Goal: Task Accomplishment & Management: Manage account settings

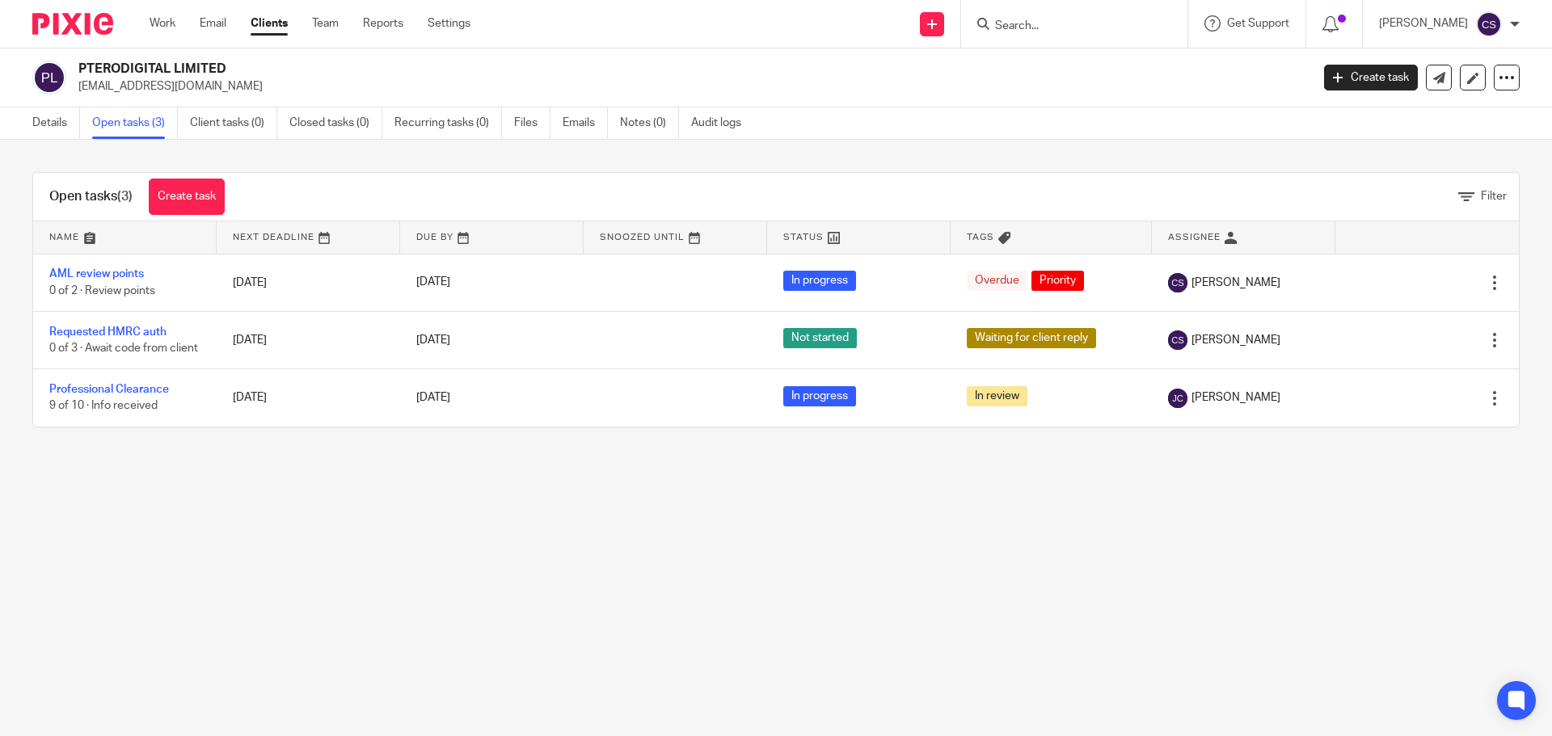
click at [1038, 21] on input "Search" at bounding box center [1065, 26] width 145 height 15
type input "romulus"
click at [1075, 50] on div "Romulus Training Ltd [PERSON_NAME] < [PERSON_NAME]@ romulus [DOMAIN_NAME] >" at bounding box center [1144, 69] width 335 height 63
click at [1081, 55] on link at bounding box center [1145, 69] width 310 height 37
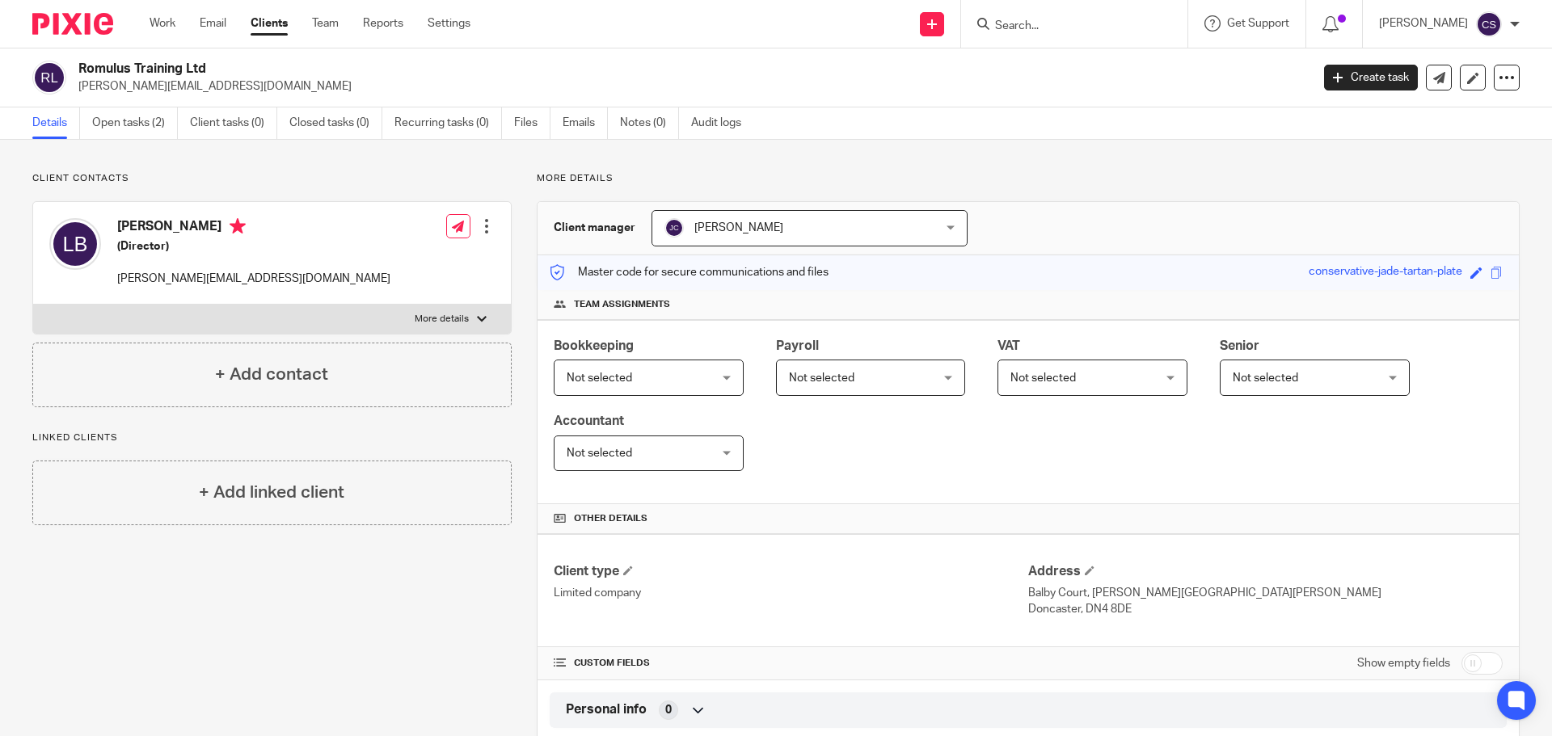
click at [1069, 23] on input "Search" at bounding box center [1065, 26] width 145 height 15
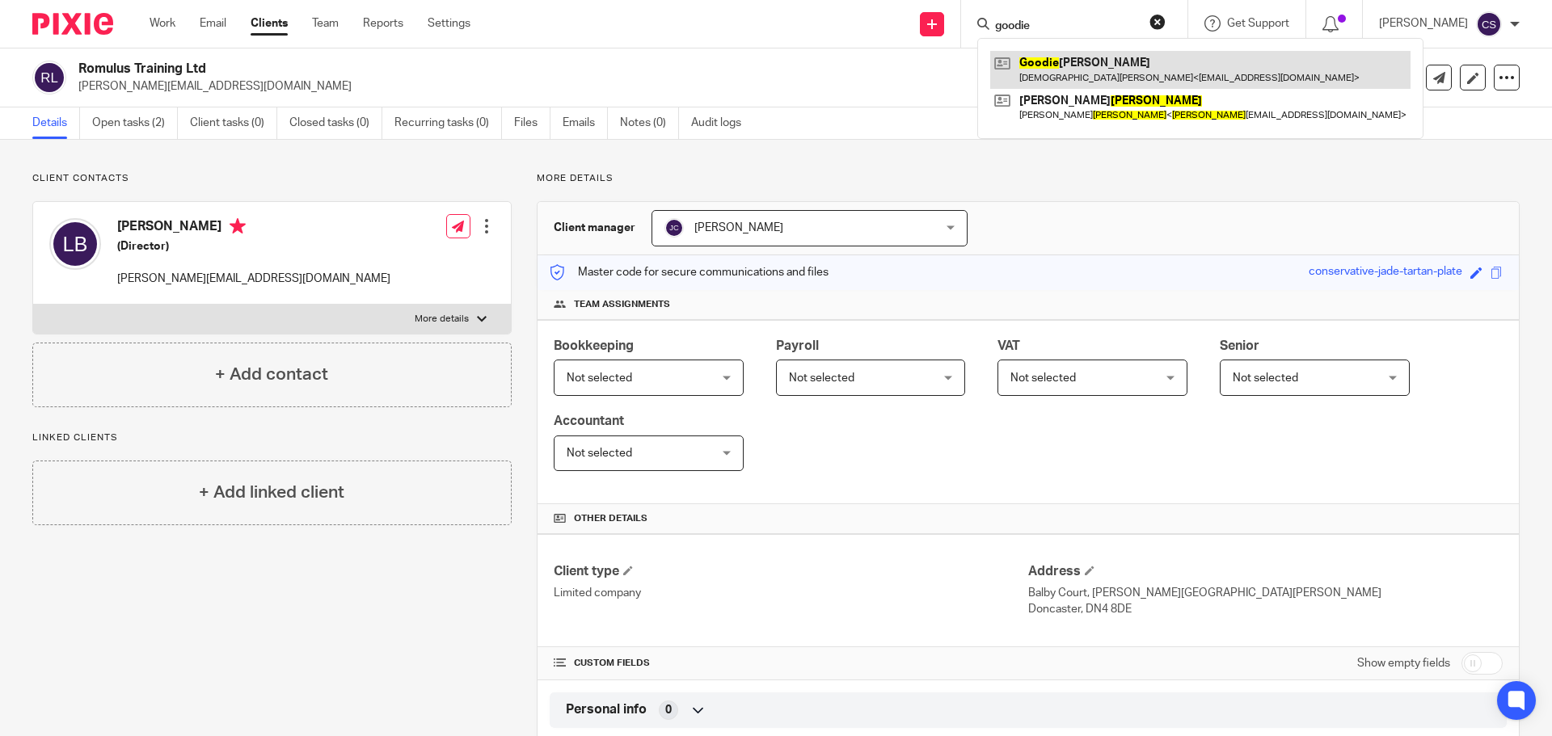
type input "goodie"
click at [1098, 57] on link at bounding box center [1200, 69] width 420 height 37
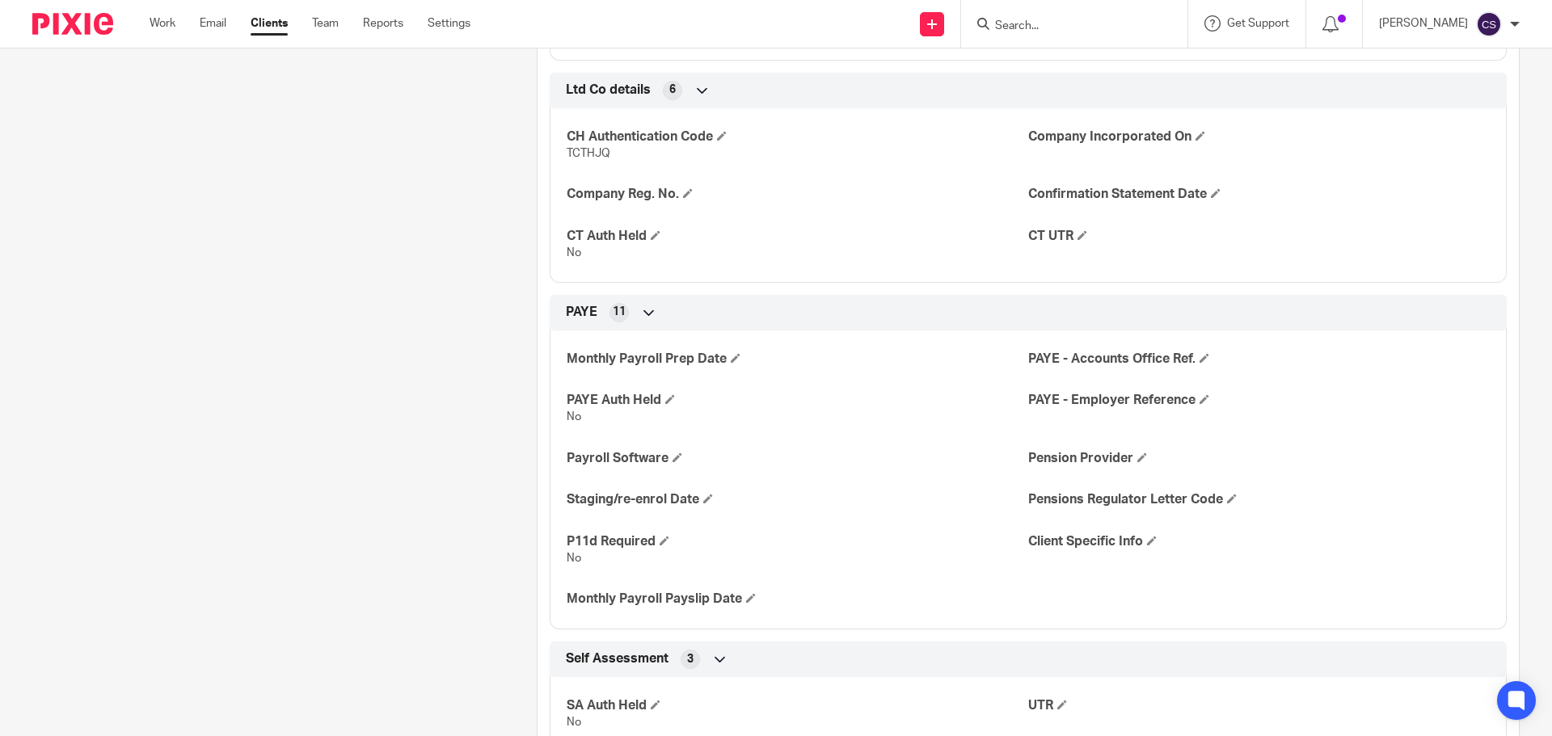
scroll to position [1775, 0]
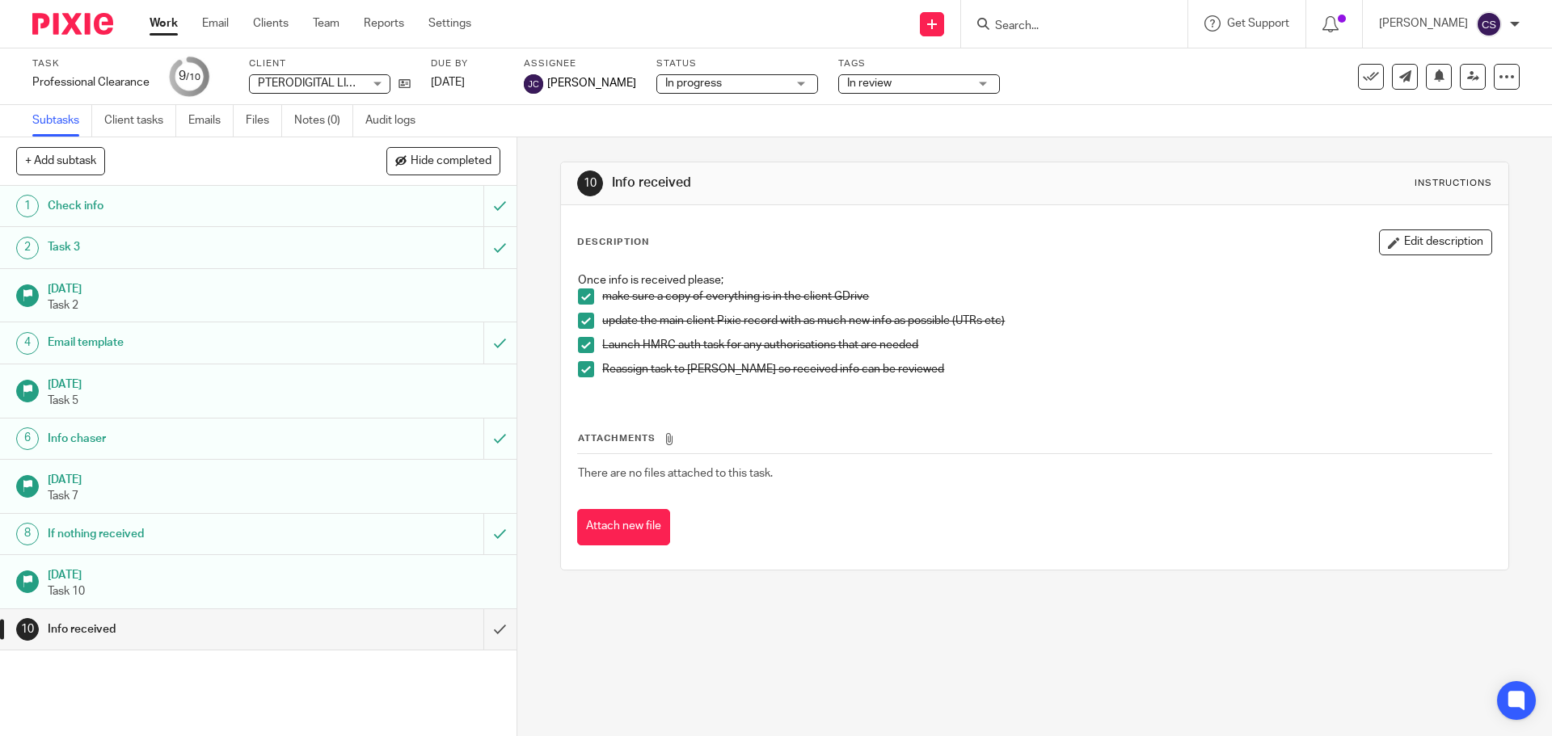
click at [1056, 32] on input "Search" at bounding box center [1065, 26] width 145 height 15
click at [937, 31] on link at bounding box center [932, 24] width 24 height 24
click at [924, 123] on link "Add client" at bounding box center [935, 123] width 113 height 23
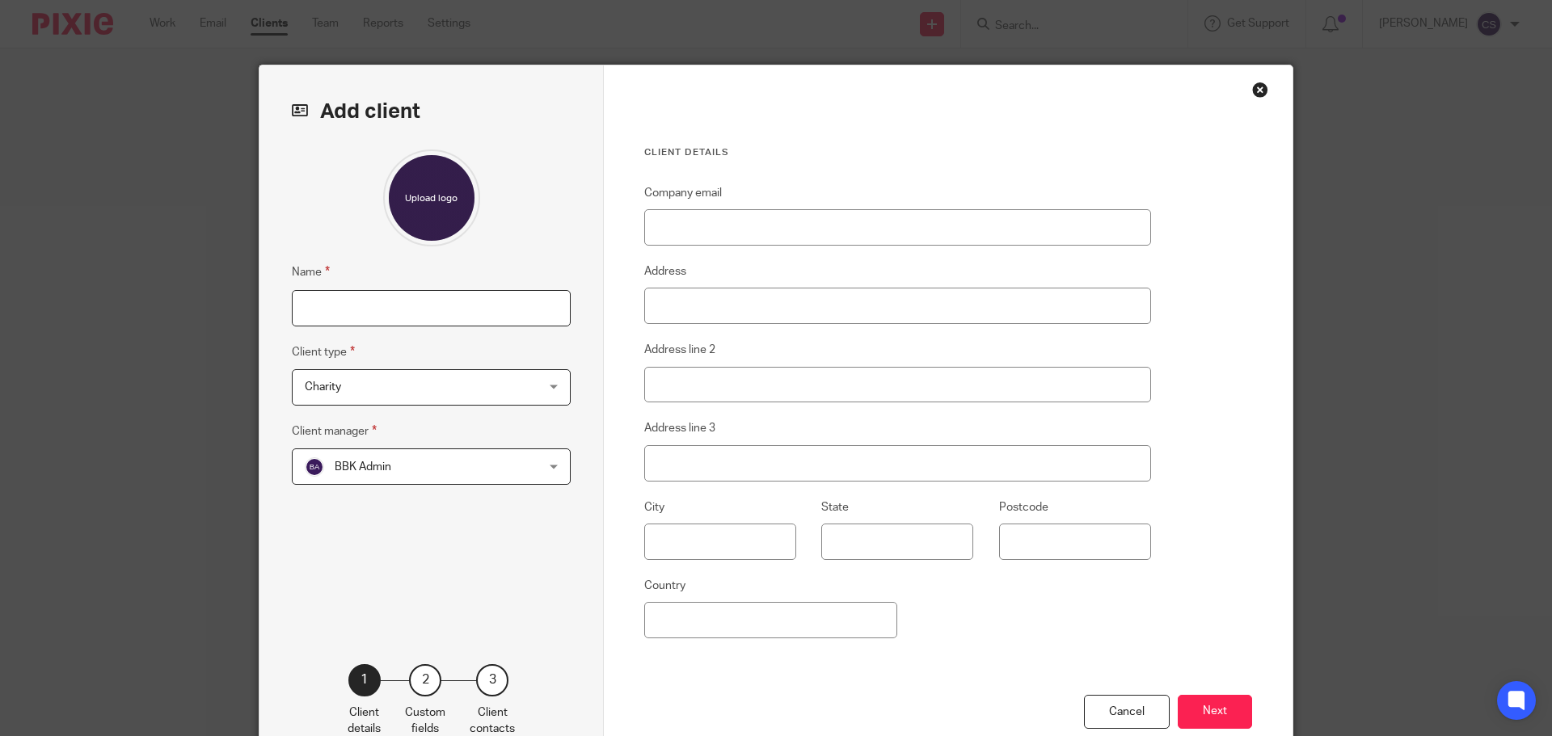
click at [374, 317] on input "Name" at bounding box center [431, 308] width 279 height 36
type input "[PERSON_NAME]"
click at [408, 394] on span "Charity" at bounding box center [411, 387] width 212 height 34
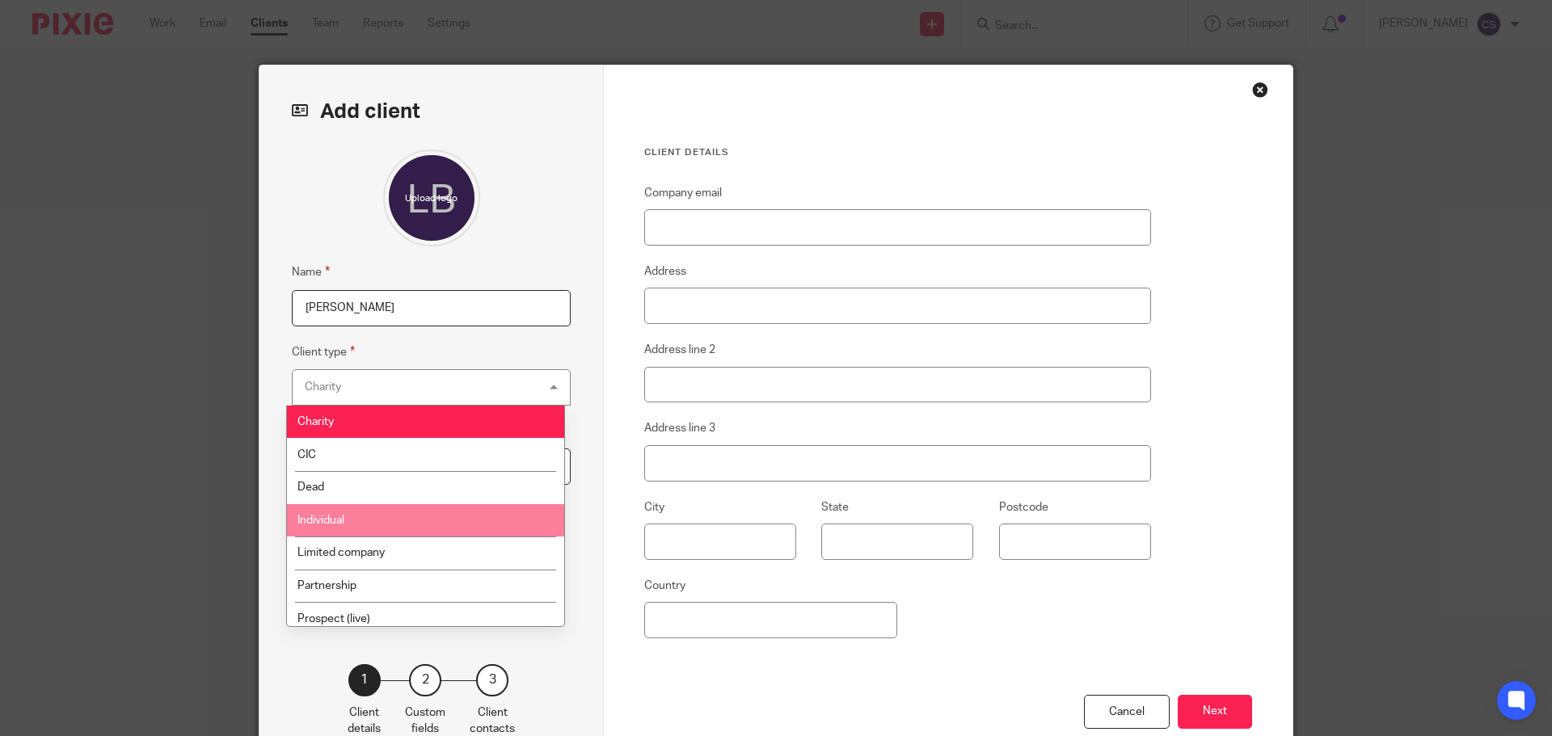
click at [347, 518] on li "Individual" at bounding box center [425, 520] width 277 height 33
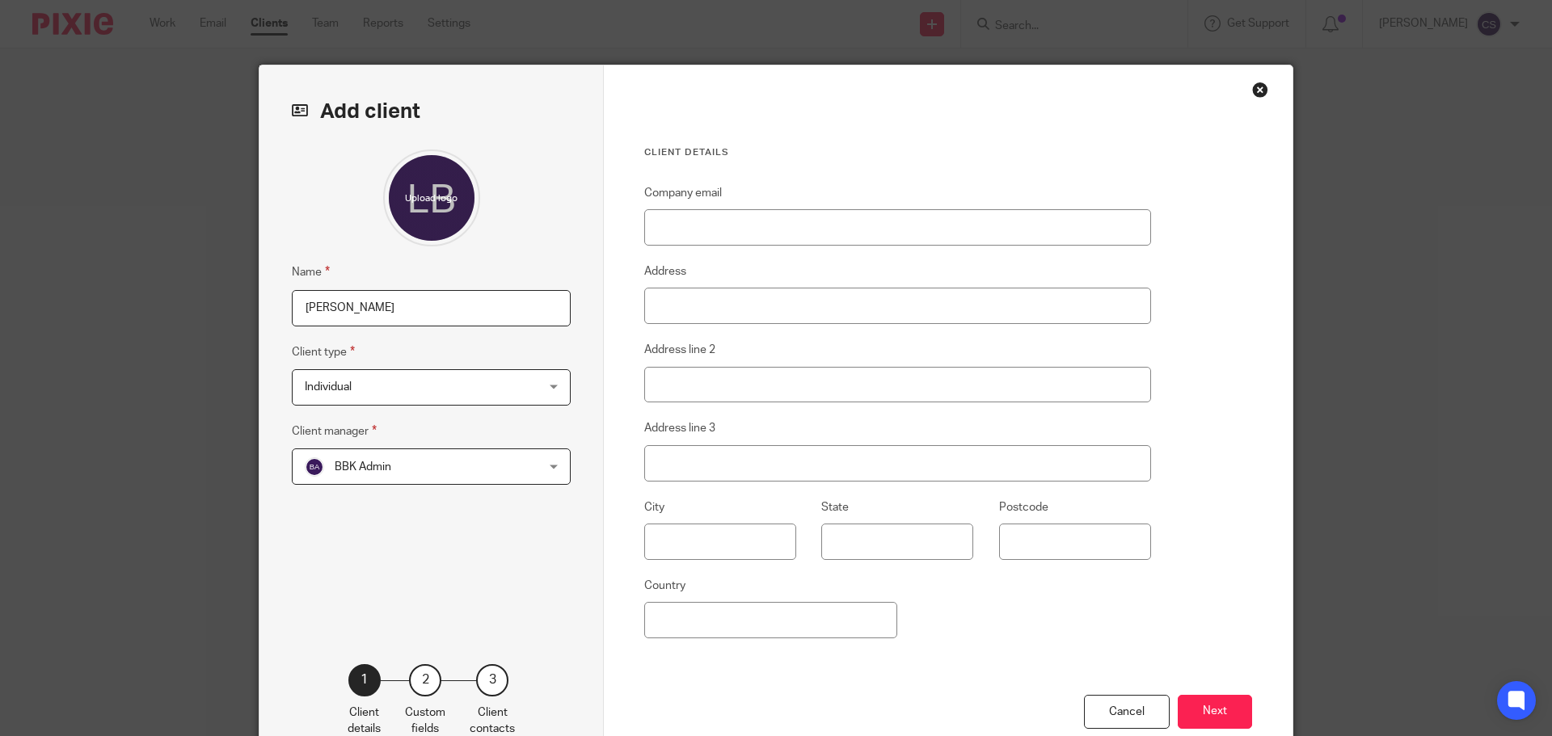
click at [424, 470] on span "BBK Admin" at bounding box center [411, 466] width 212 height 34
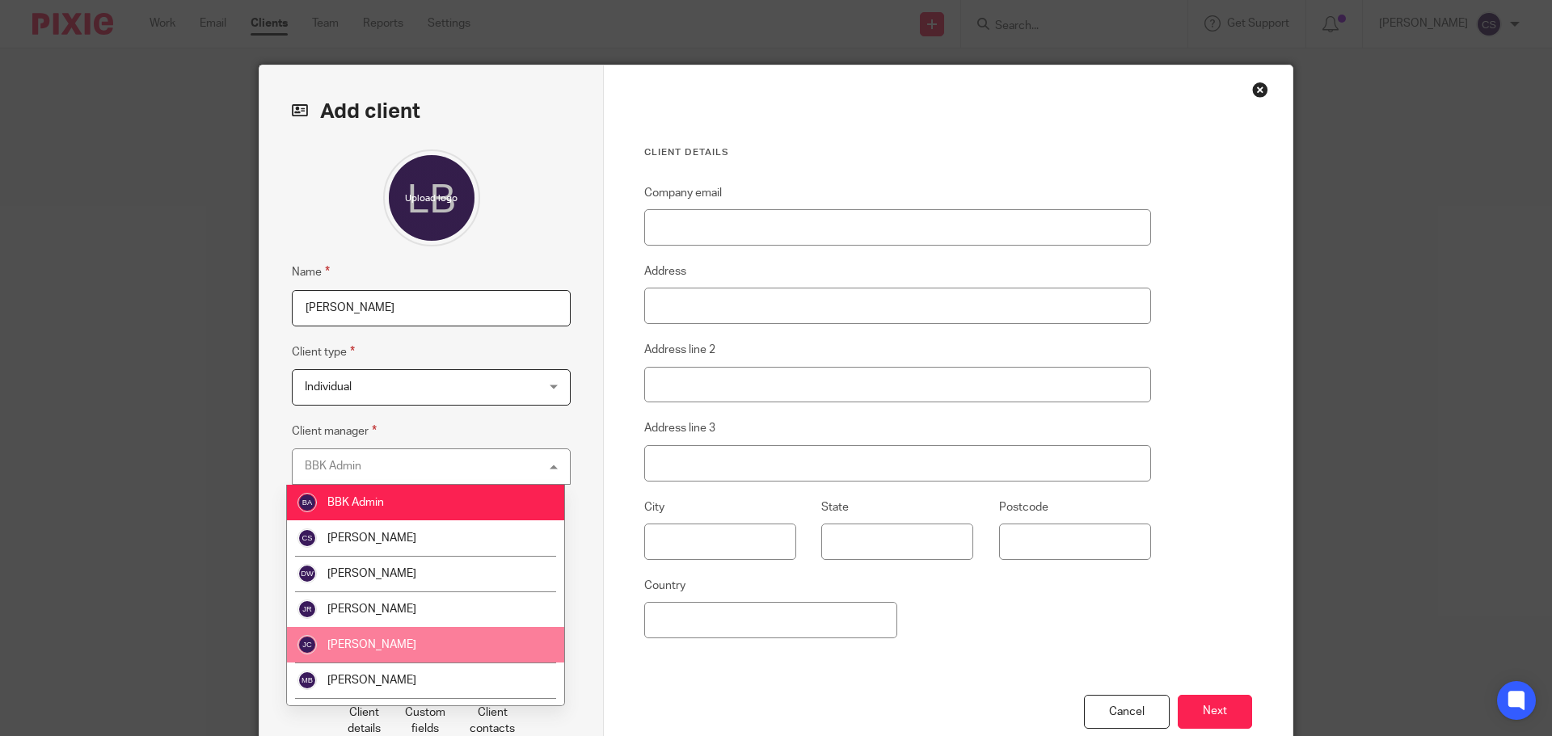
click at [386, 639] on li "[PERSON_NAME]" at bounding box center [425, 645] width 277 height 36
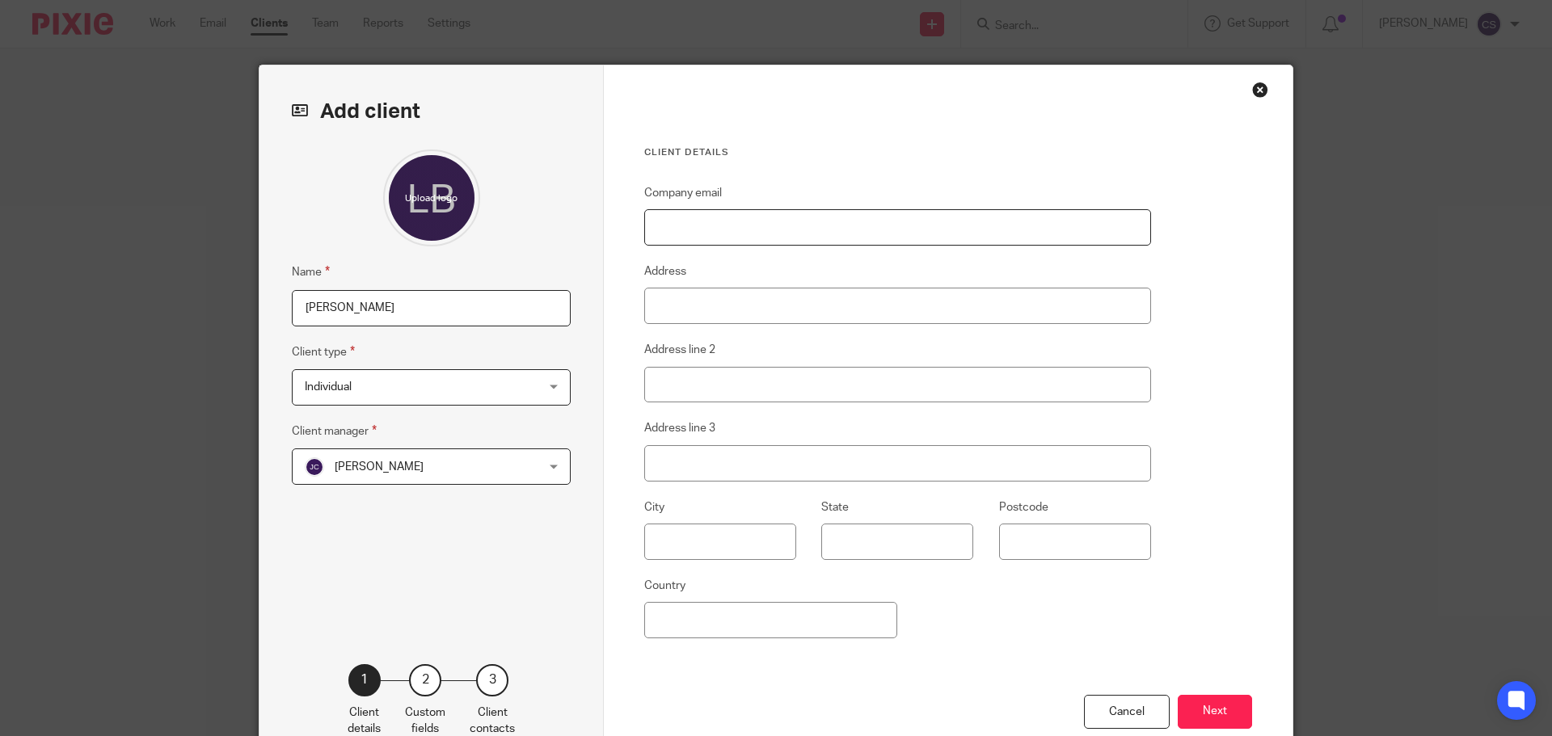
click at [756, 229] on input "Company email" at bounding box center [897, 227] width 507 height 36
type input "lee@romulustraining.com"
click at [744, 313] on input "Address" at bounding box center [897, 306] width 507 height 36
type input "4 Elmfield Road"
type input "New Rossington"
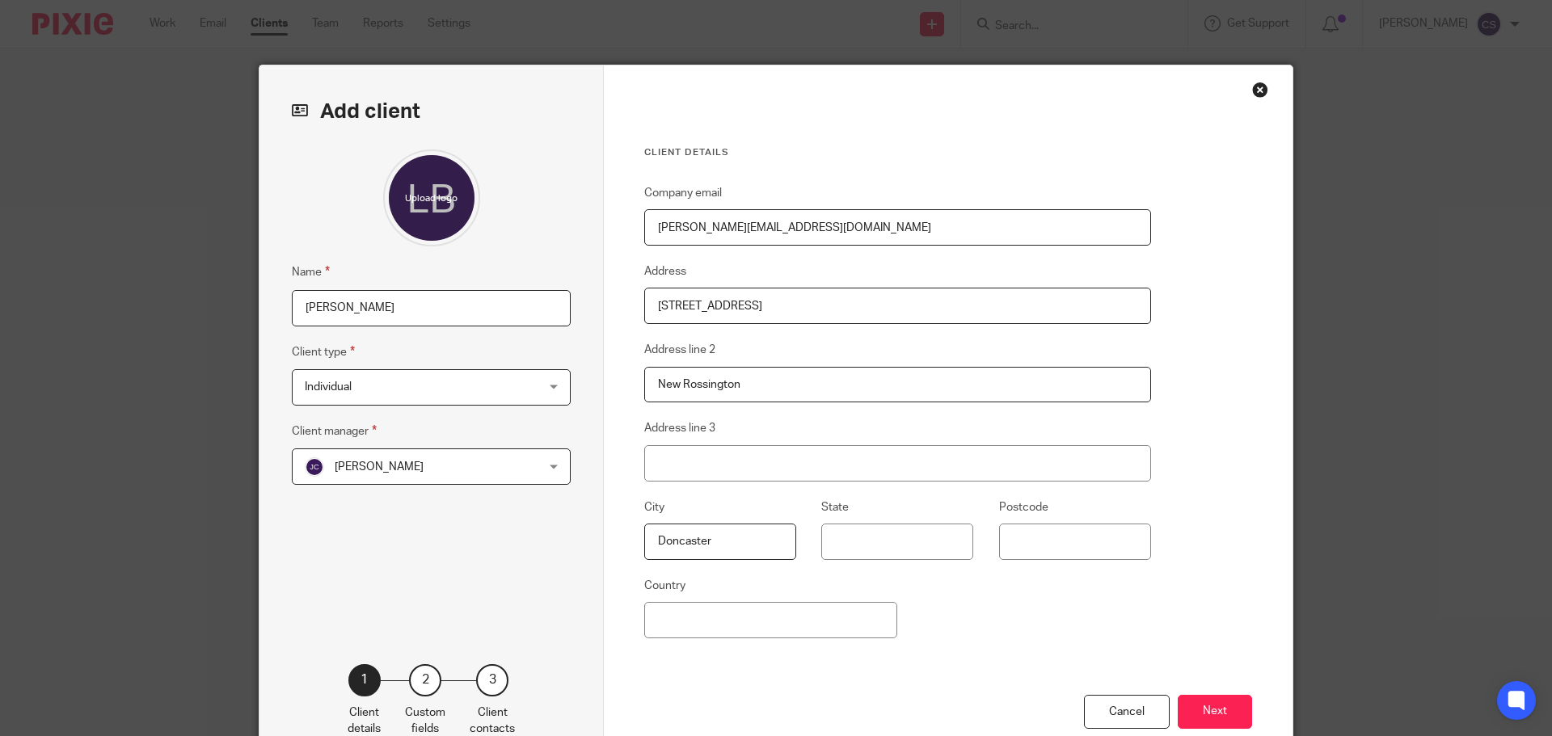
type input "Doncaster"
type input "DN11 0BP"
click at [1205, 710] on button "Next" at bounding box center [1215, 712] width 74 height 35
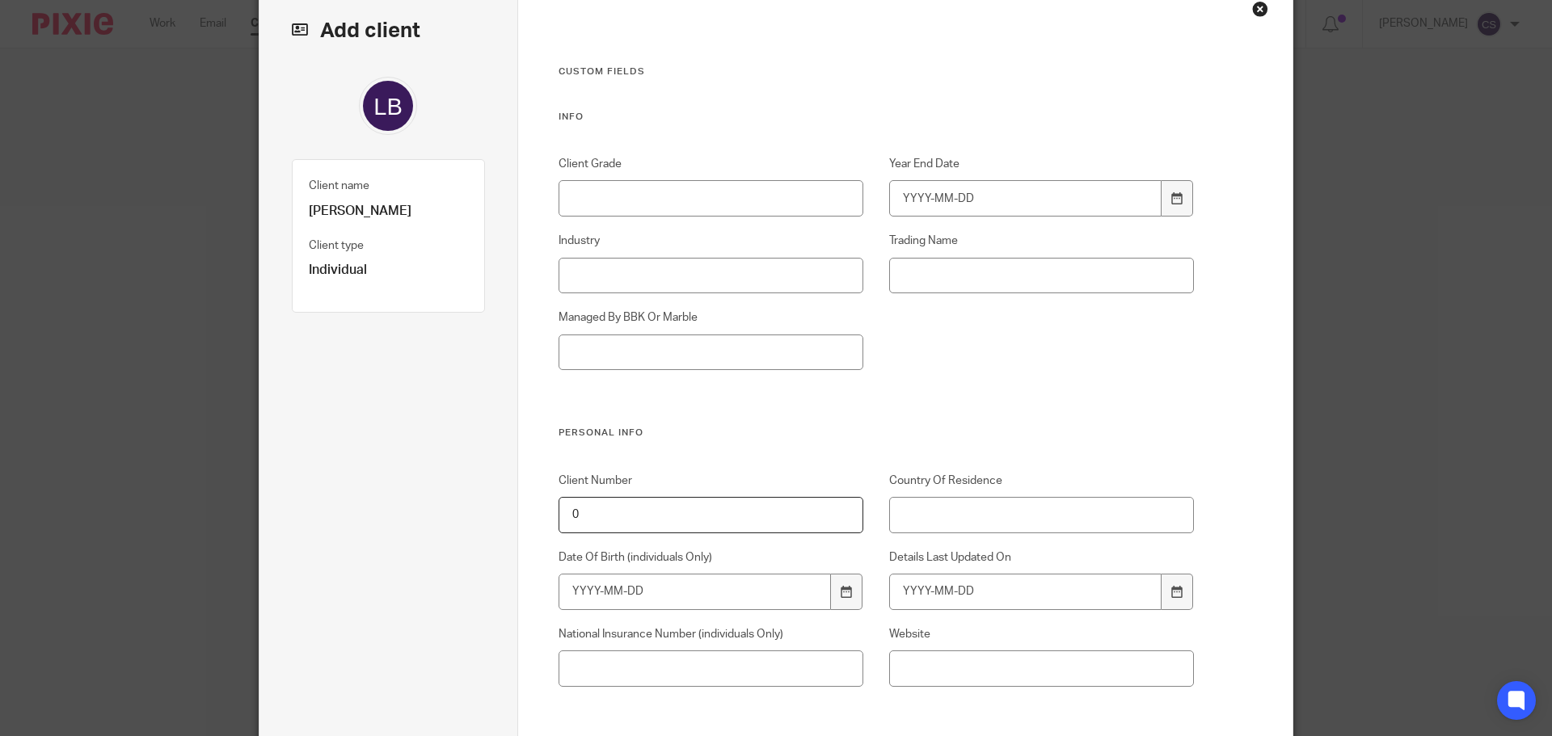
scroll to position [162, 0]
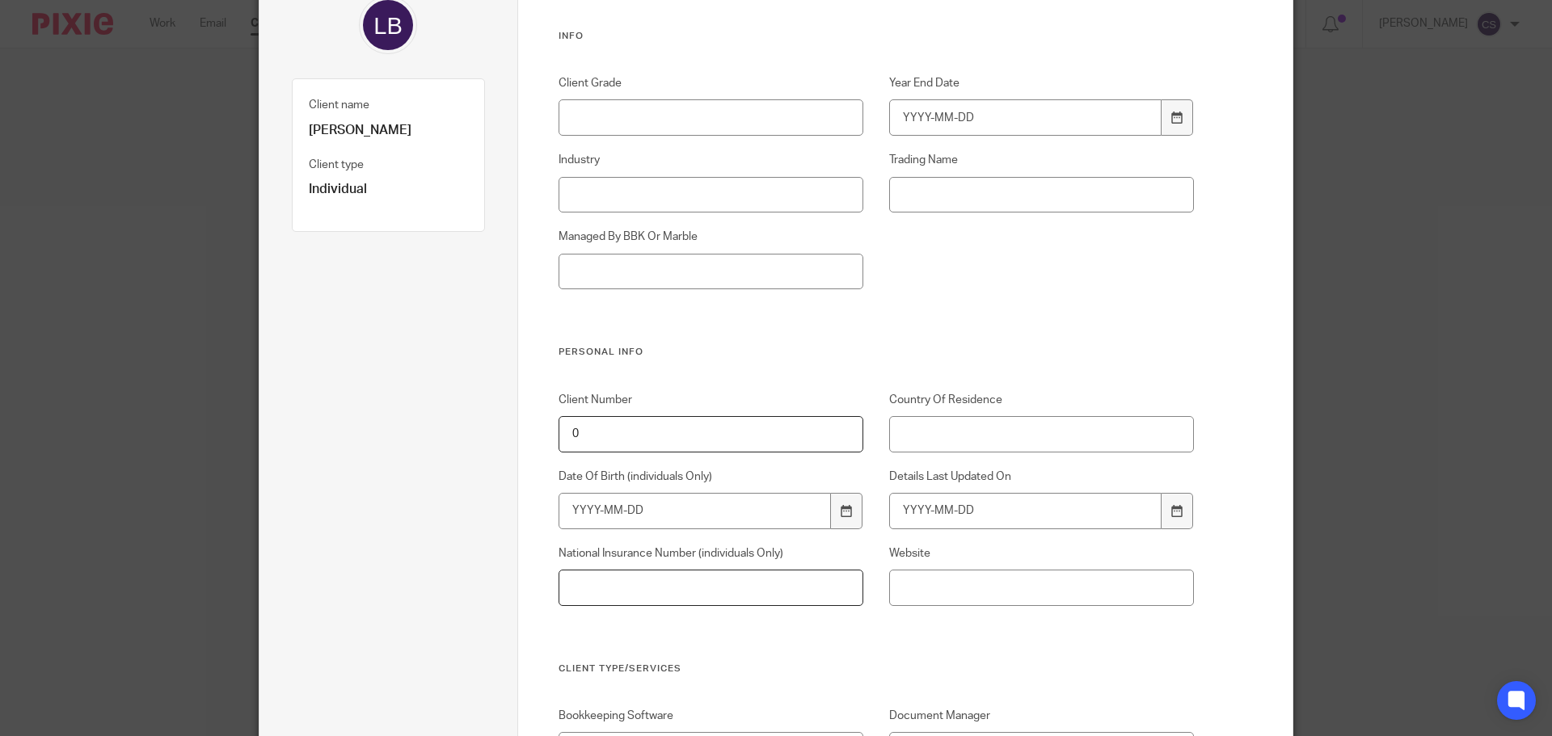
click at [702, 586] on input "National Insurance Number (individuals Only)" at bounding box center [712, 588] width 306 height 36
type input "NW494423B"
click at [841, 508] on icon at bounding box center [847, 511] width 12 height 12
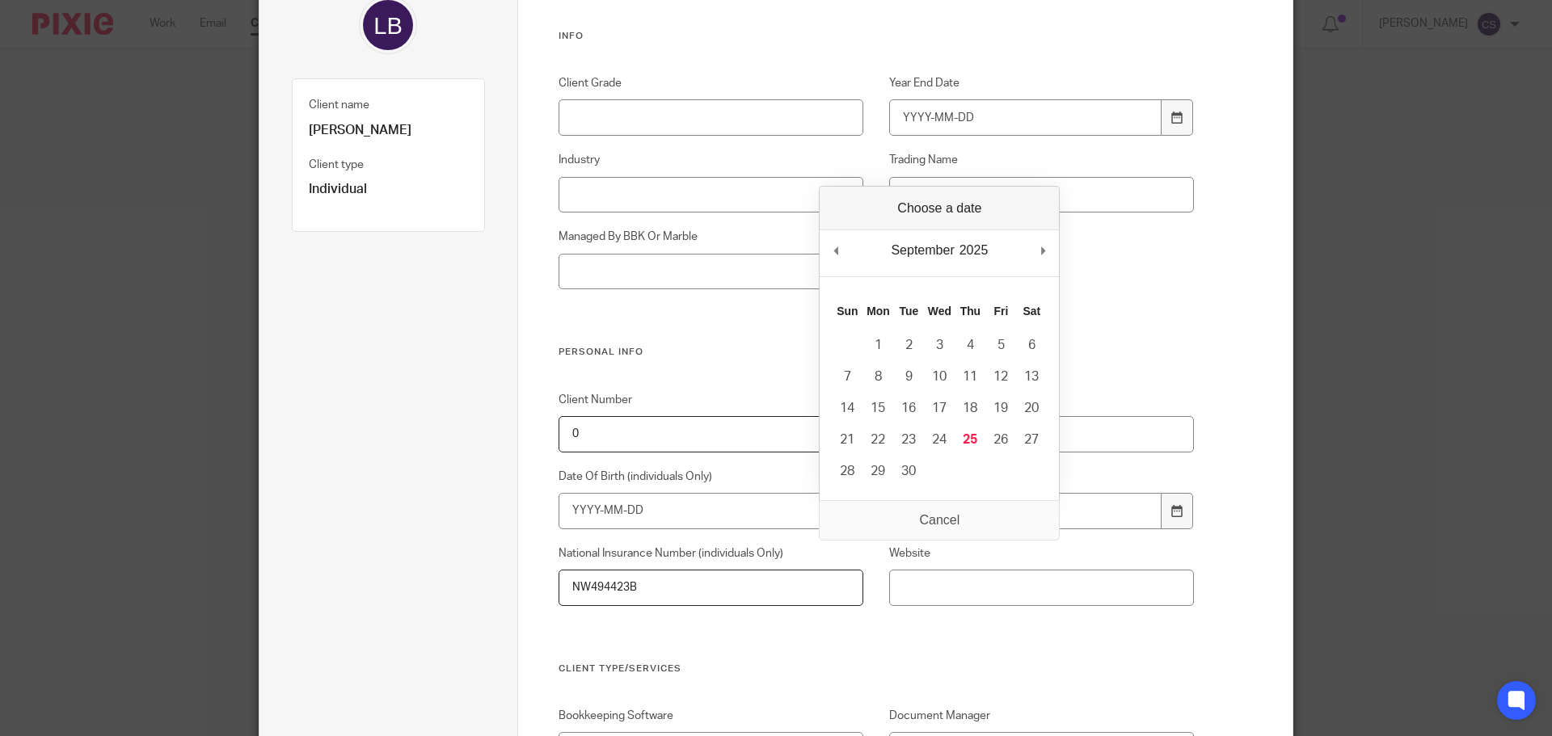
click at [972, 253] on div "2025 2015 2016 2017 2018 2019 2020 2021 2022 2023 2024 2025 2026 2027 2028 2029…" at bounding box center [974, 250] width 34 height 24
click at [639, 504] on input "Date Of Birth (individuals Only)" at bounding box center [695, 511] width 273 height 36
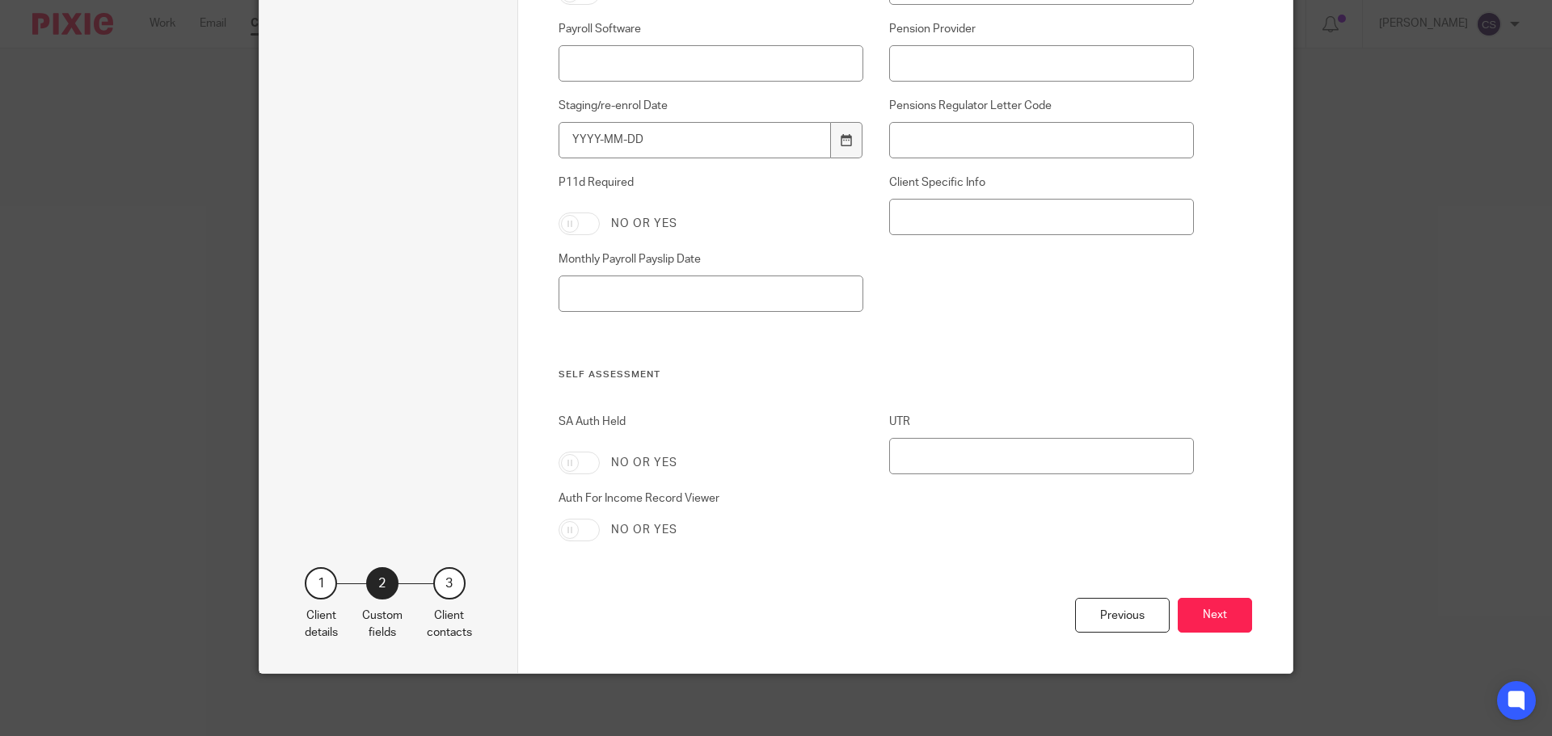
scroll to position [2559, 0]
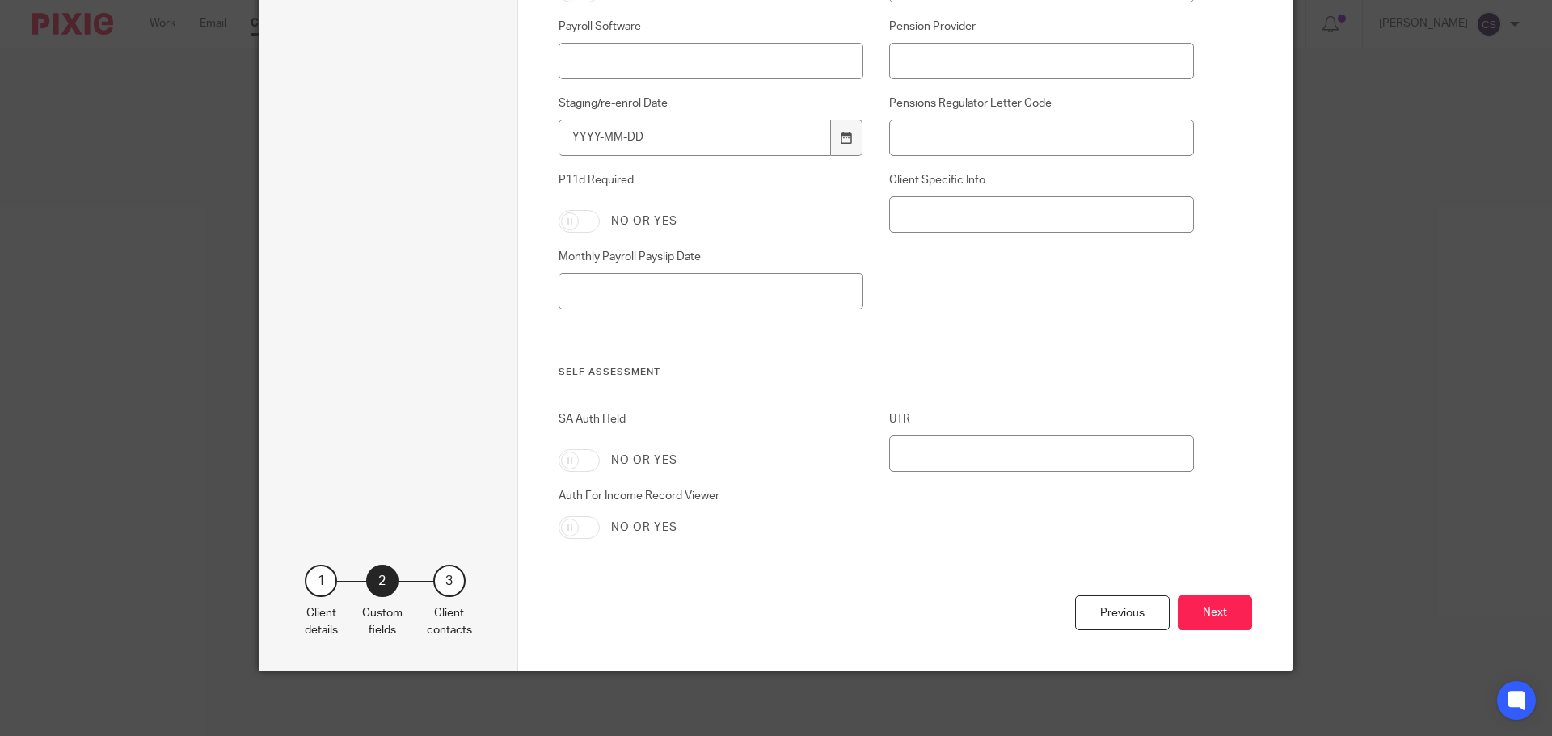
type input "1970-11-24"
click at [942, 457] on input "UTR" at bounding box center [1042, 454] width 306 height 36
type input "6981474685"
click at [1208, 618] on button "Next" at bounding box center [1215, 613] width 74 height 35
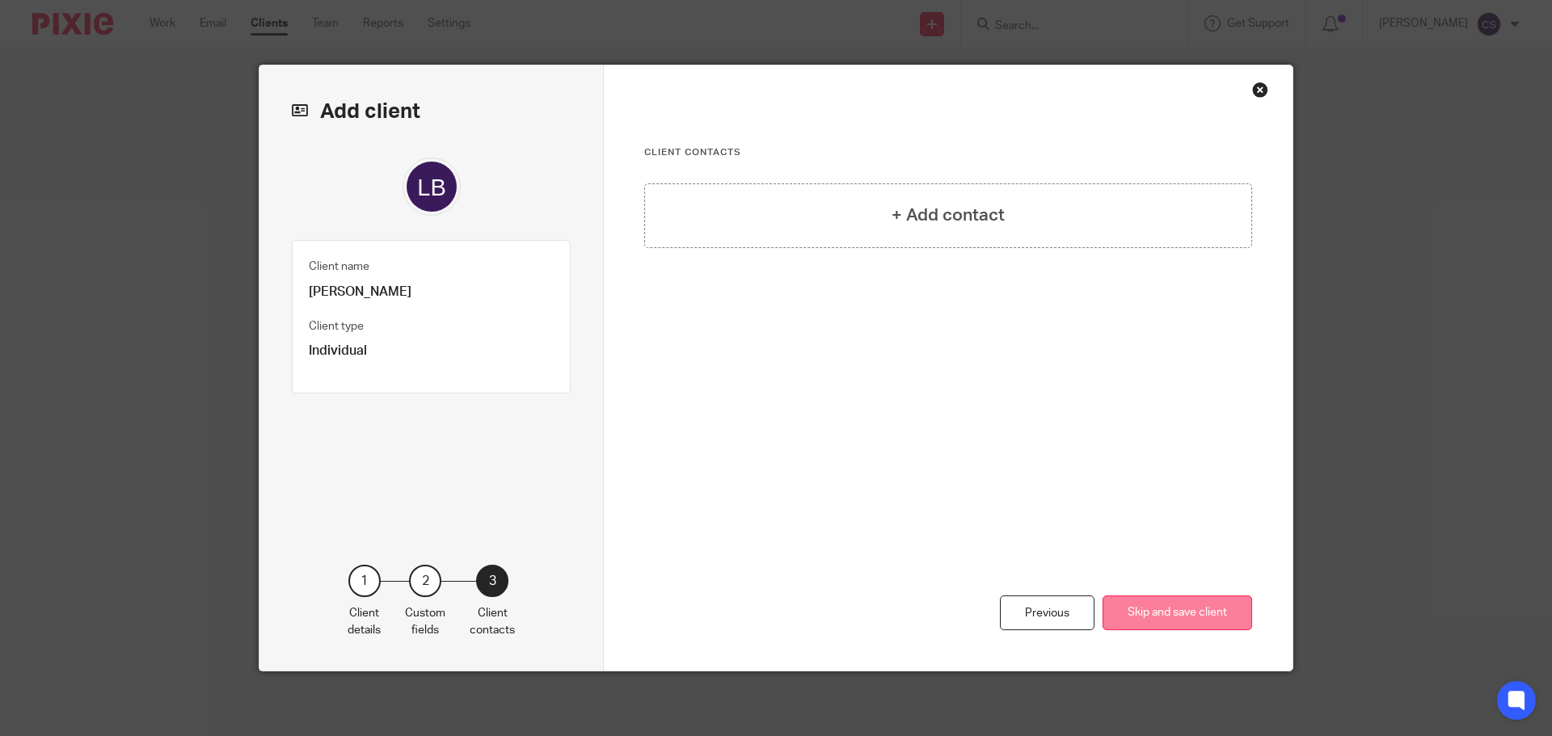
click at [1184, 616] on button "Skip and save client" at bounding box center [1177, 613] width 150 height 35
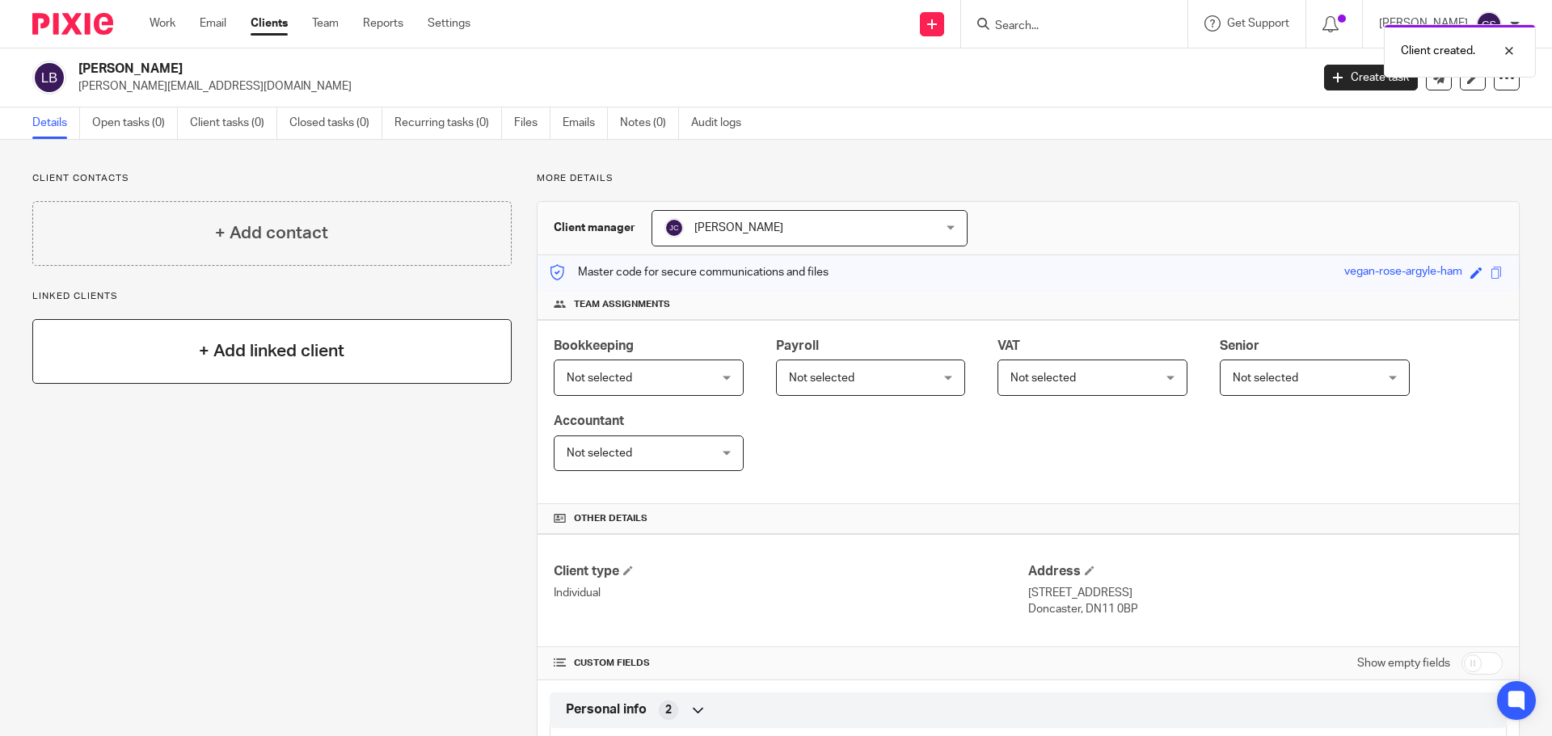
click at [288, 352] on h4 "+ Add linked client" at bounding box center [271, 351] width 145 height 25
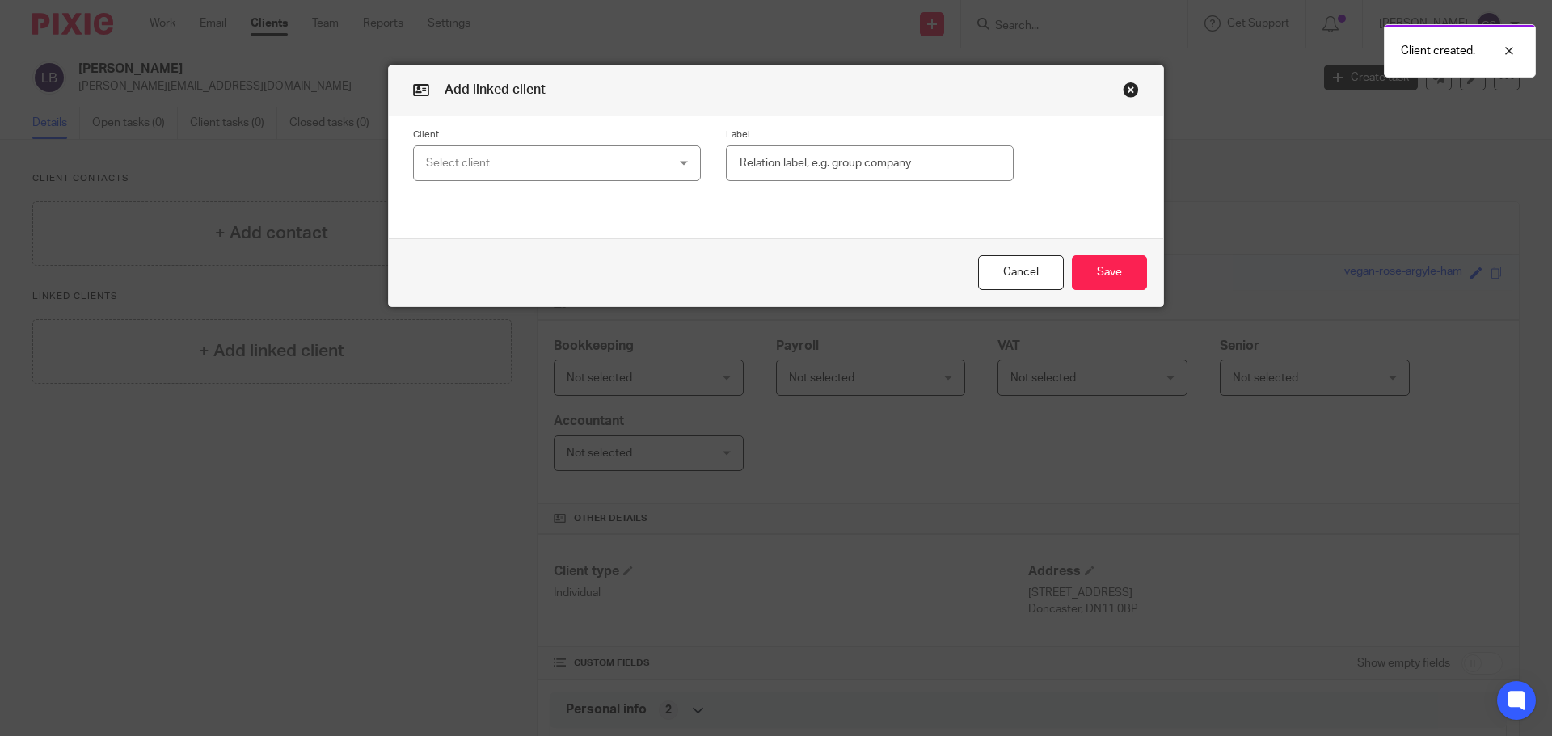
click at [619, 166] on div "Select client" at bounding box center [535, 163] width 219 height 34
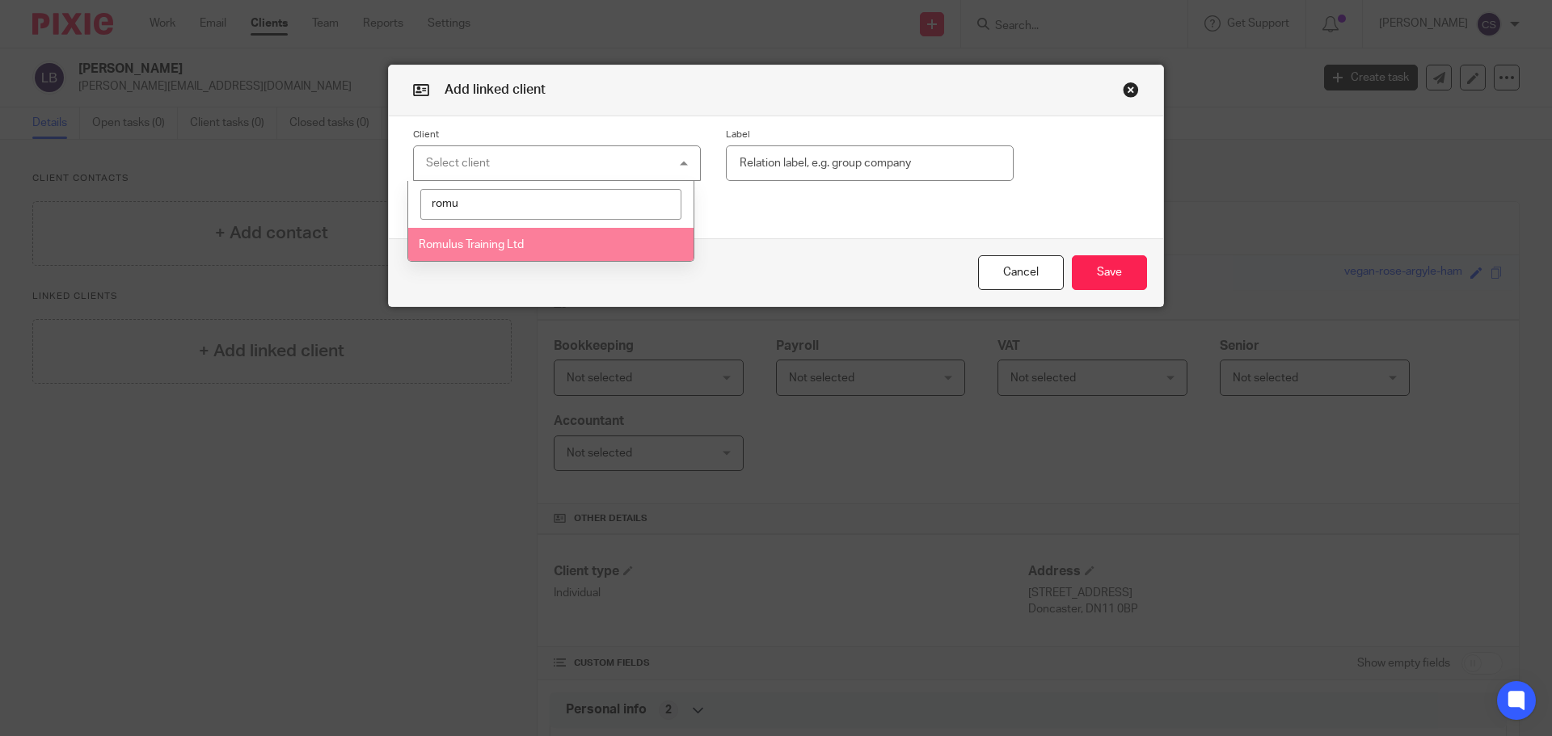
type input "romu"
click at [503, 242] on span "Romulus Training Ltd" at bounding box center [471, 244] width 105 height 11
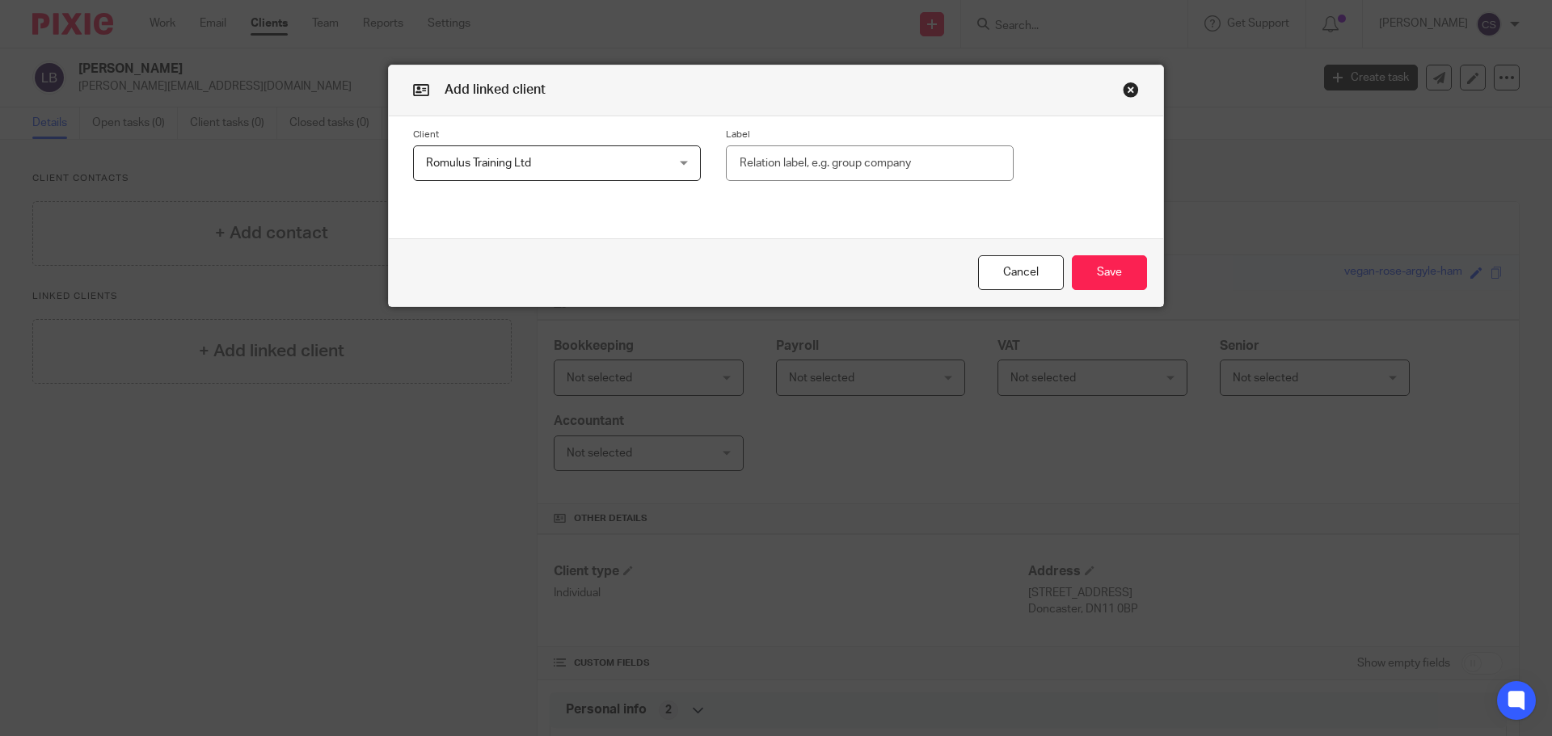
click at [740, 168] on input "text" at bounding box center [870, 163] width 288 height 36
type input "Director"
click at [1105, 272] on button "Save" at bounding box center [1109, 272] width 75 height 35
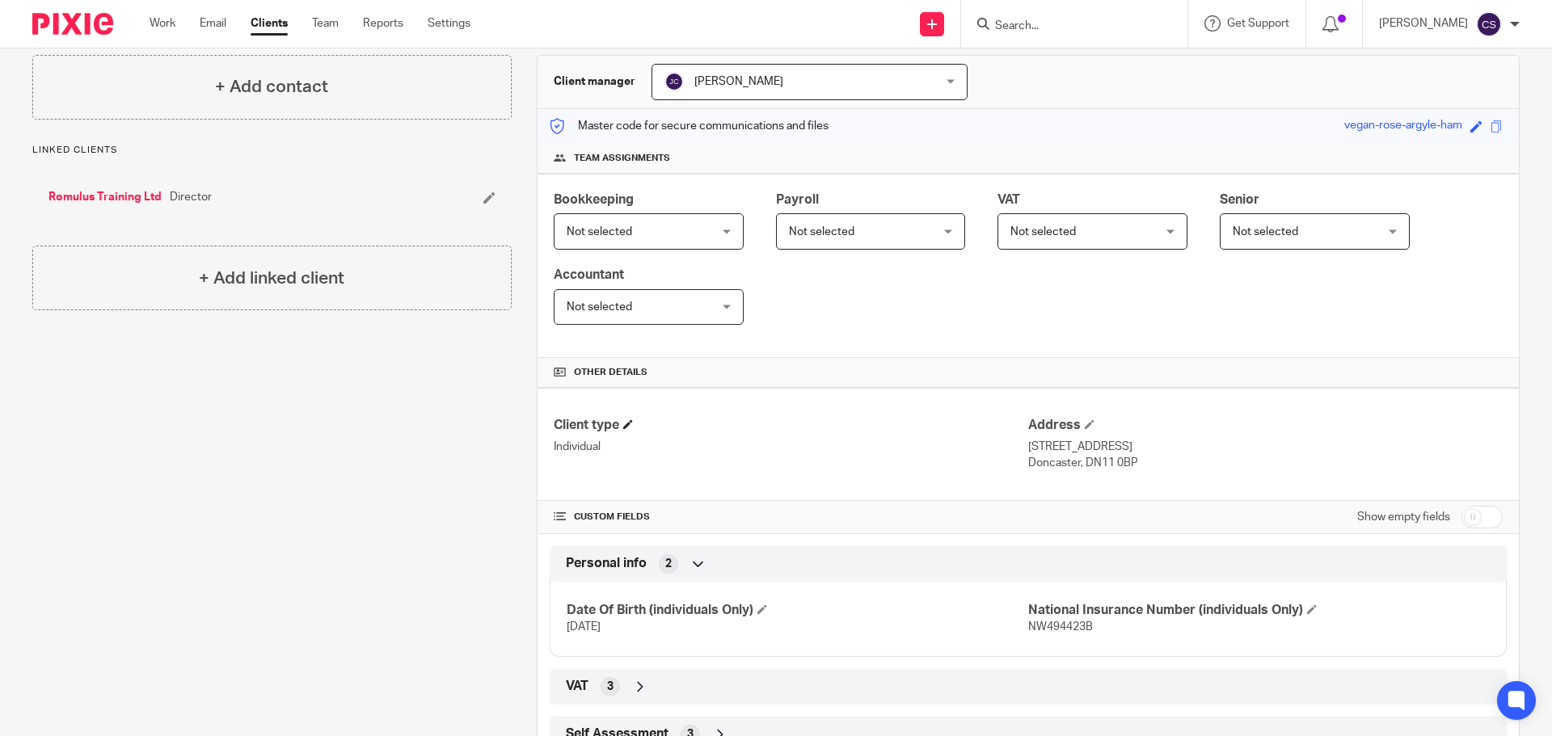
scroll to position [208, 0]
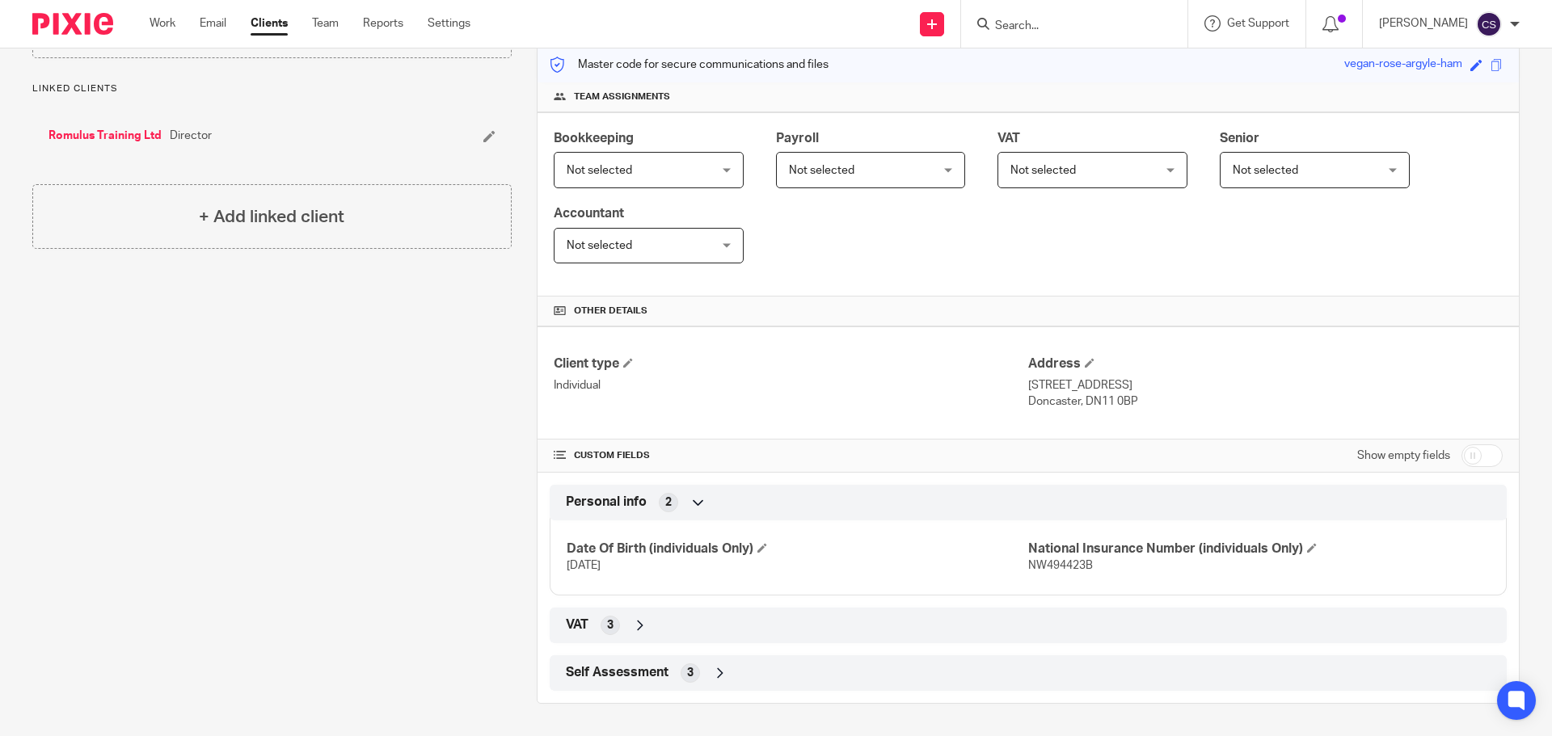
click at [717, 672] on icon at bounding box center [720, 673] width 16 height 16
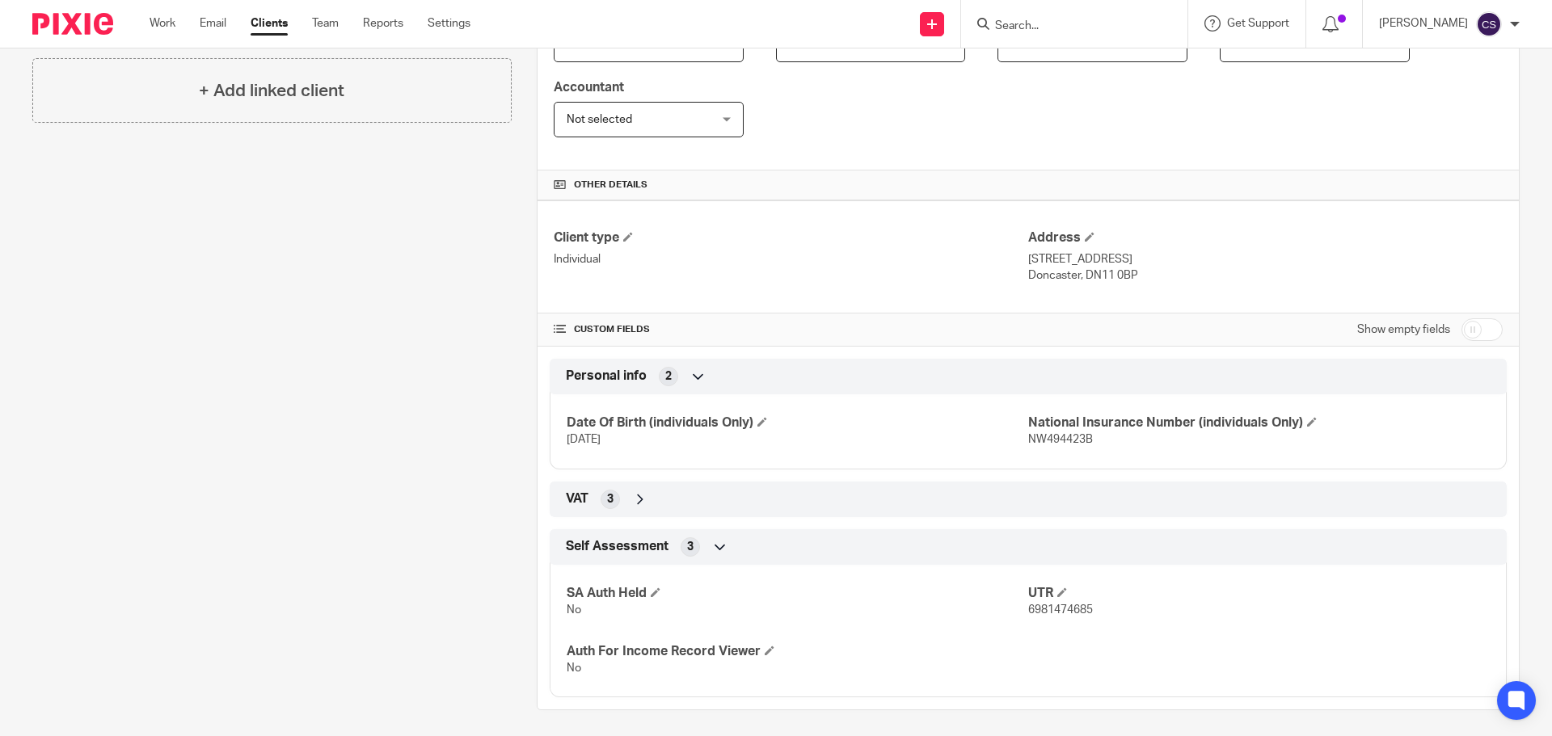
scroll to position [340, 0]
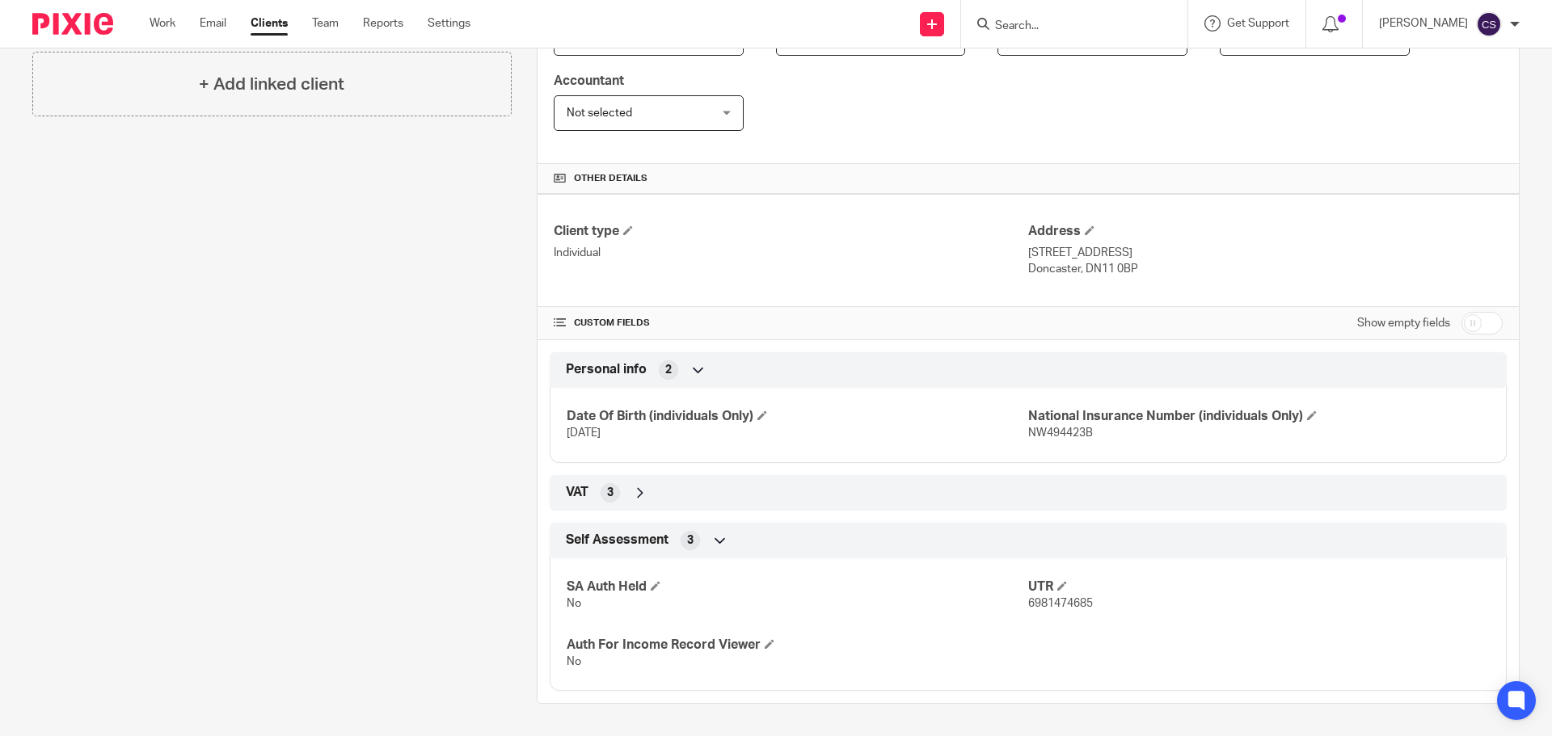
click at [1479, 324] on input "checkbox" at bounding box center [1481, 323] width 41 height 23
checkbox input "true"
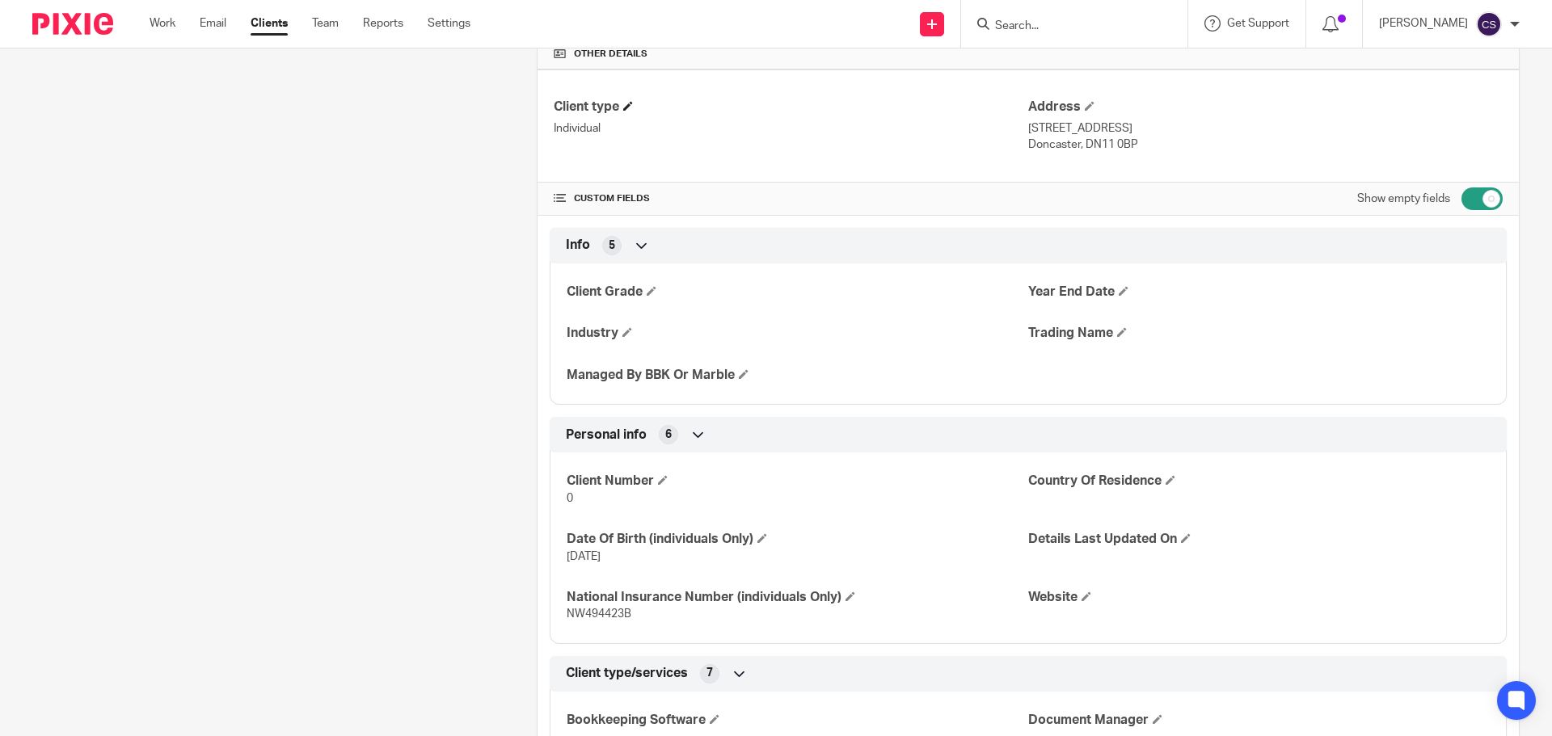
scroll to position [0, 0]
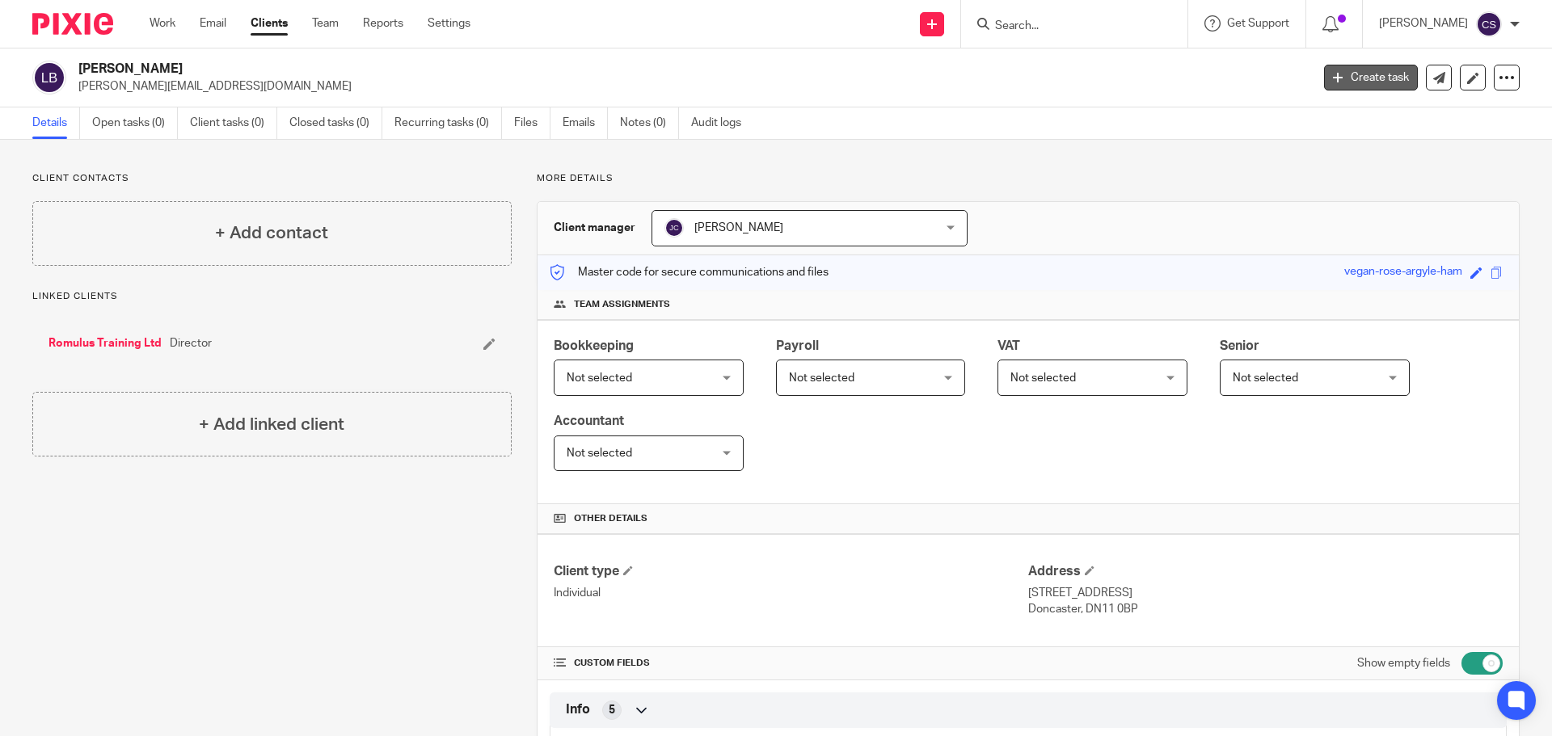
click at [1351, 82] on link "Create task" at bounding box center [1371, 78] width 94 height 26
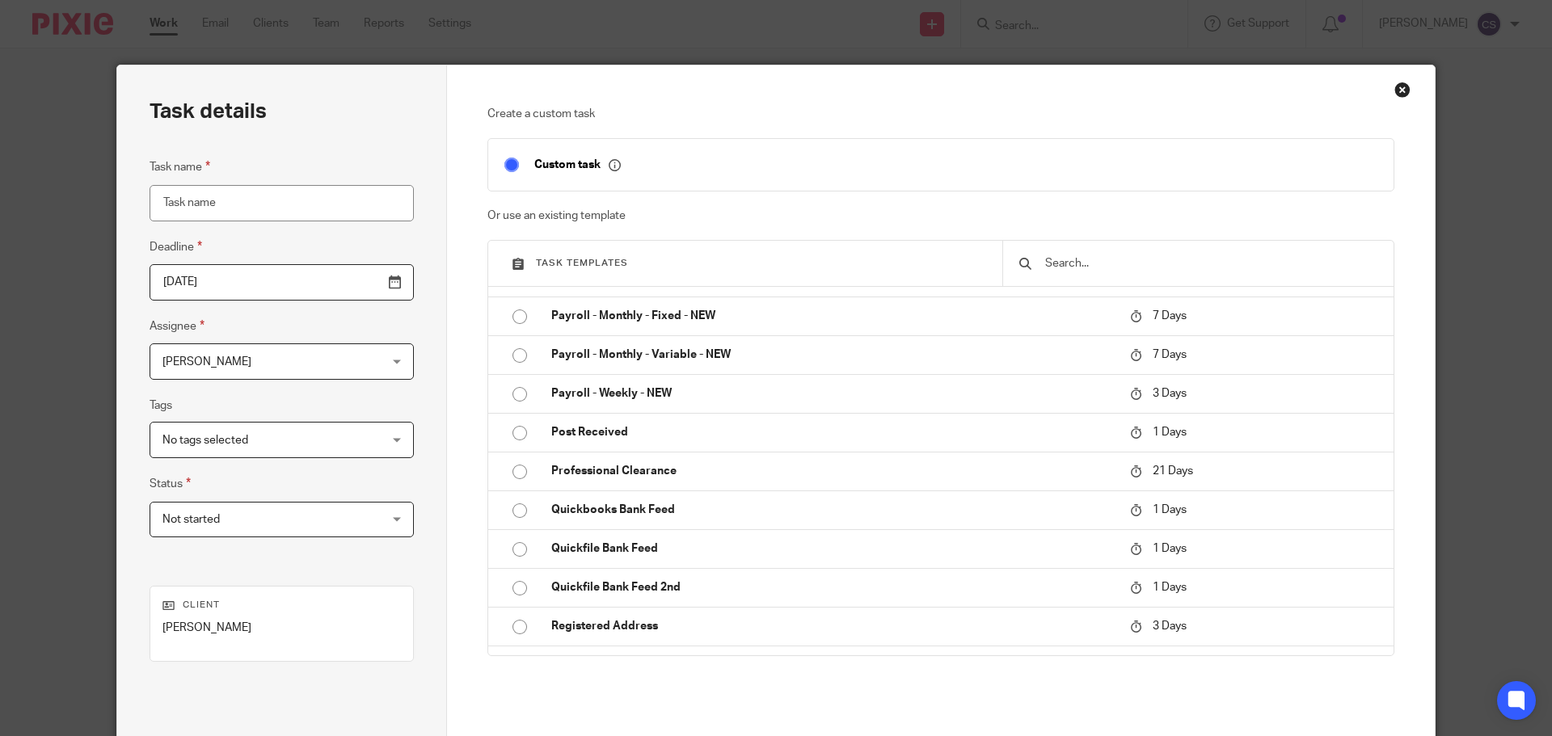
scroll to position [808, 0]
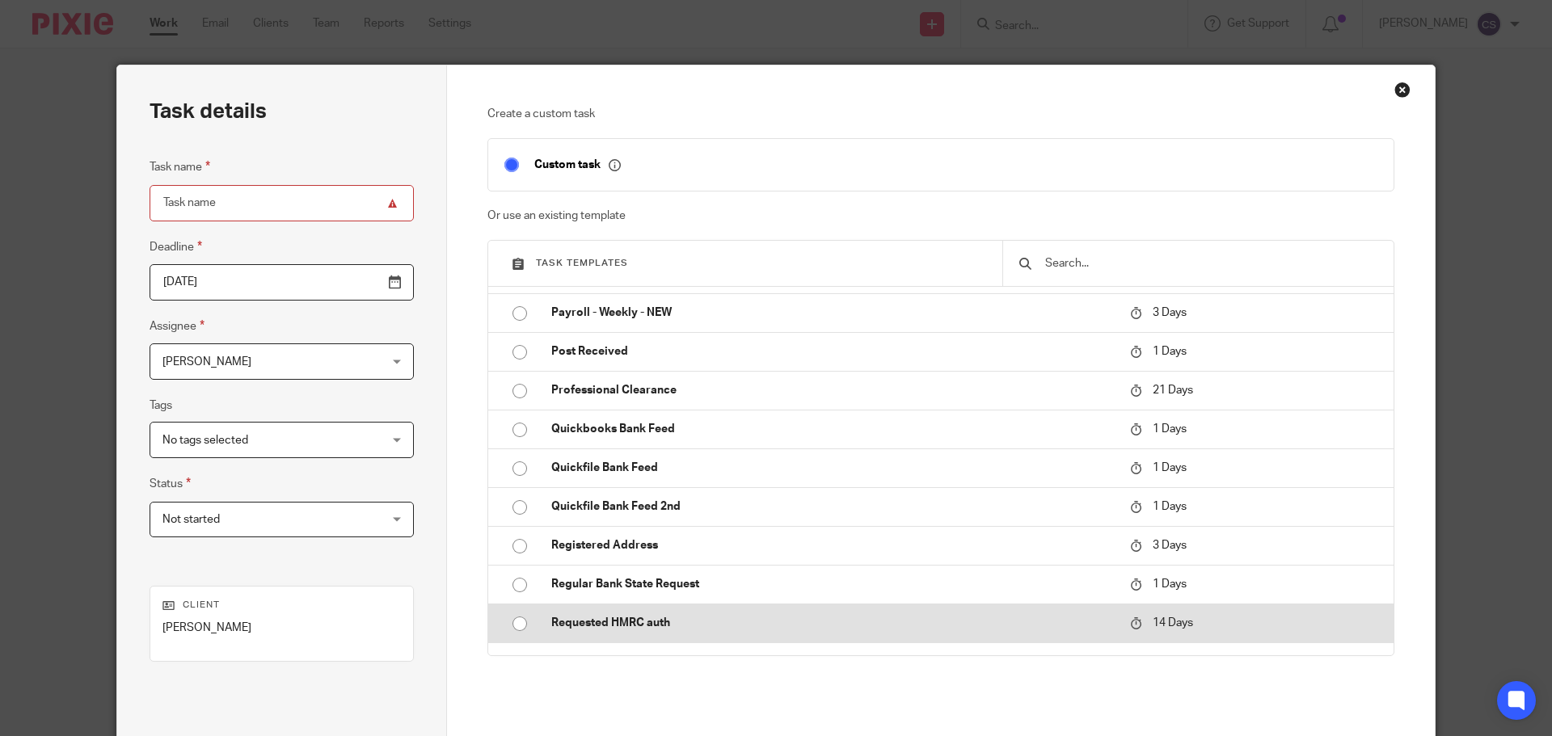
click at [651, 617] on p "Requested HMRC auth" at bounding box center [832, 623] width 563 height 16
type input "2025-10-09"
type input "Requested HMRC auth"
checkbox input "false"
radio input "true"
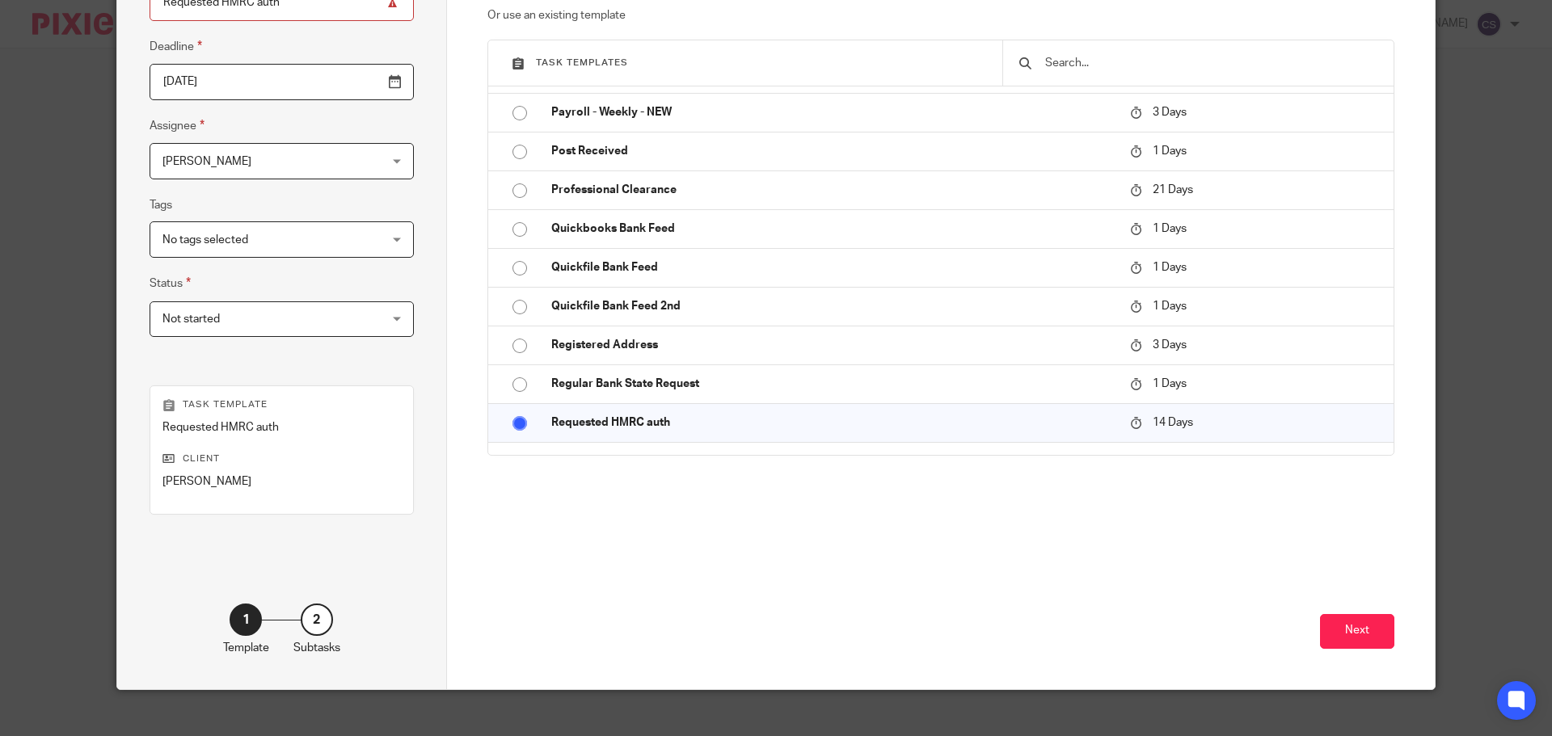
scroll to position [219, 0]
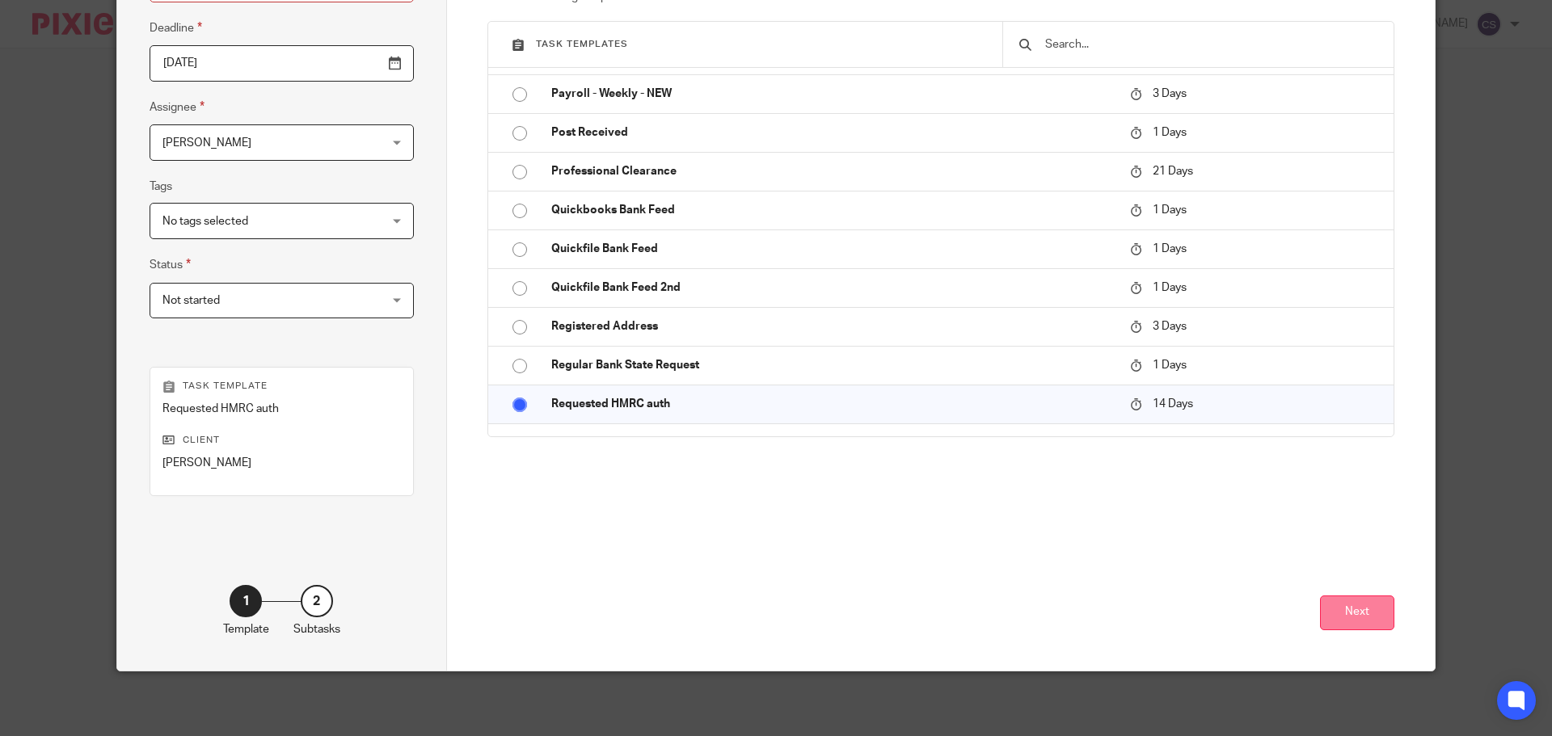
click at [1355, 613] on button "Next" at bounding box center [1357, 613] width 74 height 35
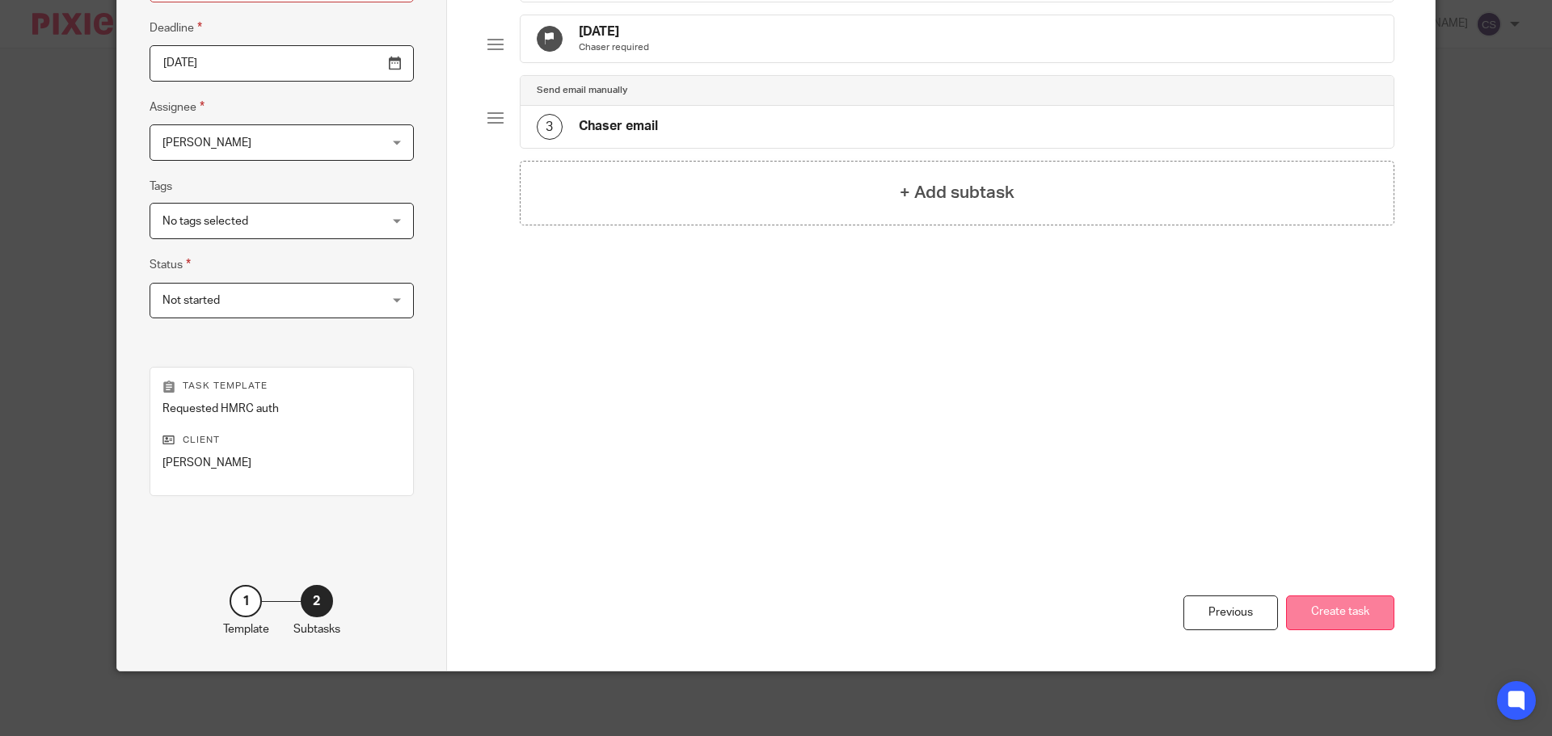
click at [1335, 613] on button "Create task" at bounding box center [1340, 613] width 108 height 35
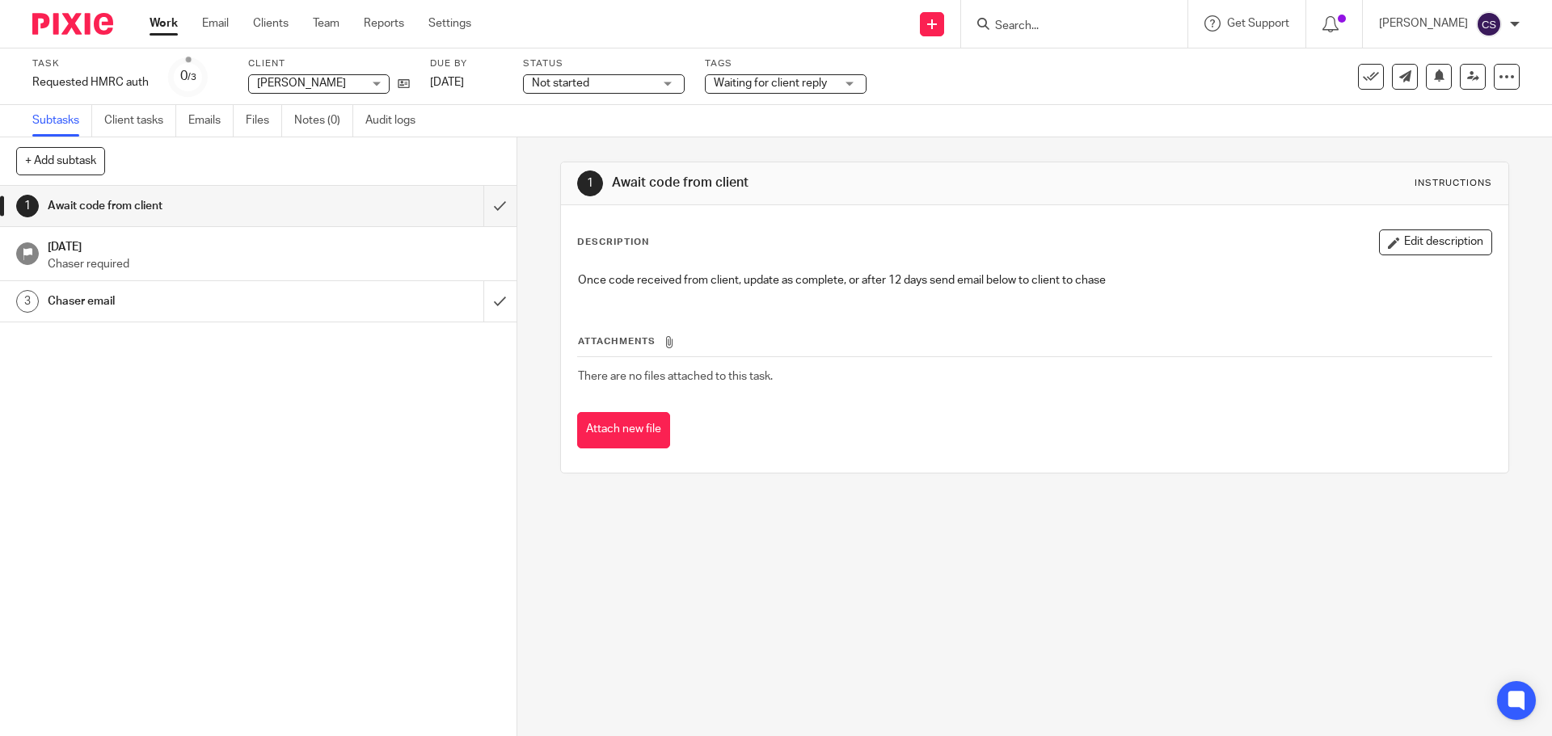
click at [626, 85] on span "Not started" at bounding box center [592, 83] width 121 height 17
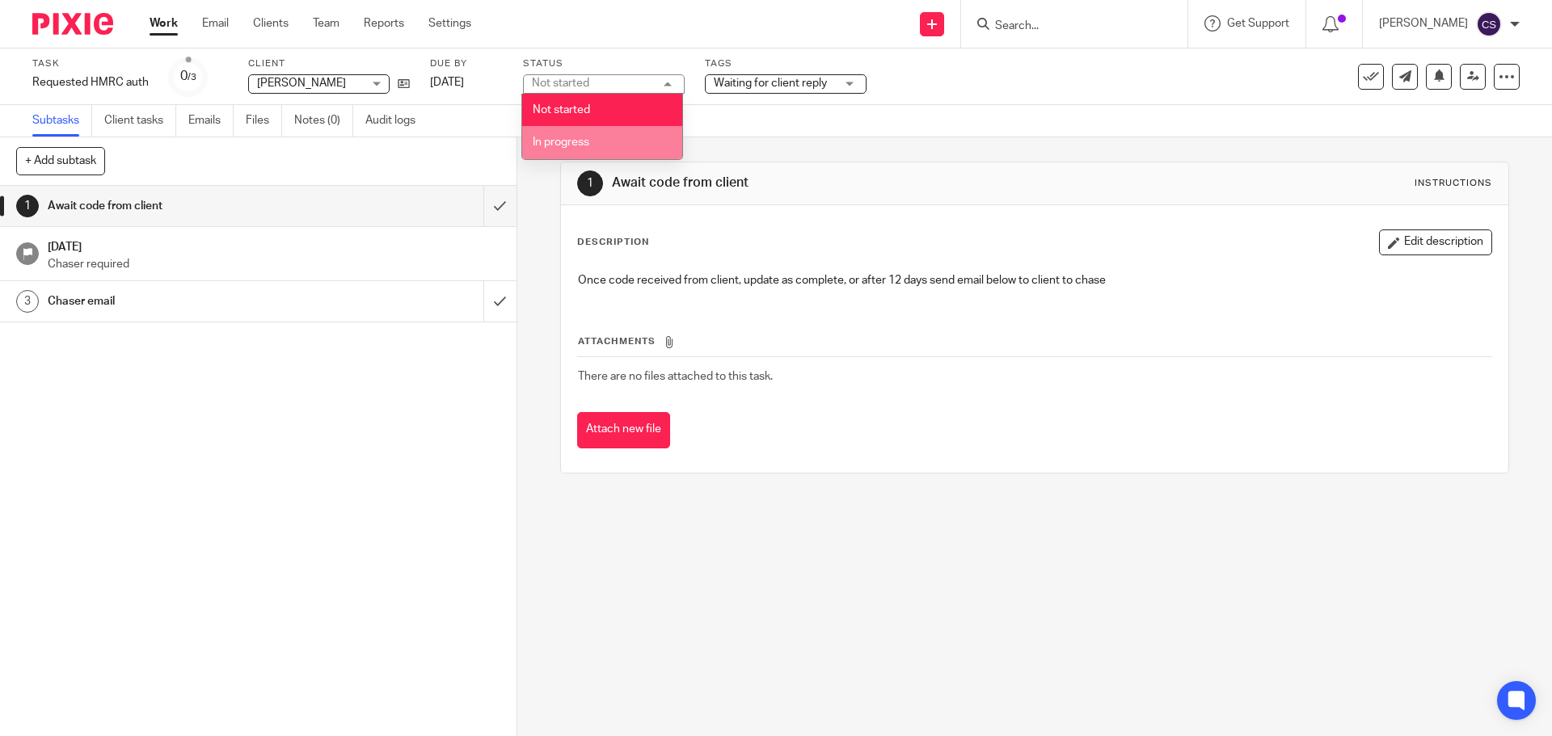
click at [588, 136] on li "In progress" at bounding box center [602, 142] width 160 height 33
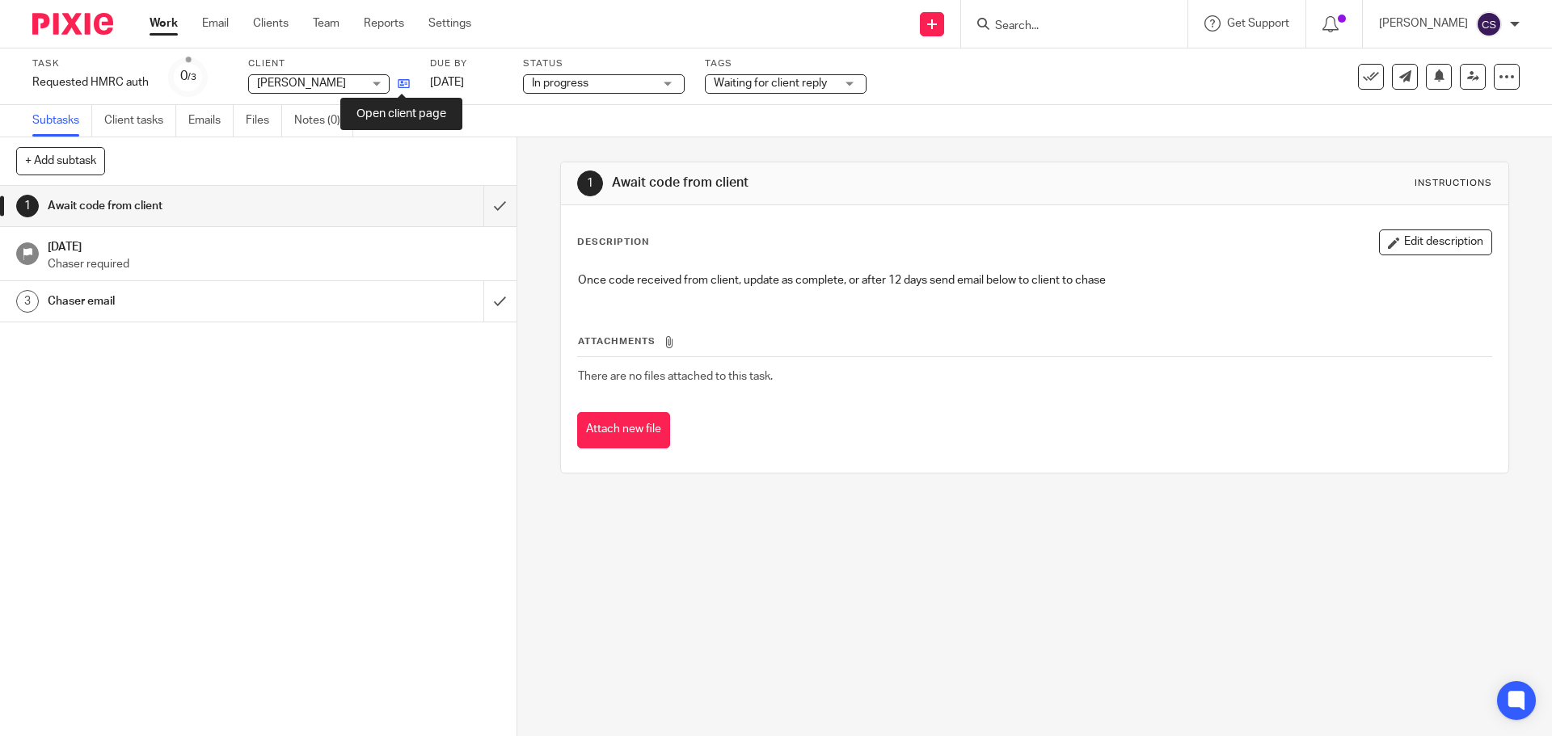
click at [403, 85] on icon at bounding box center [404, 84] width 12 height 12
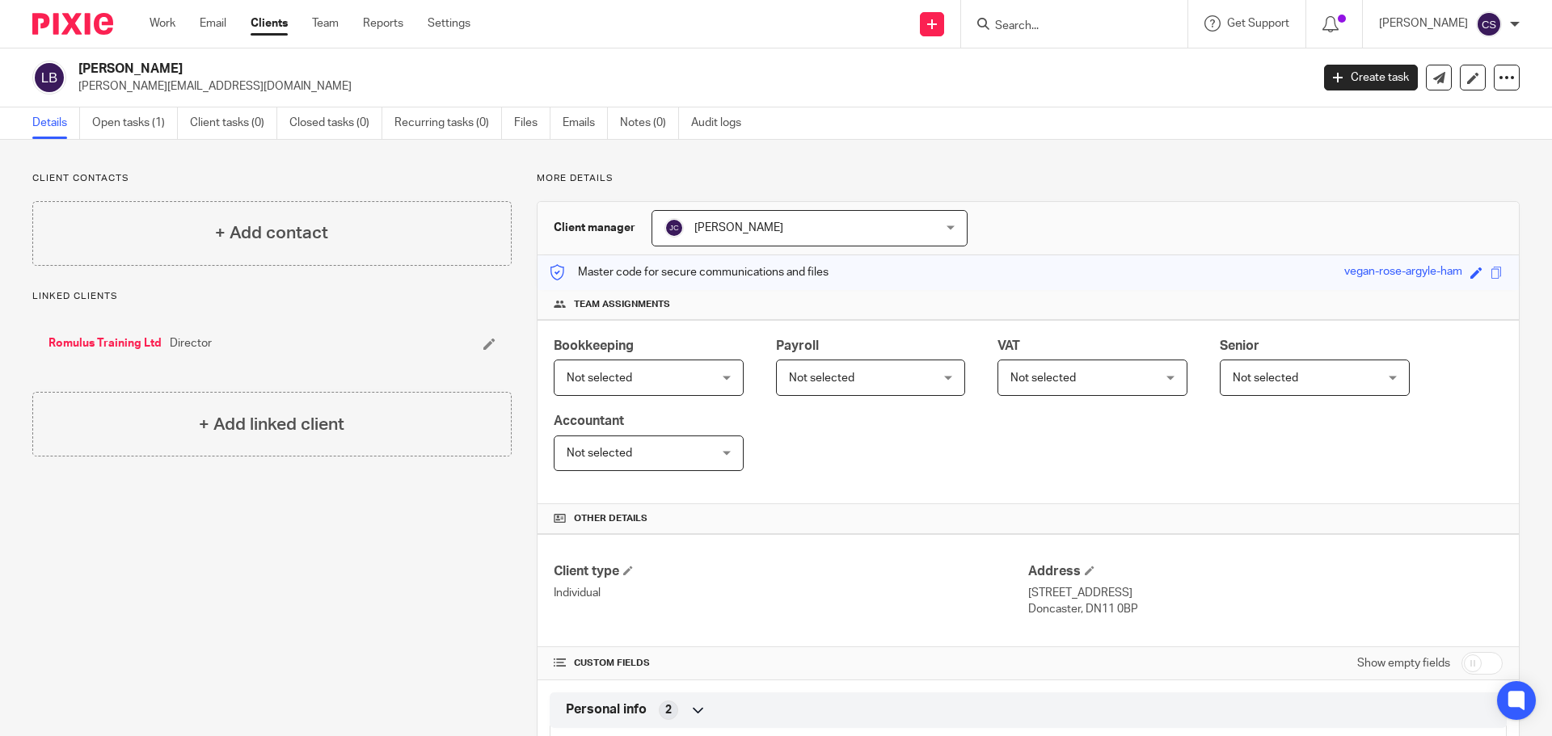
click at [133, 341] on link "Romulus Training Ltd" at bounding box center [104, 343] width 113 height 16
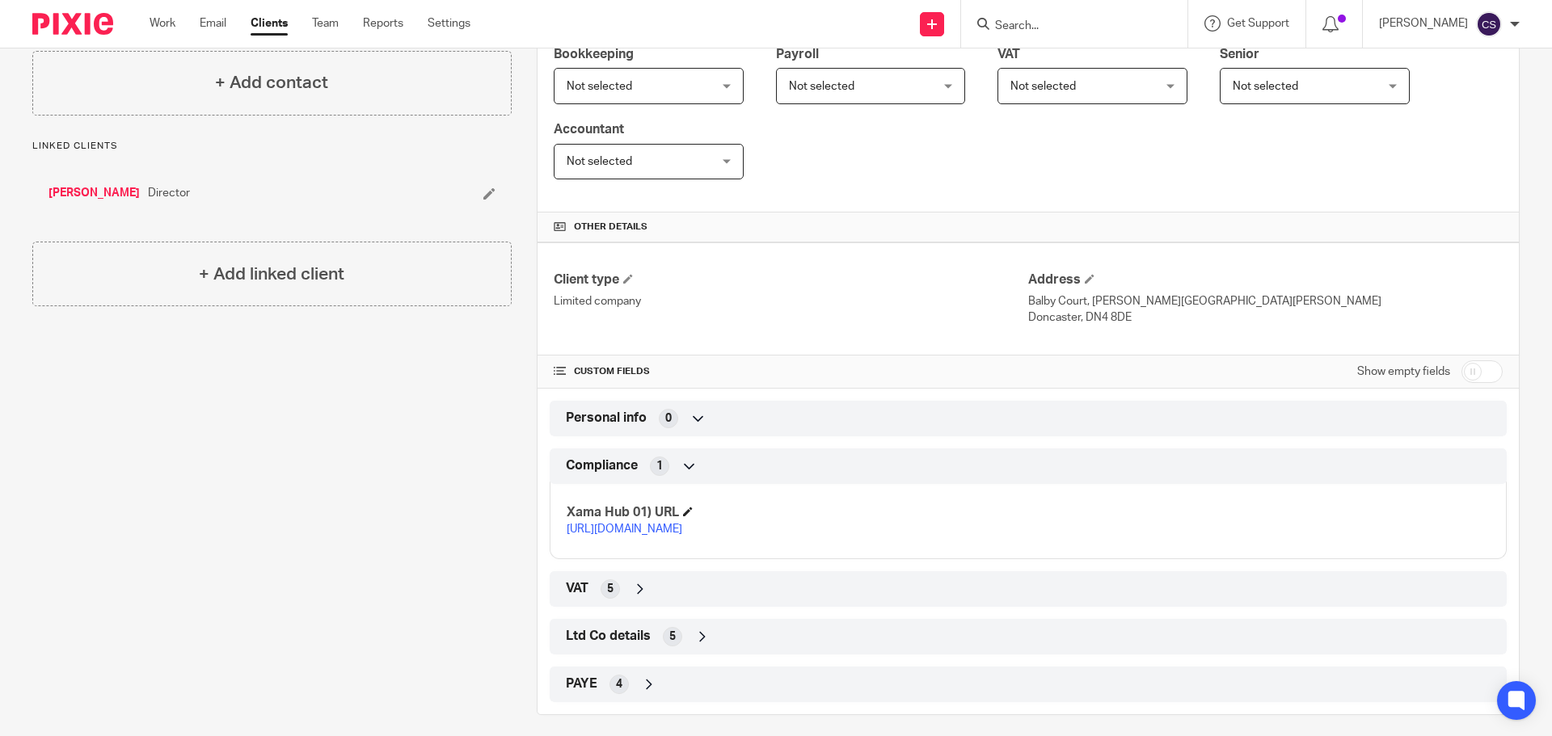
scroll to position [319, 0]
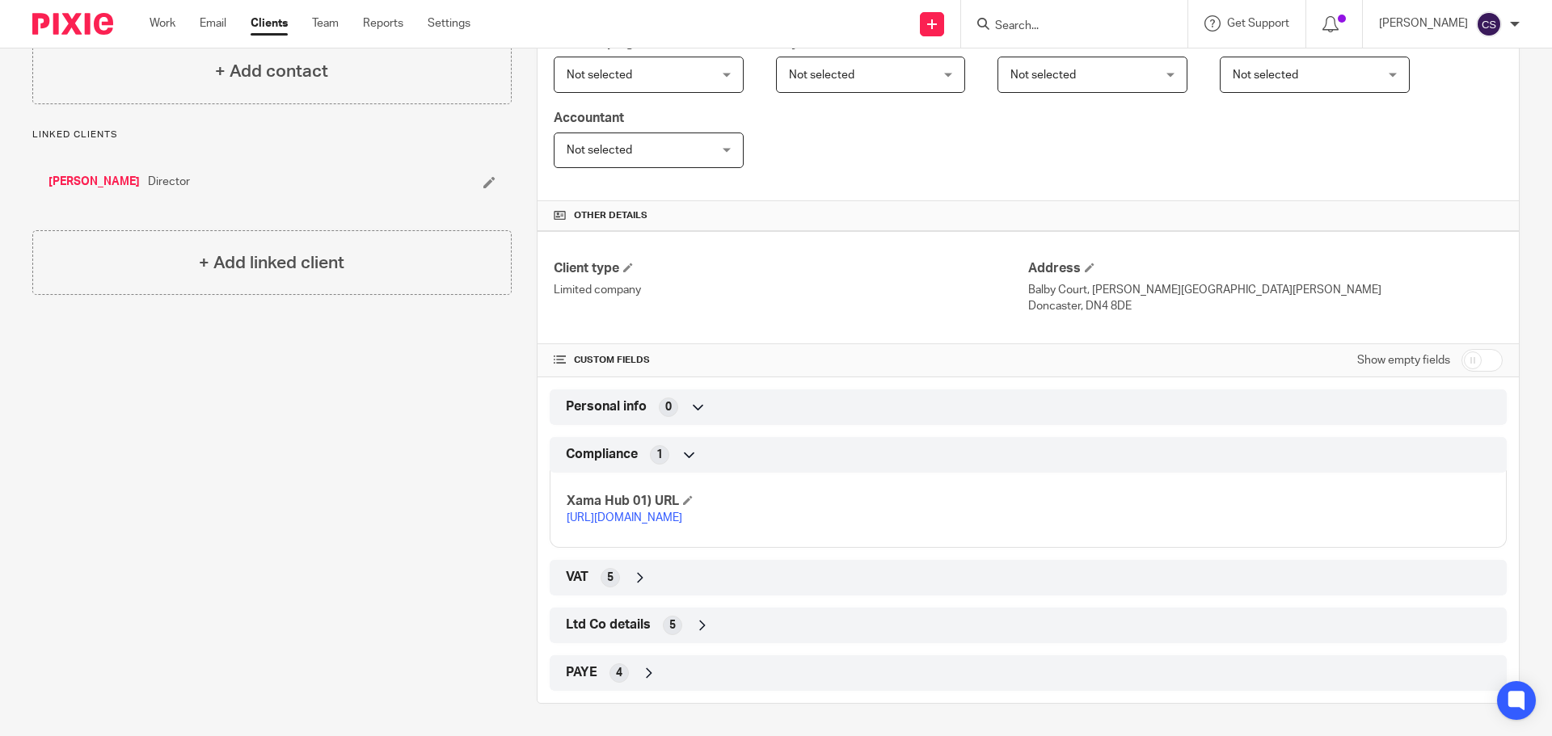
click at [698, 622] on icon at bounding box center [702, 626] width 16 height 16
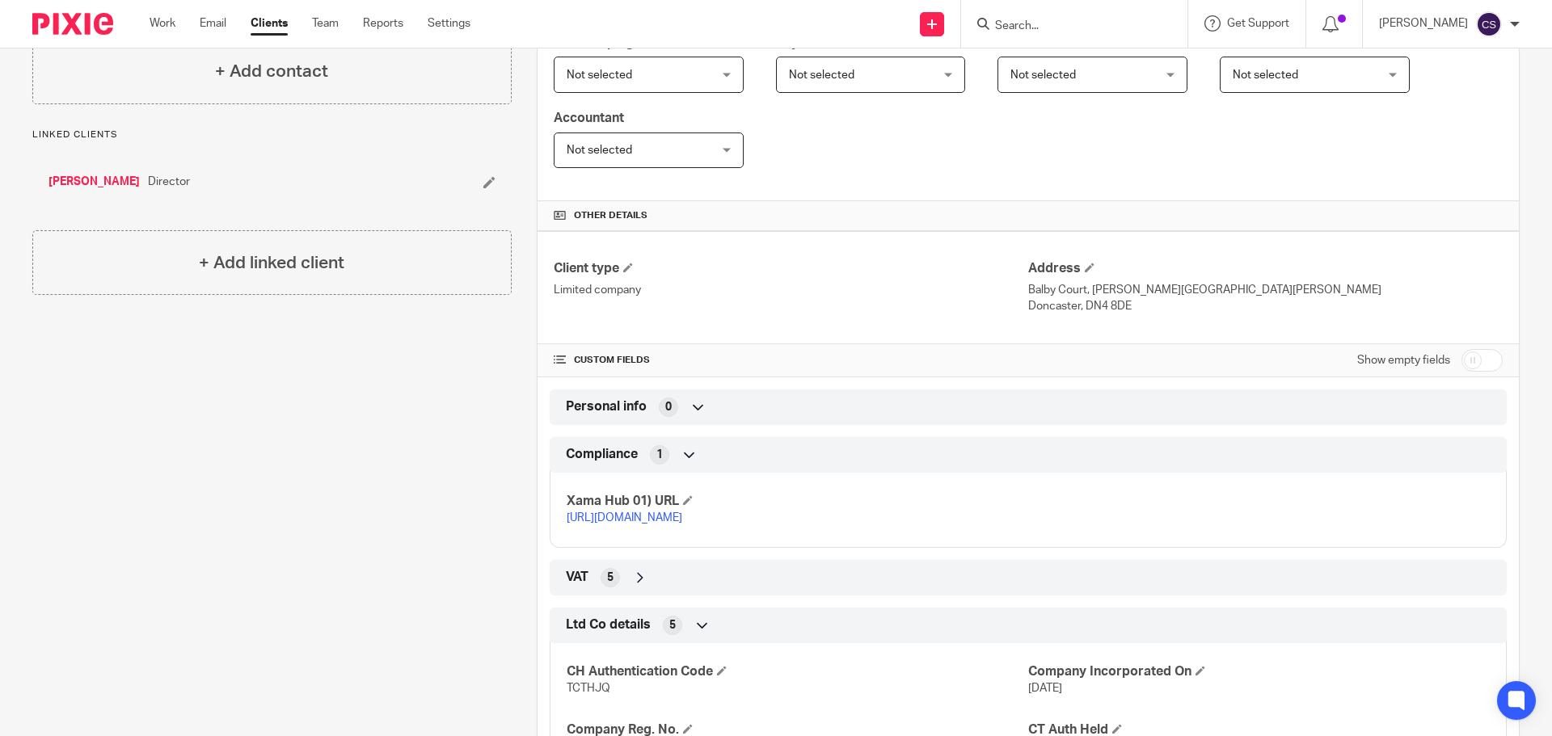
scroll to position [511, 0]
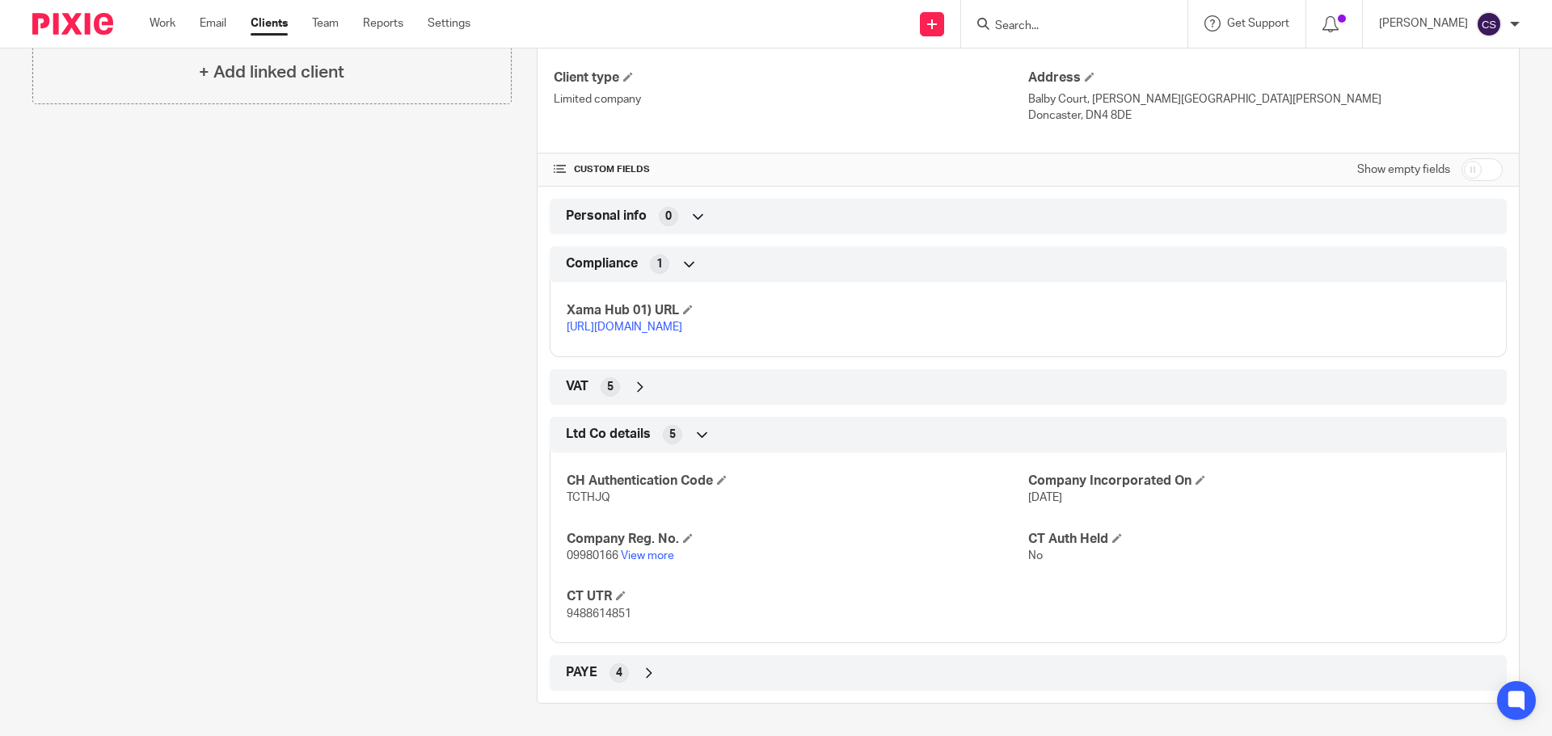
click at [646, 677] on icon at bounding box center [649, 673] width 16 height 16
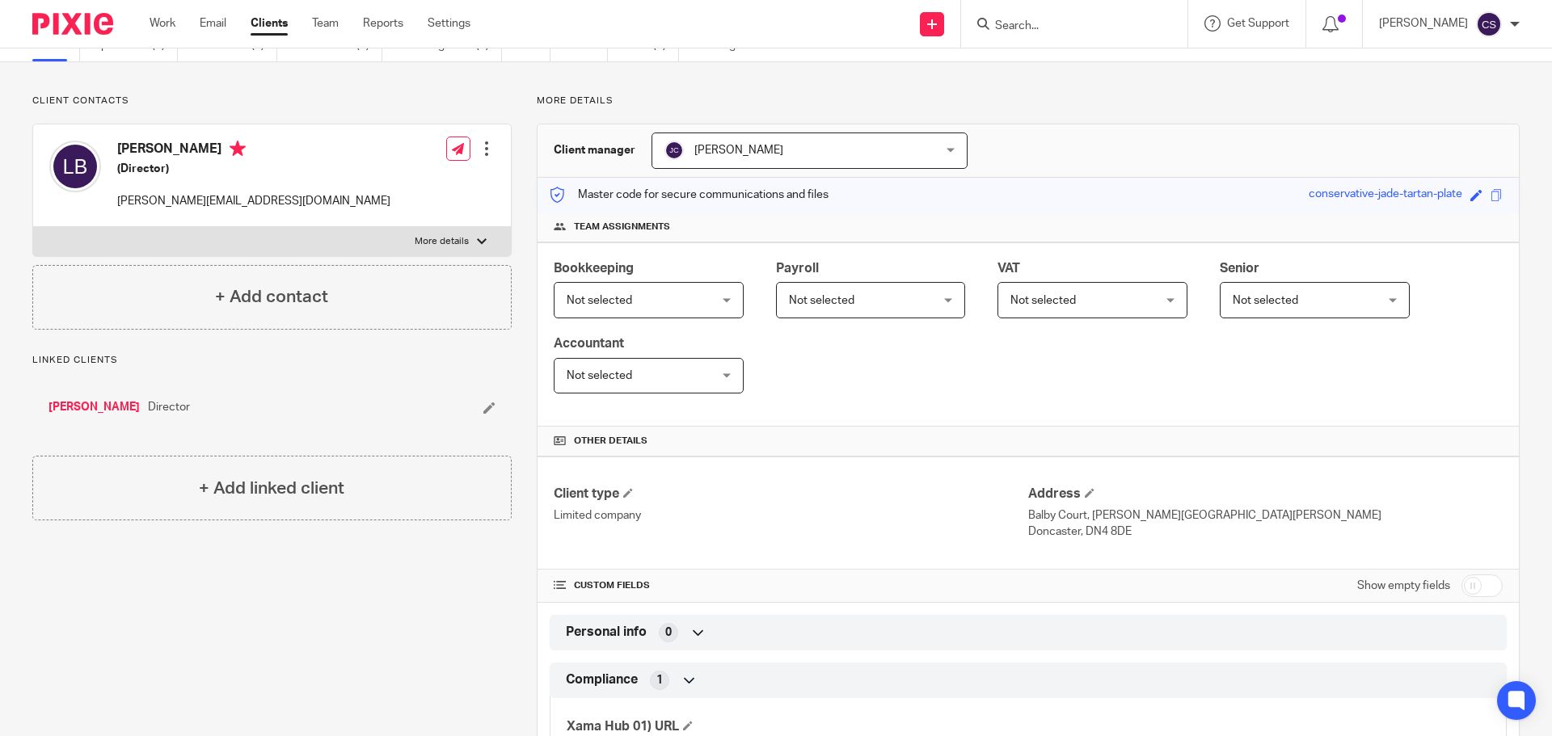
scroll to position [0, 0]
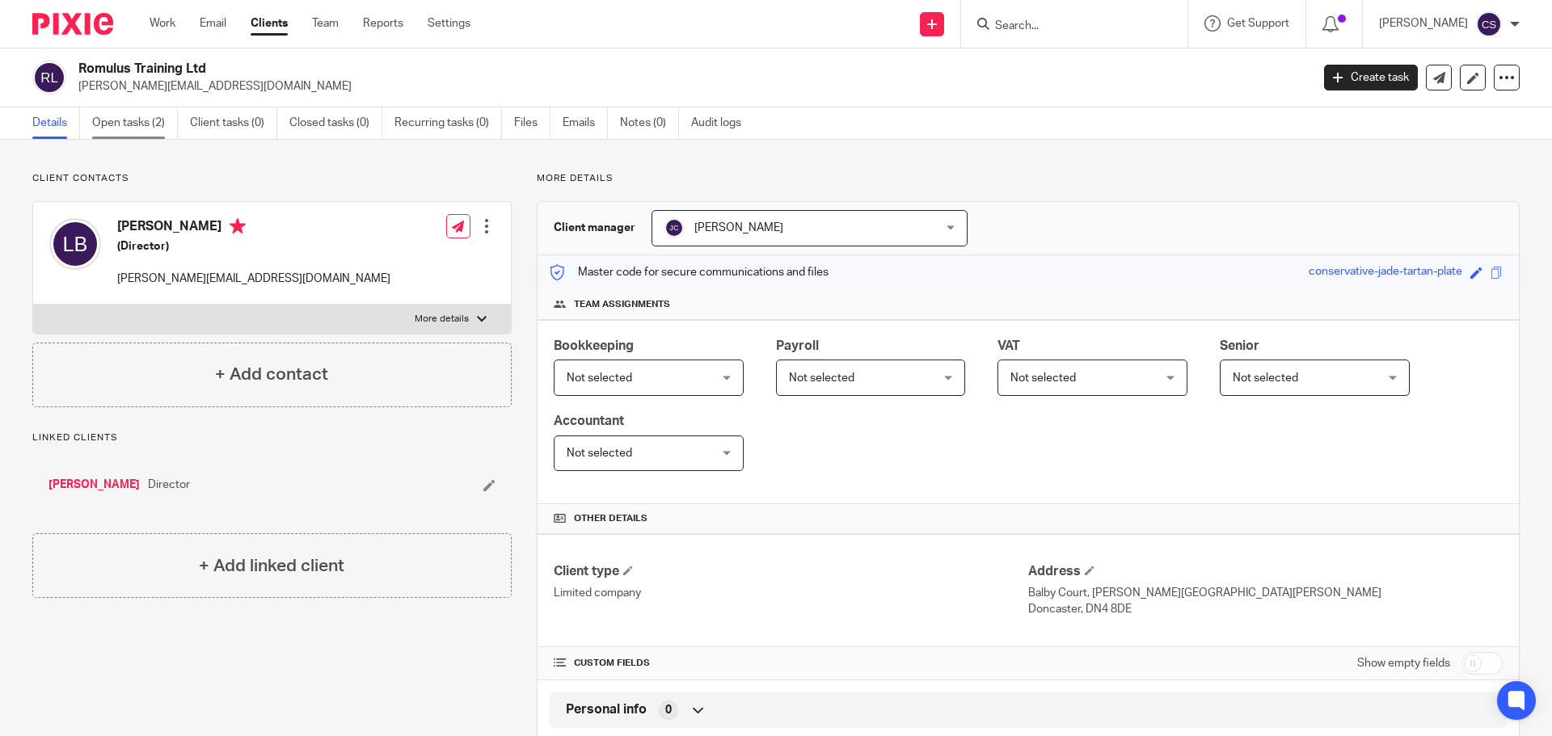
click at [120, 119] on link "Open tasks (2)" at bounding box center [135, 124] width 86 height 32
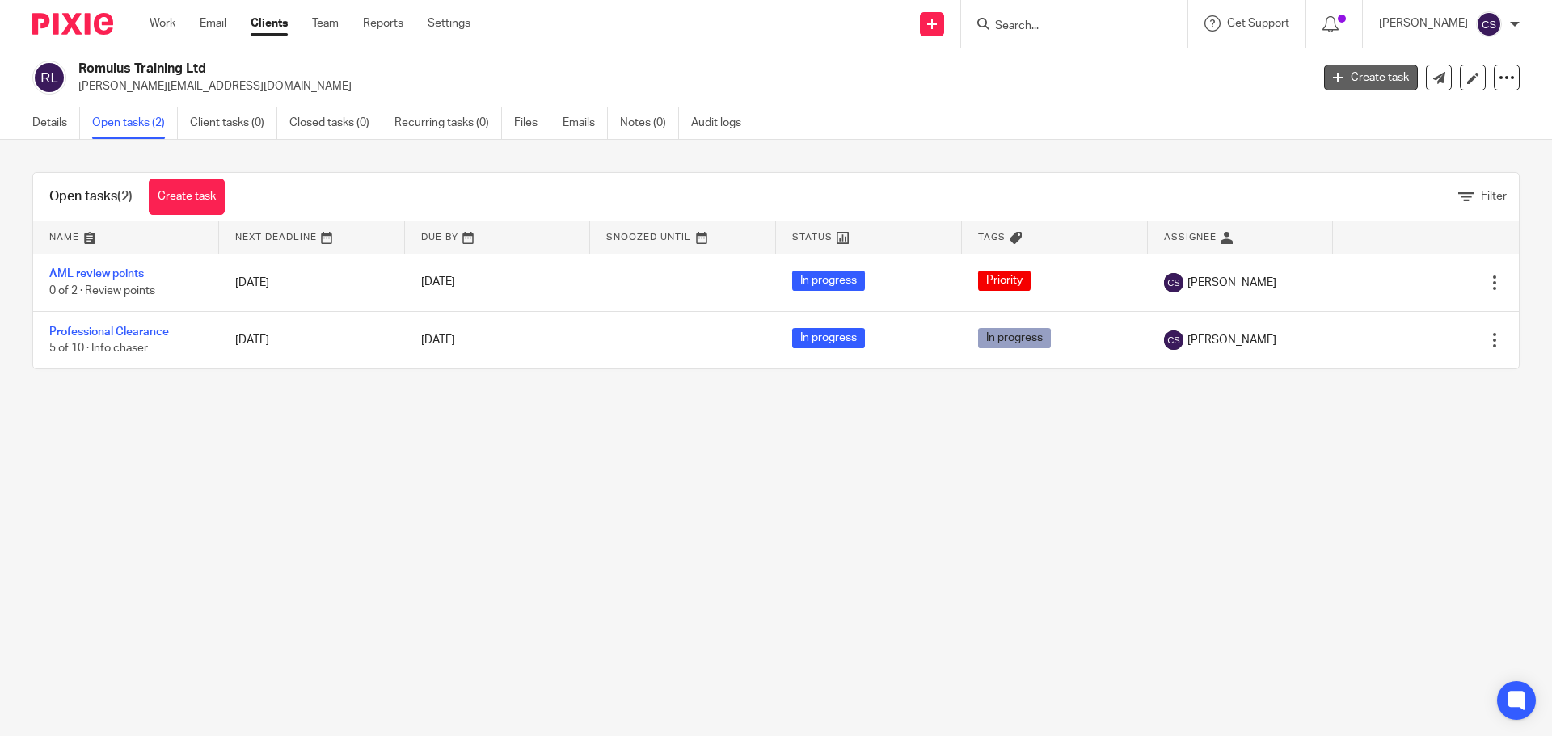
click at [1352, 77] on link "Create task" at bounding box center [1371, 78] width 94 height 26
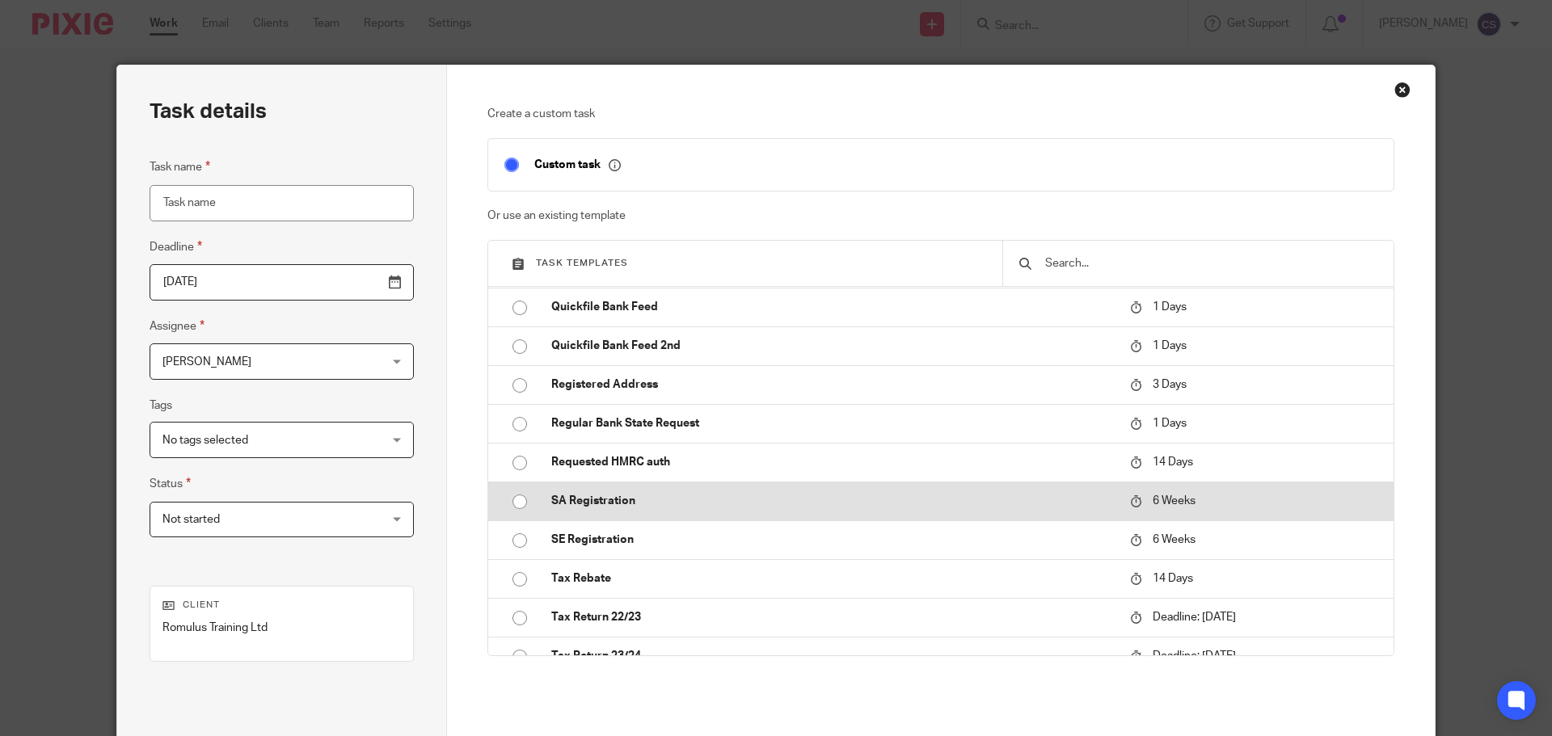
scroll to position [970, 0]
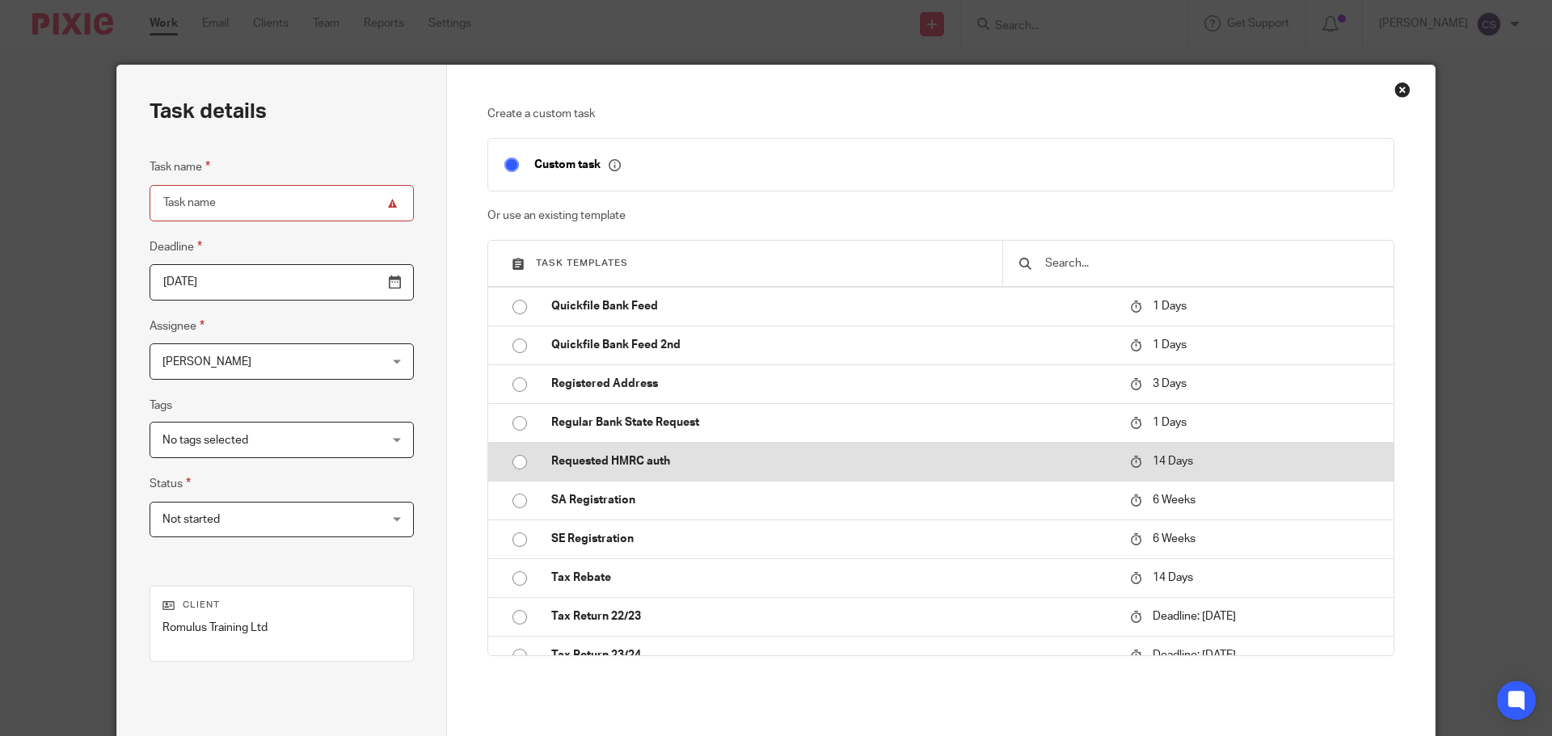
click at [618, 457] on p "Requested HMRC auth" at bounding box center [832, 461] width 563 height 16
type input "2025-10-09"
type input "Requested HMRC auth"
checkbox input "false"
radio input "true"
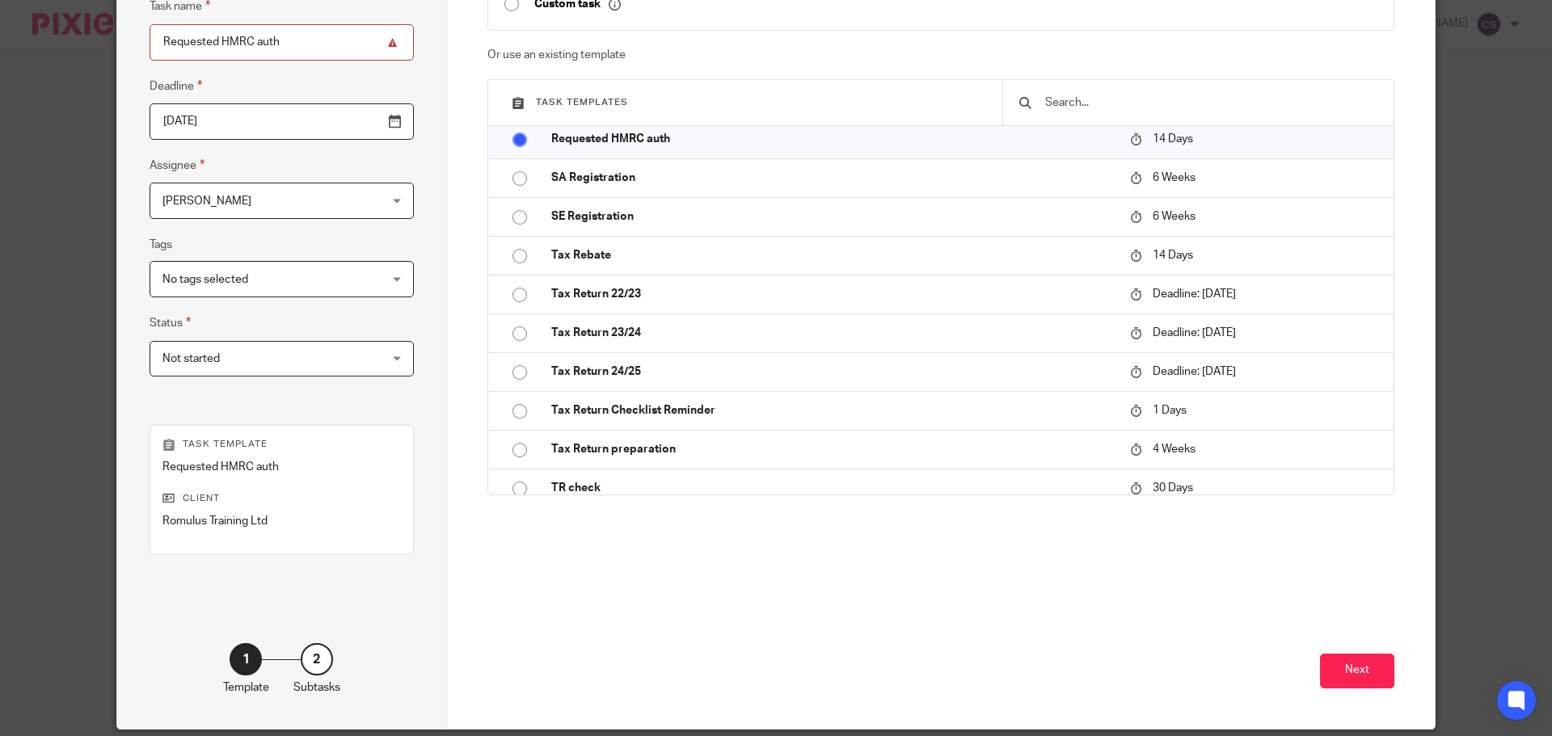
scroll to position [162, 0]
click at [1323, 676] on button "Next" at bounding box center [1357, 670] width 74 height 35
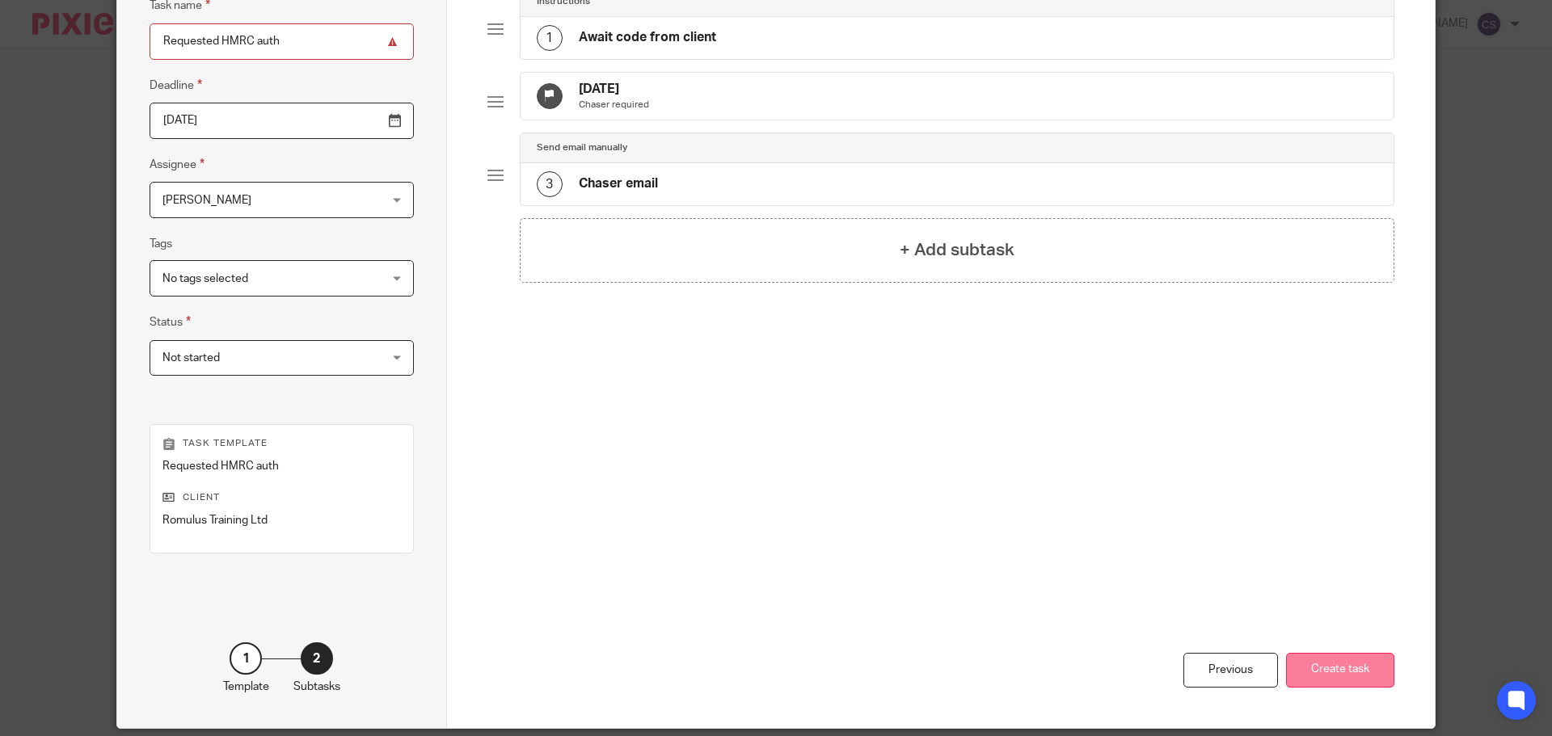
click at [1359, 666] on button "Create task" at bounding box center [1340, 670] width 108 height 35
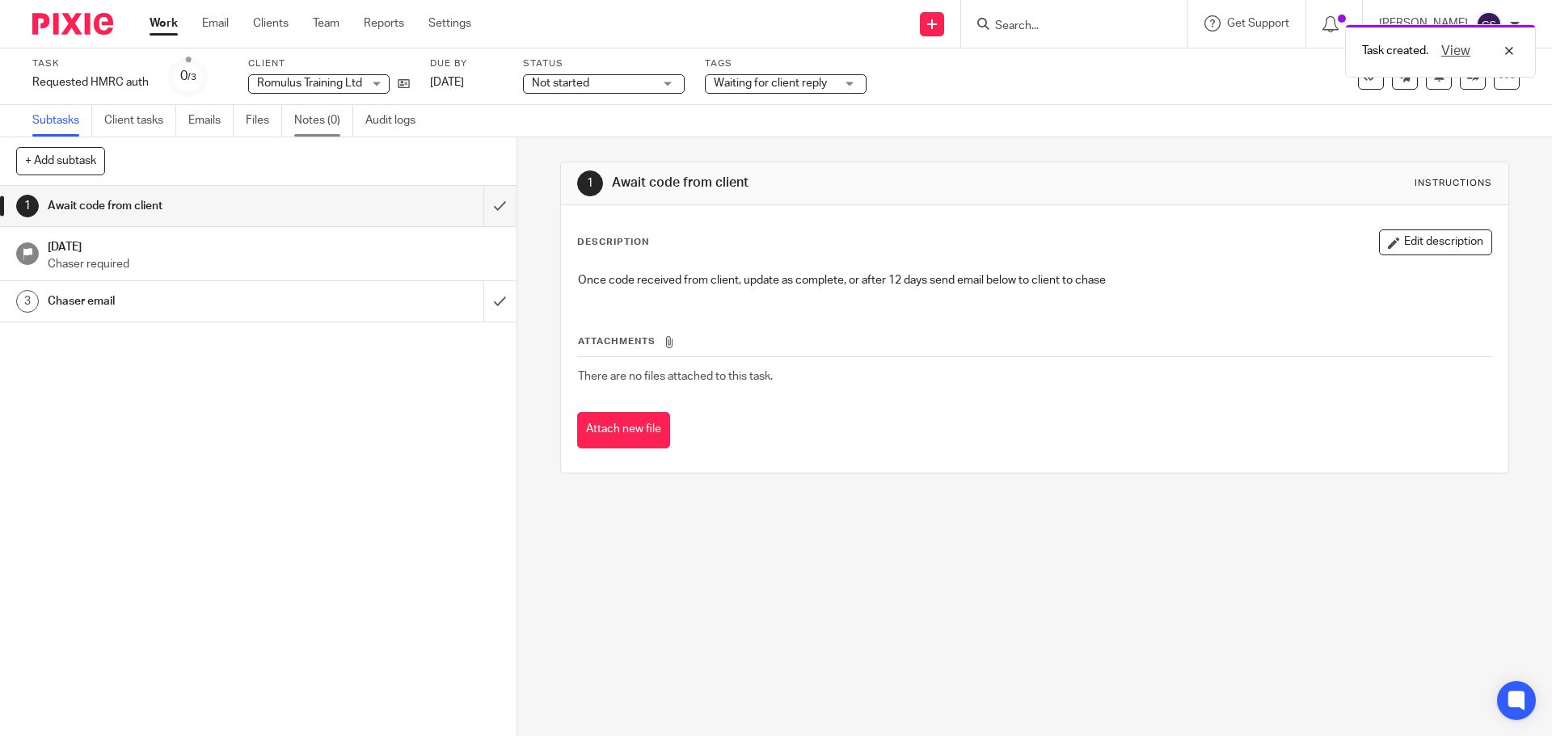
click at [306, 116] on link "Notes (0)" at bounding box center [323, 121] width 59 height 32
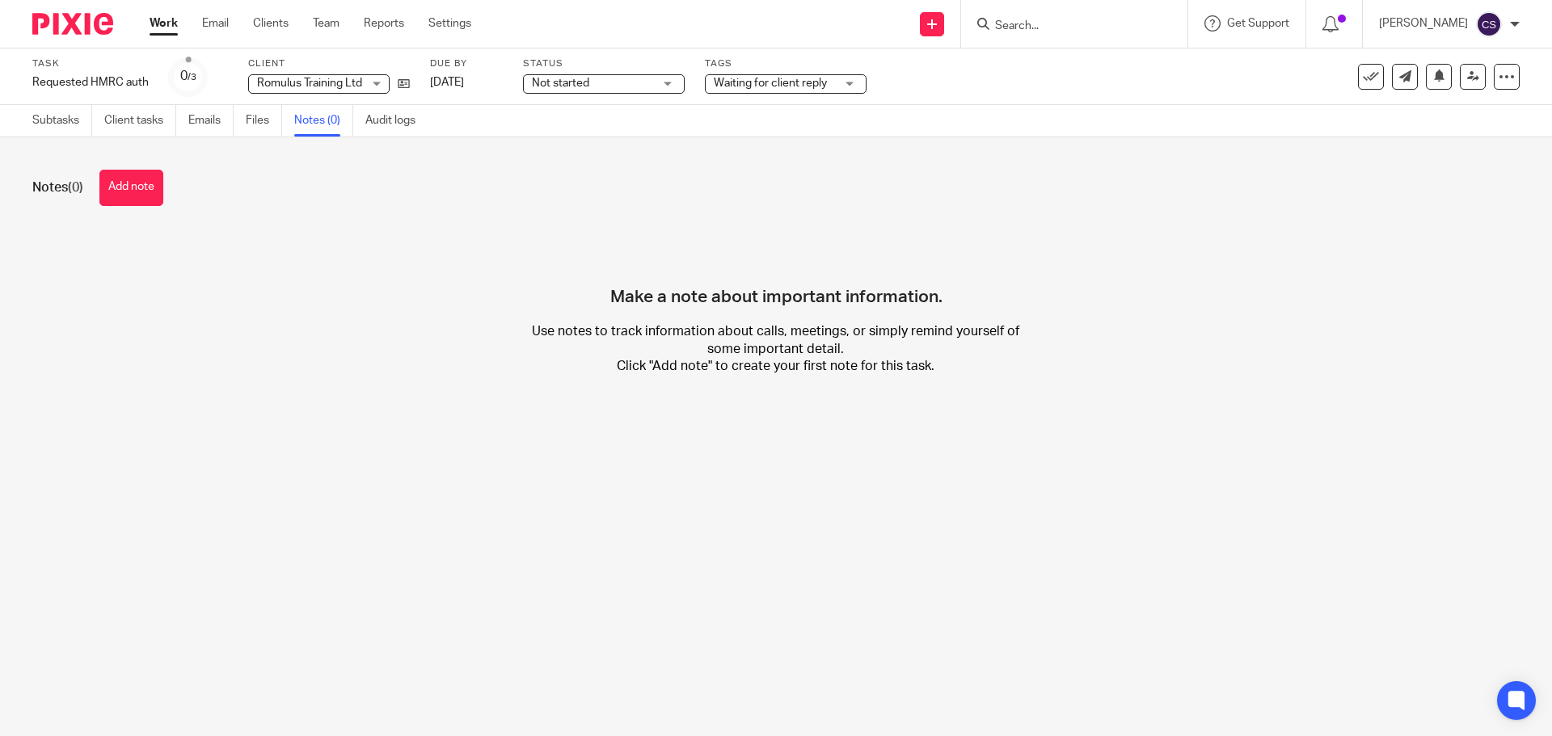
drag, startPoint x: 108, startPoint y: 191, endPoint x: 116, endPoint y: 186, distance: 8.7
click at [113, 187] on button "Add note" at bounding box center [131, 188] width 64 height 36
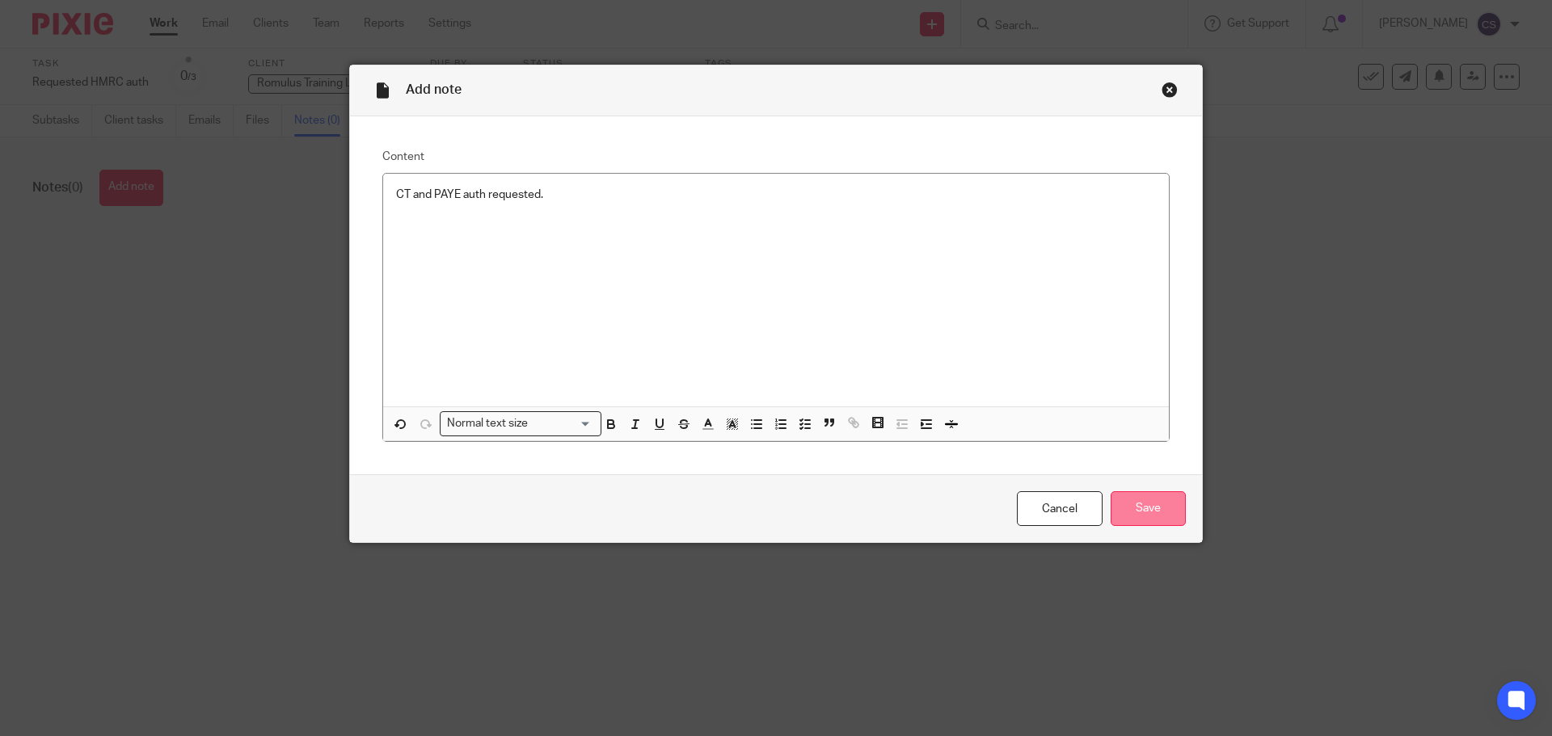
click at [1124, 508] on input "Save" at bounding box center [1148, 508] width 75 height 35
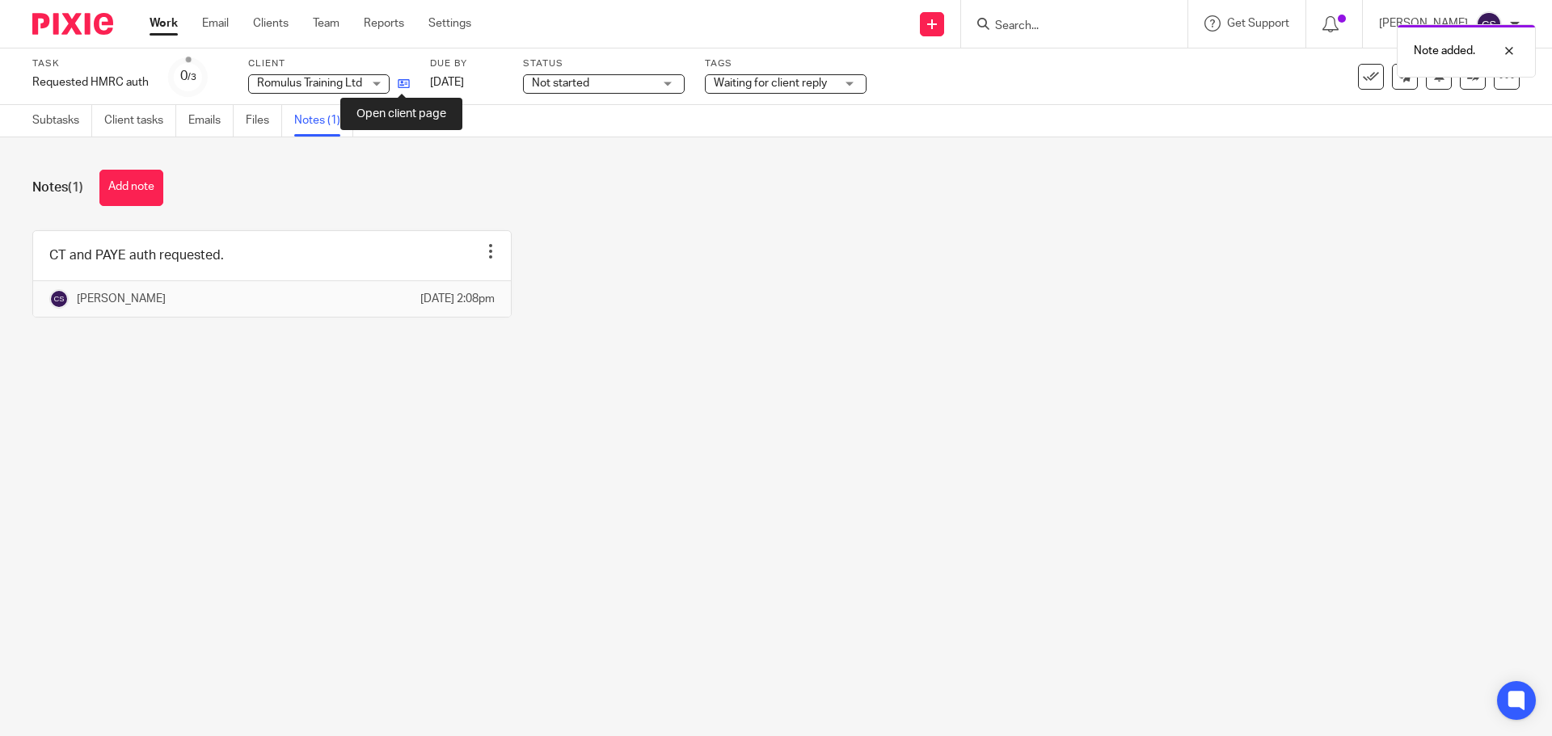
click at [403, 78] on icon at bounding box center [404, 84] width 12 height 12
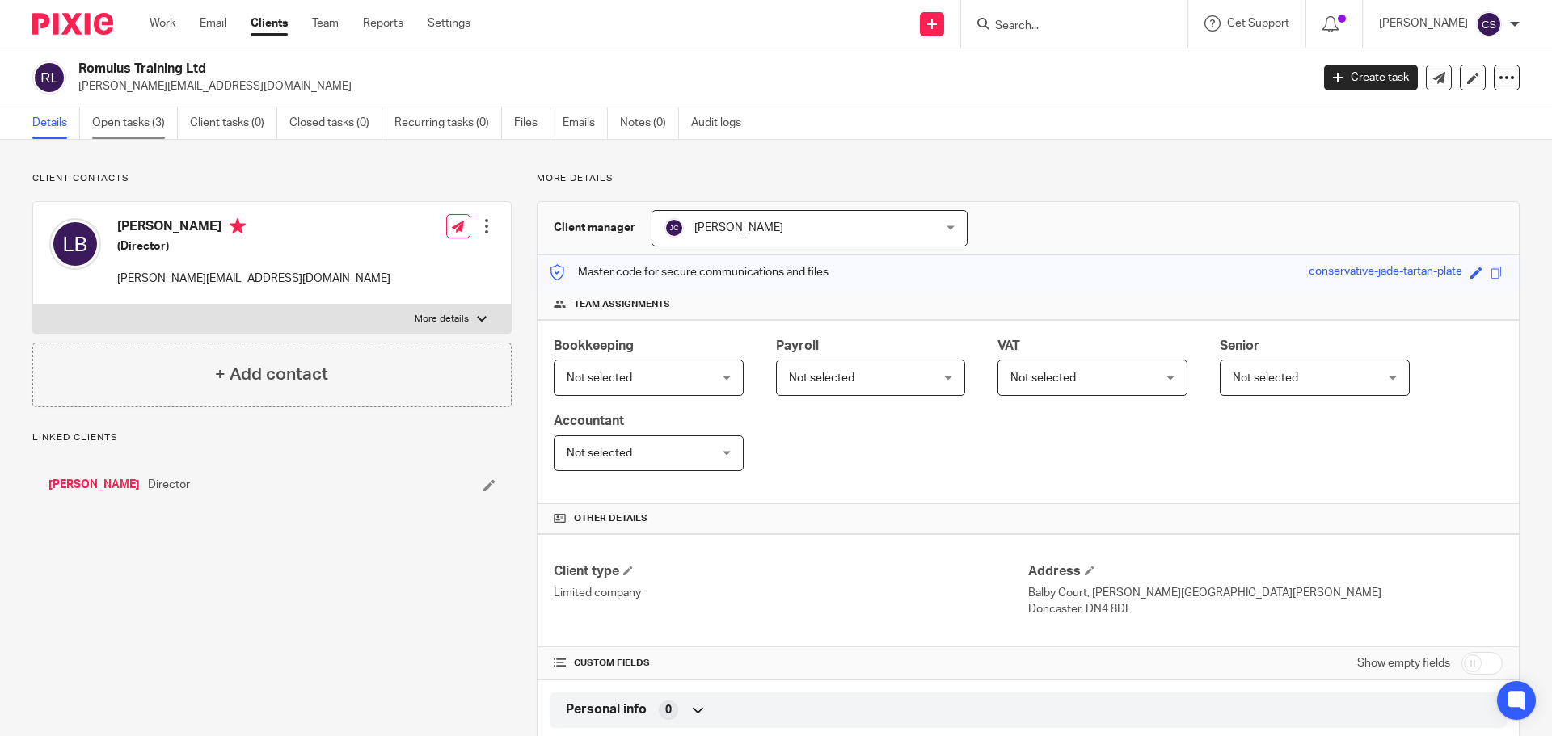
click at [127, 124] on link "Open tasks (3)" at bounding box center [135, 124] width 86 height 32
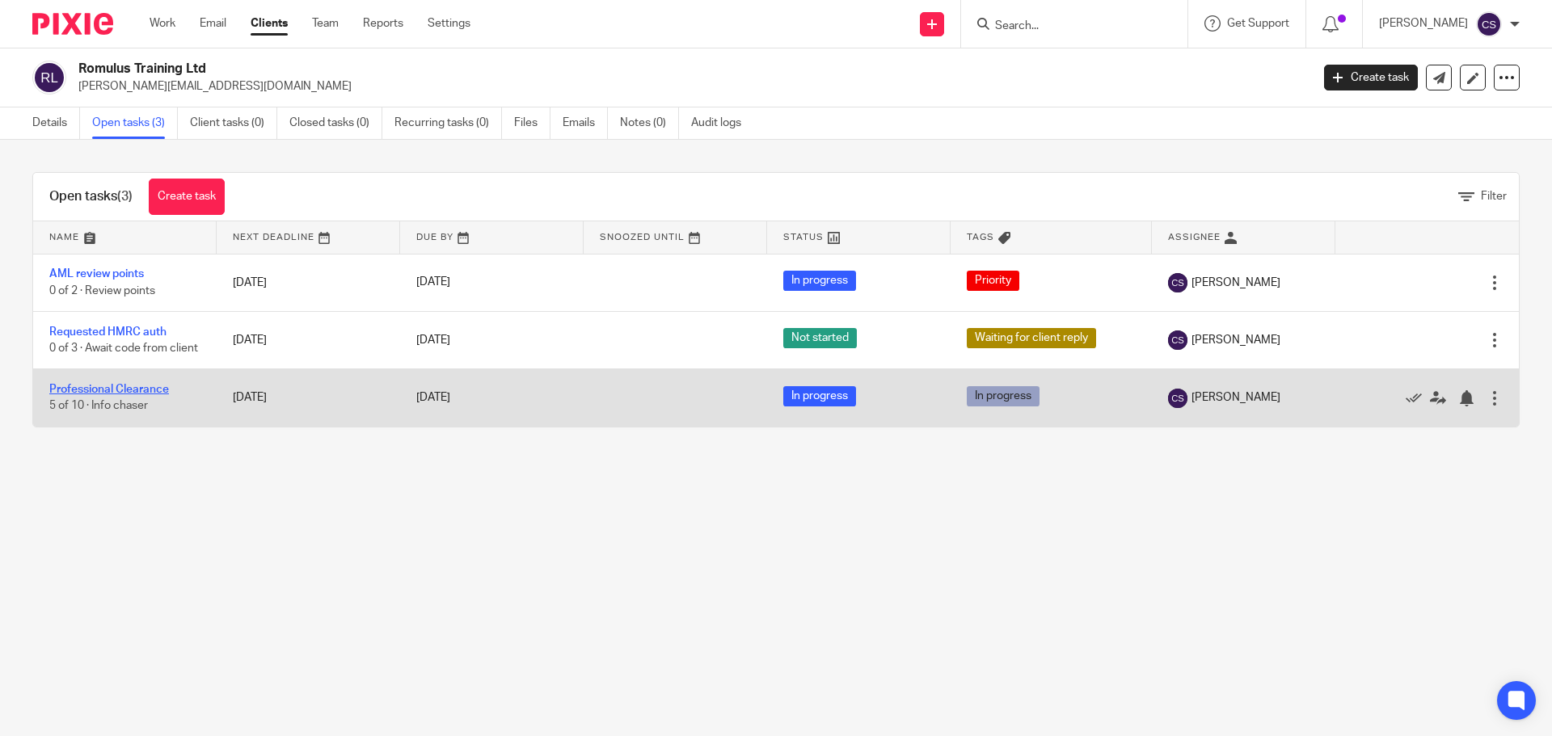
click at [151, 395] on link "Professional Clearance" at bounding box center [109, 389] width 120 height 11
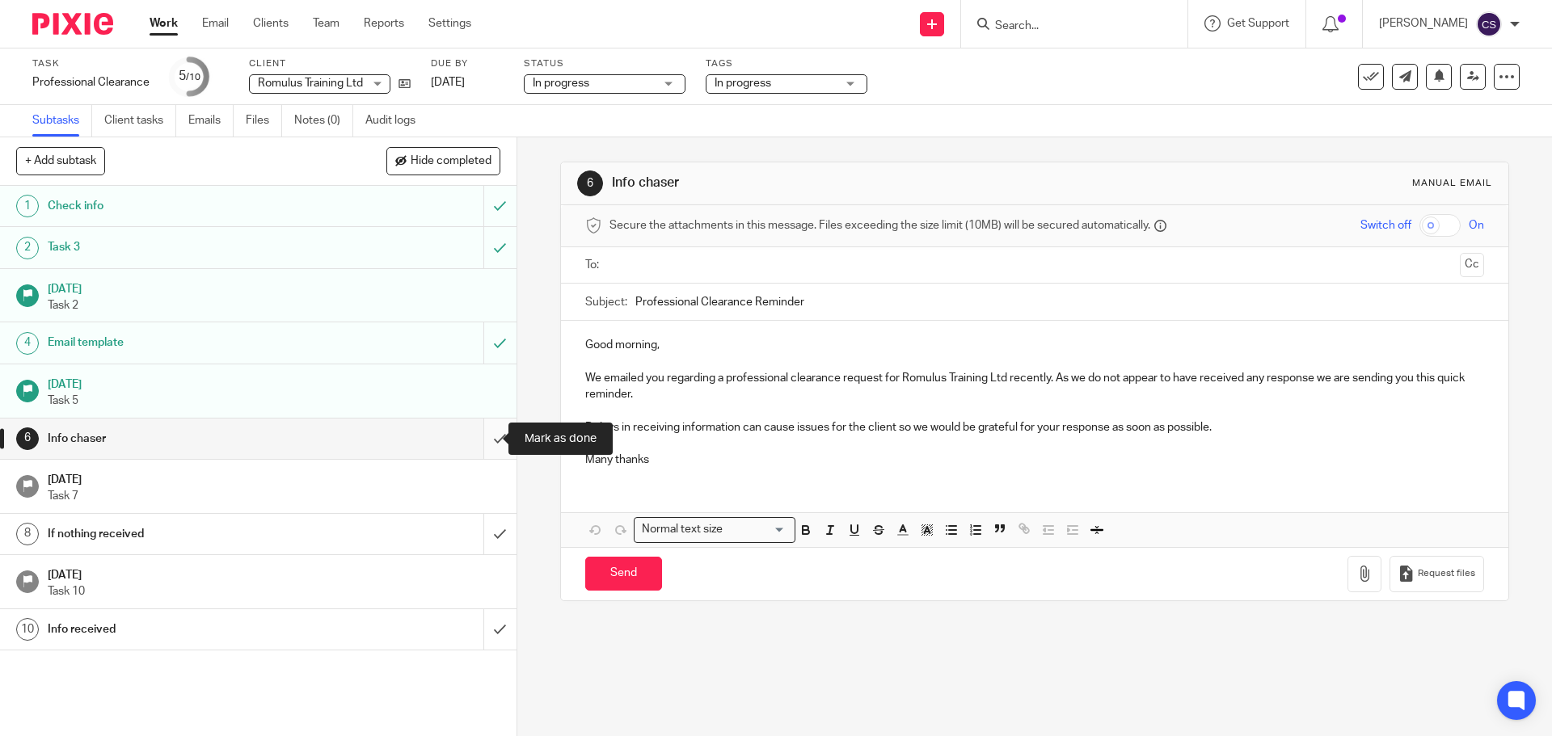
click at [480, 440] on input "submit" at bounding box center [258, 439] width 516 height 40
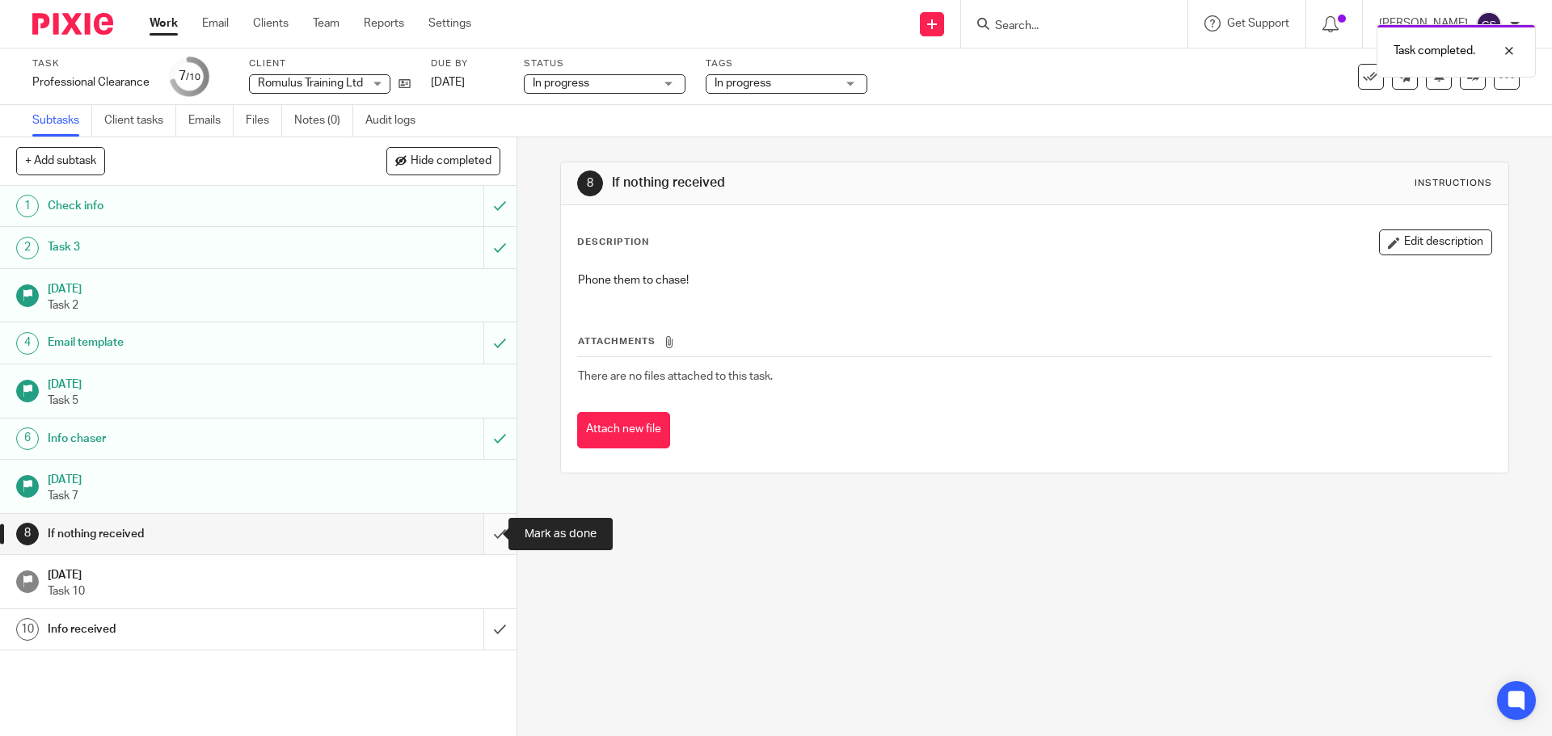
click at [483, 534] on input "submit" at bounding box center [258, 534] width 516 height 40
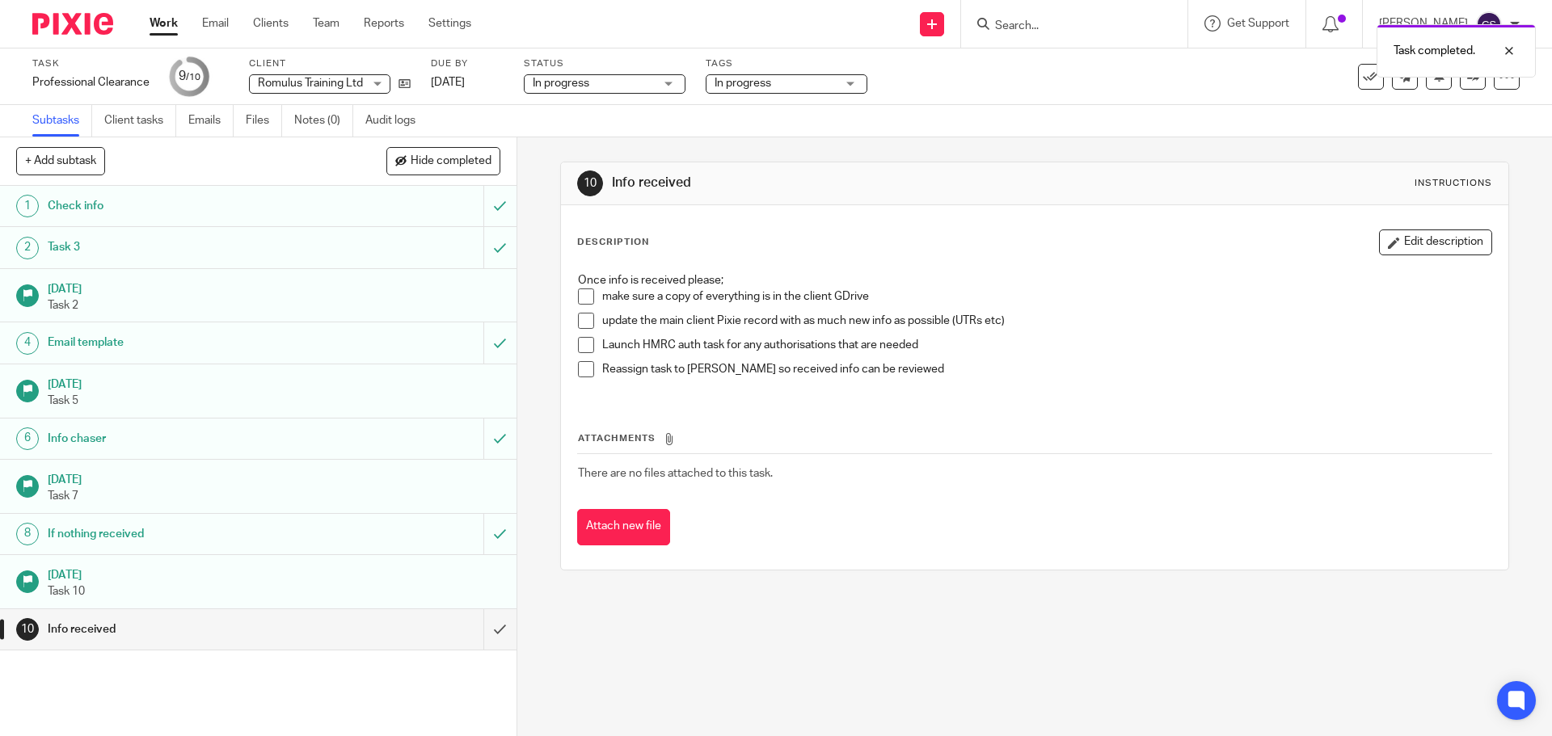
click at [578, 295] on span at bounding box center [586, 297] width 16 height 16
click at [584, 323] on span at bounding box center [586, 321] width 16 height 16
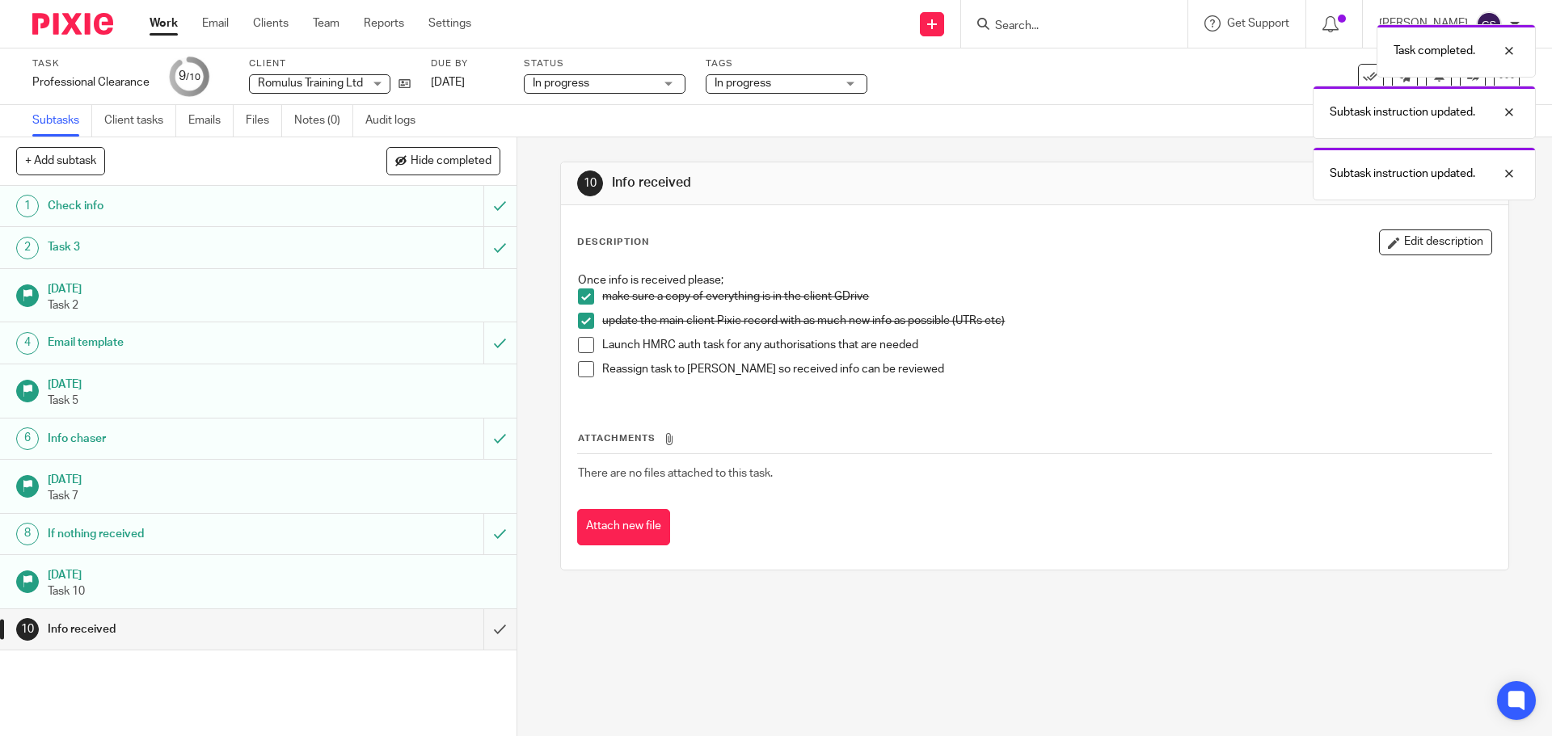
click at [582, 356] on li "Launch HMRC auth task for any authorisations that are needed" at bounding box center [1034, 349] width 913 height 24
click at [584, 344] on span at bounding box center [586, 345] width 16 height 16
click at [582, 371] on span at bounding box center [586, 369] width 16 height 16
click at [825, 87] on div "Subtask instruction updated. Subtask instruction updated." at bounding box center [1156, 77] width 760 height 123
click at [785, 86] on div "Subtask instruction updated. Subtask instruction updated." at bounding box center [1156, 77] width 760 height 123
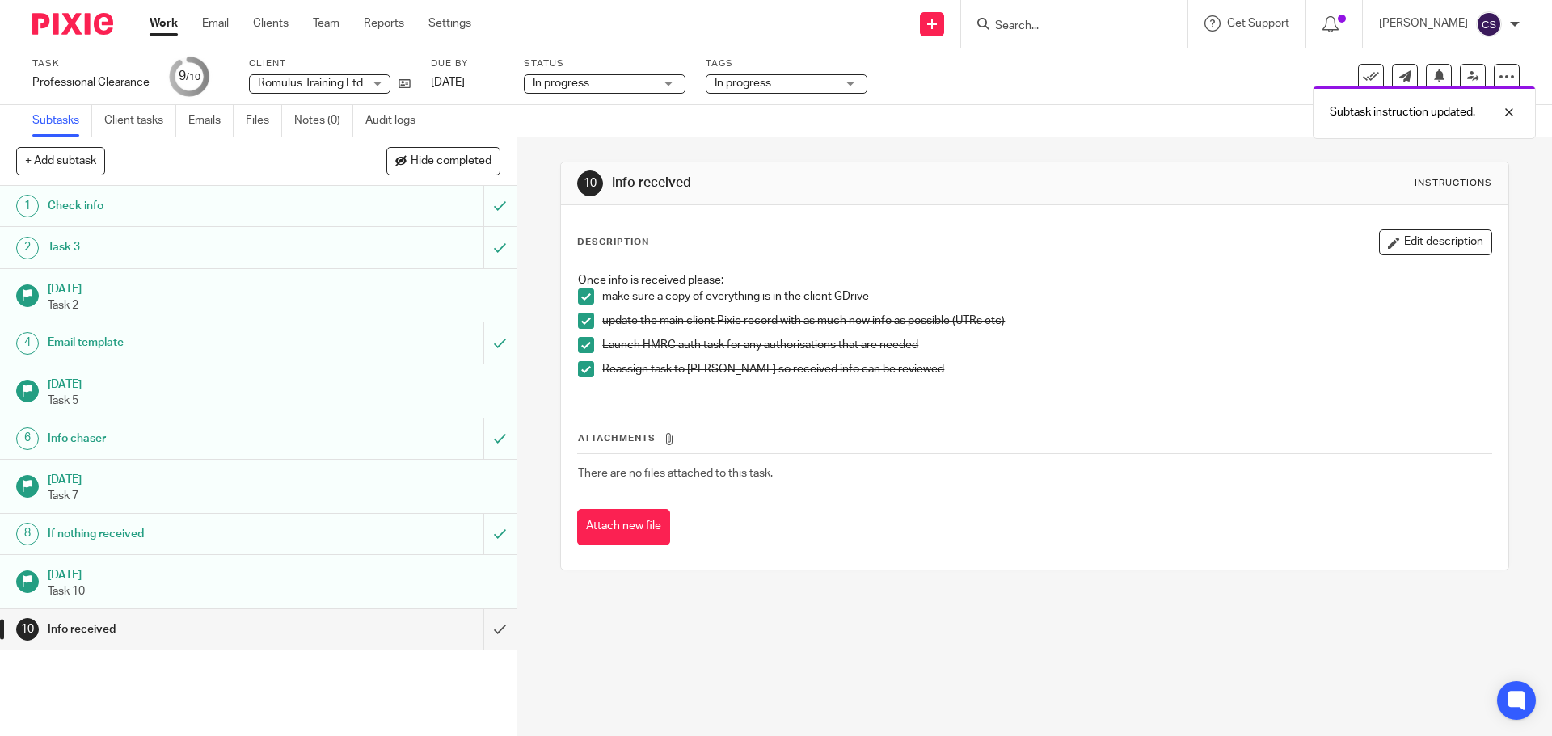
click at [858, 82] on div "Subtask instruction updated. Subtask instruction updated." at bounding box center [1156, 77] width 760 height 123
click at [854, 81] on div "In progress" at bounding box center [787, 83] width 162 height 19
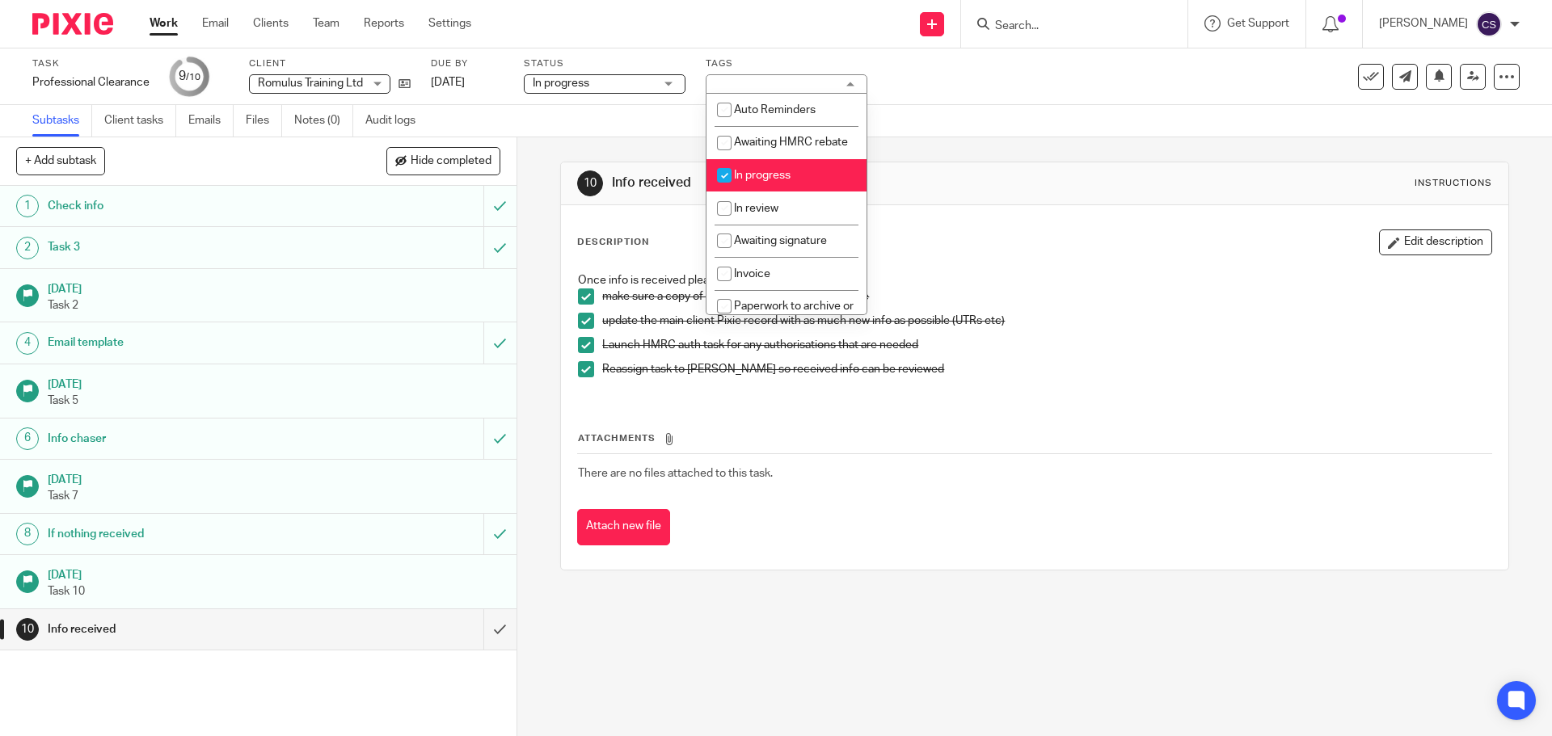
drag, startPoint x: 727, startPoint y: 188, endPoint x: 721, endPoint y: 218, distance: 30.6
click at [727, 189] on input "checkbox" at bounding box center [724, 175] width 31 height 31
checkbox input "false"
click at [721, 222] on input "checkbox" at bounding box center [724, 208] width 31 height 31
checkbox input "true"
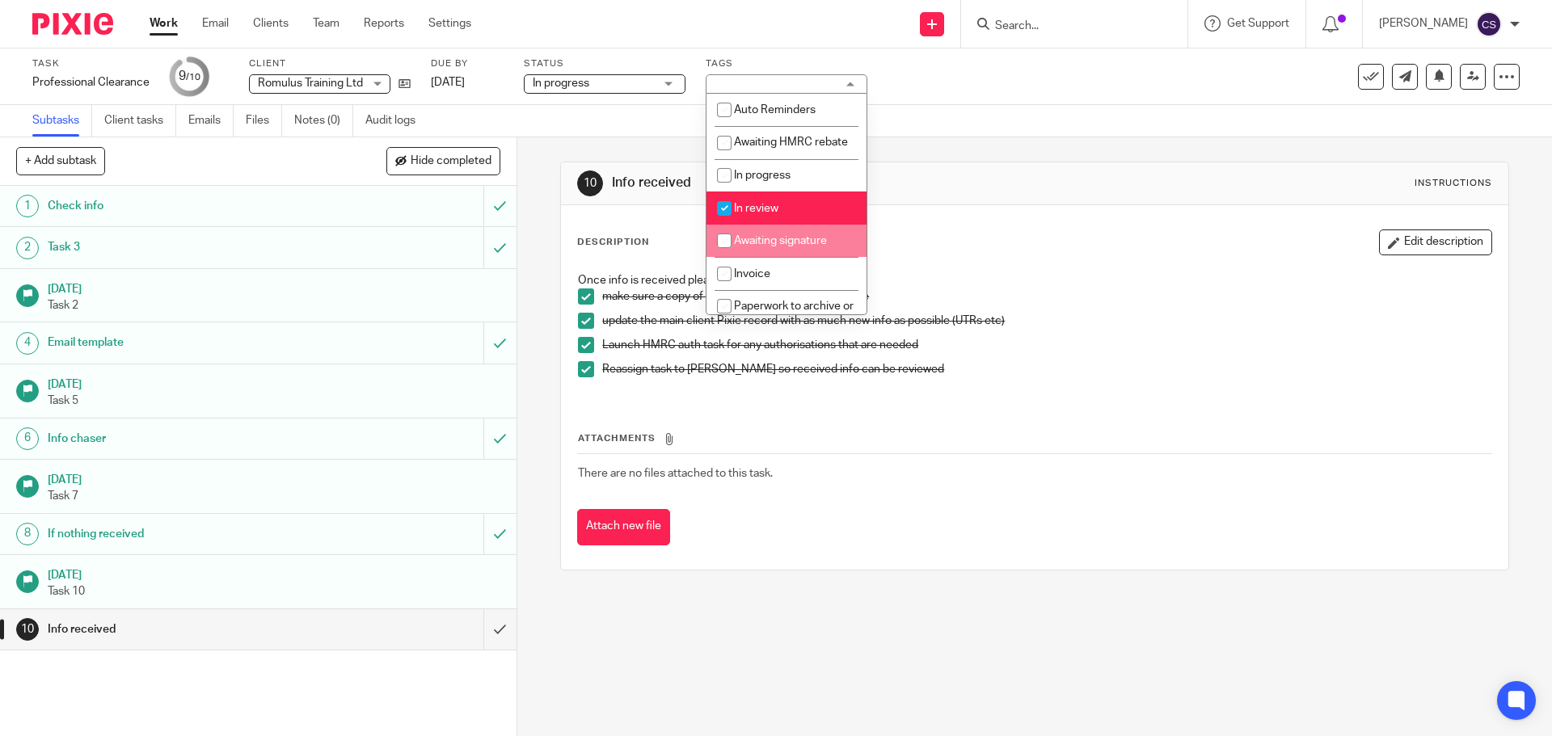
click at [1037, 277] on p "Once info is received please;" at bounding box center [1034, 280] width 913 height 16
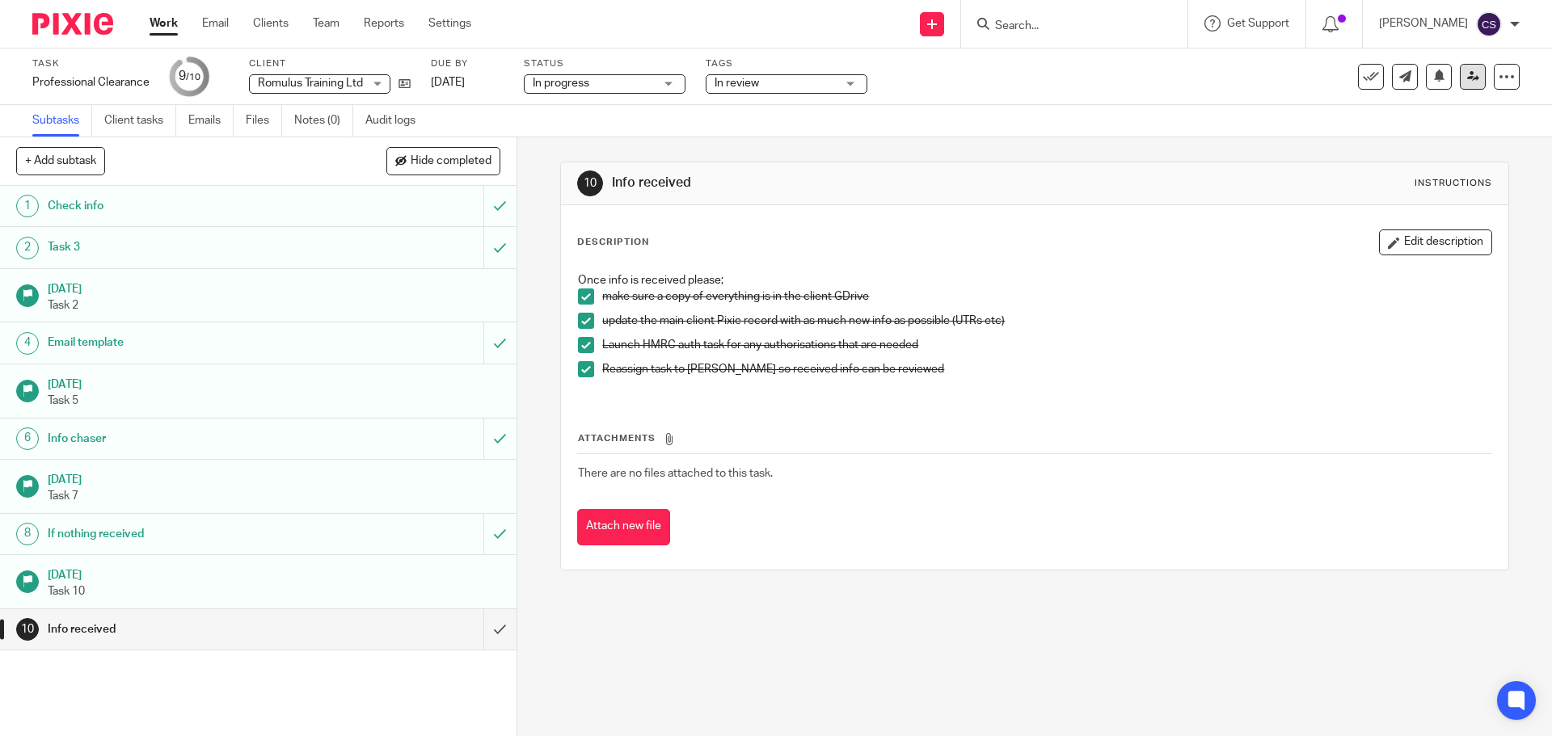
click at [1467, 72] on icon at bounding box center [1473, 76] width 12 height 12
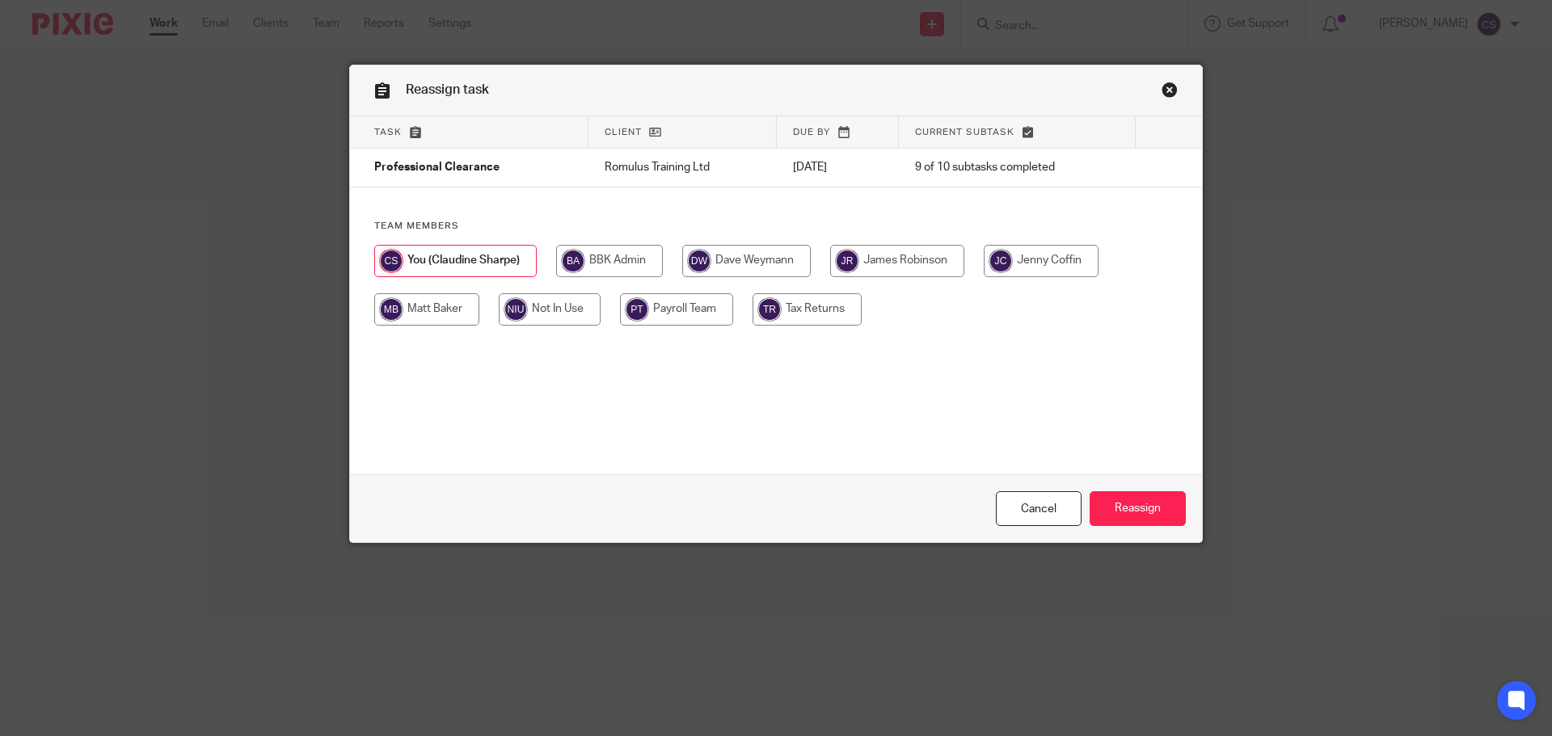
click at [1046, 260] on input "radio" at bounding box center [1041, 261] width 115 height 32
radio input "true"
click at [1133, 516] on input "Reassign" at bounding box center [1138, 508] width 96 height 35
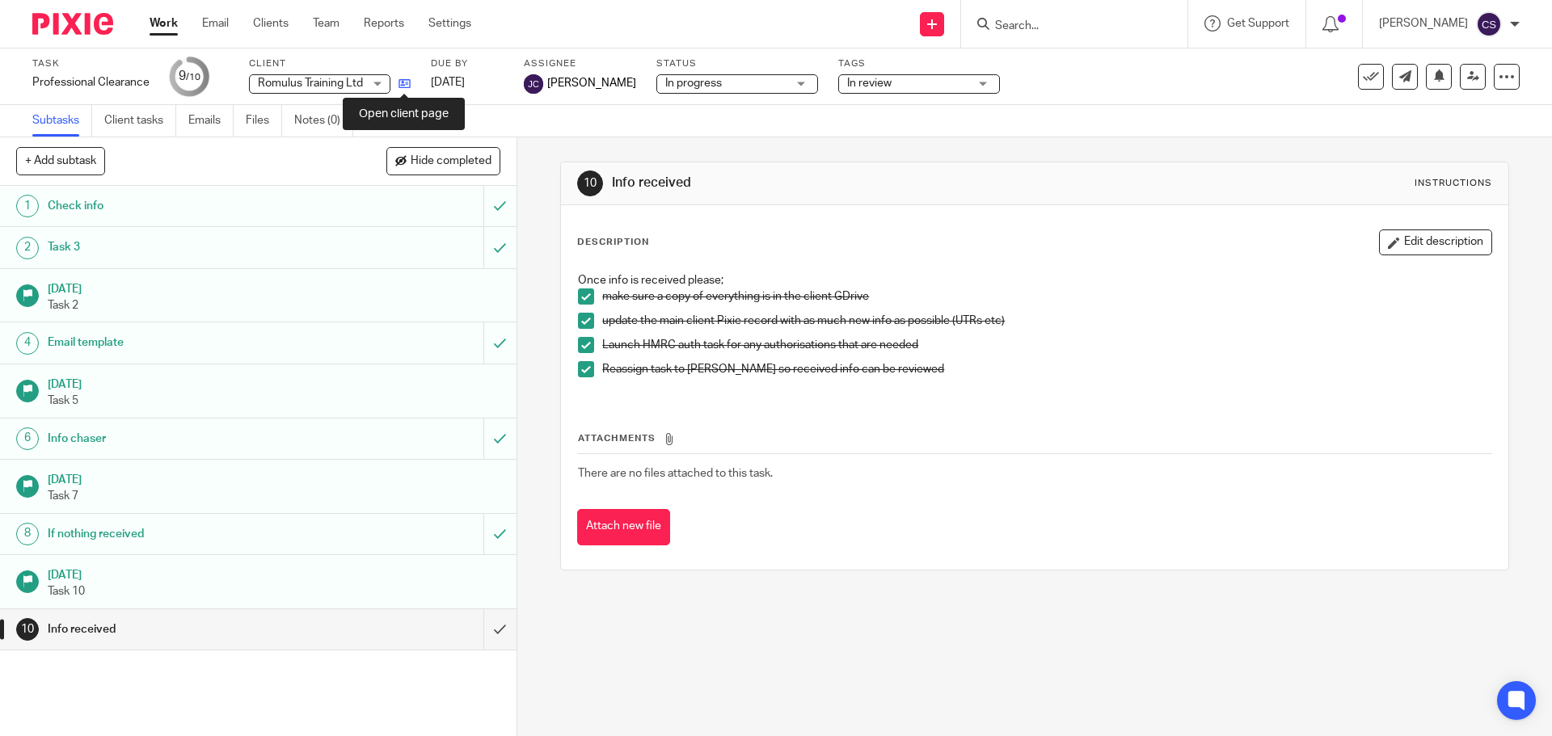
click at [403, 82] on icon at bounding box center [404, 84] width 12 height 12
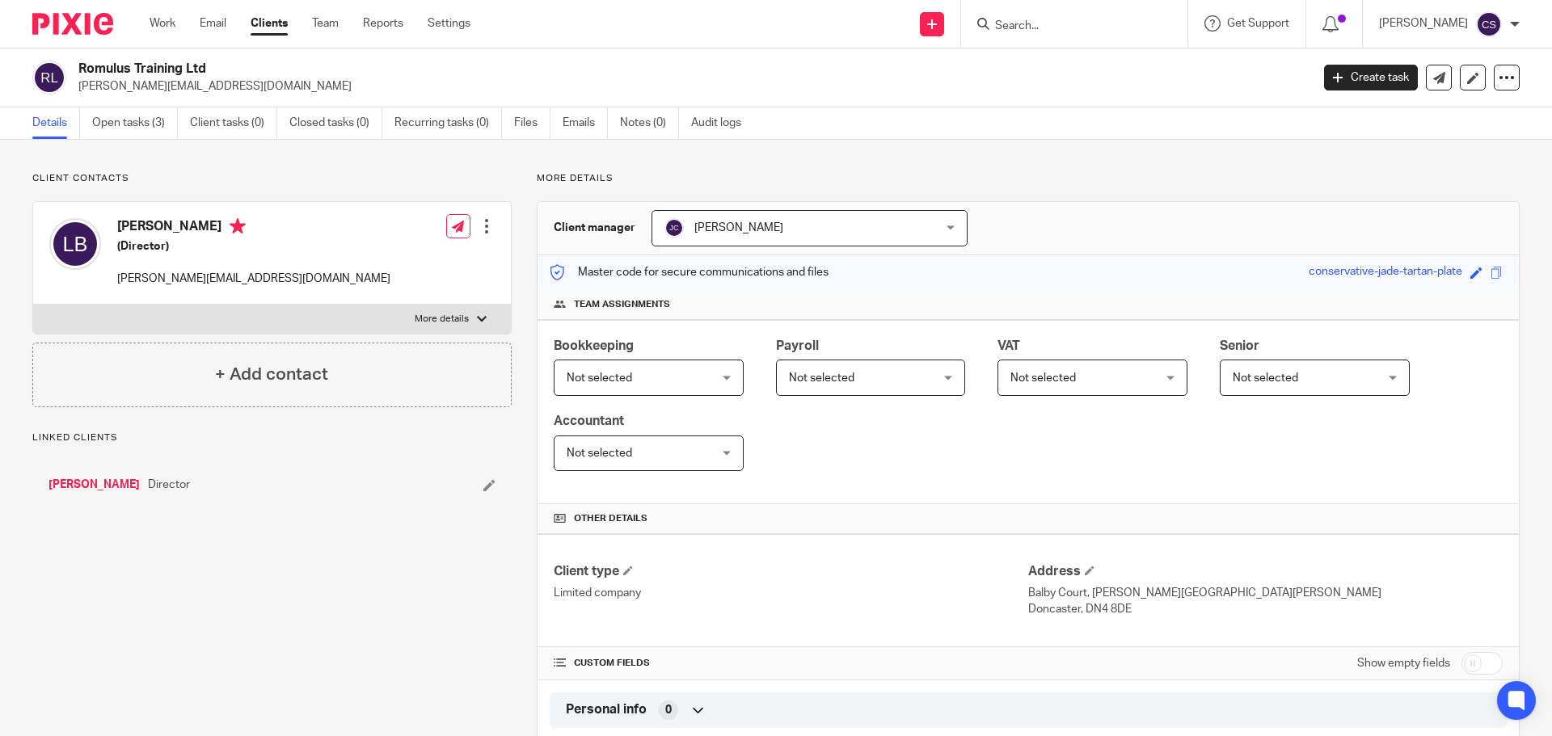
scroll to position [319, 0]
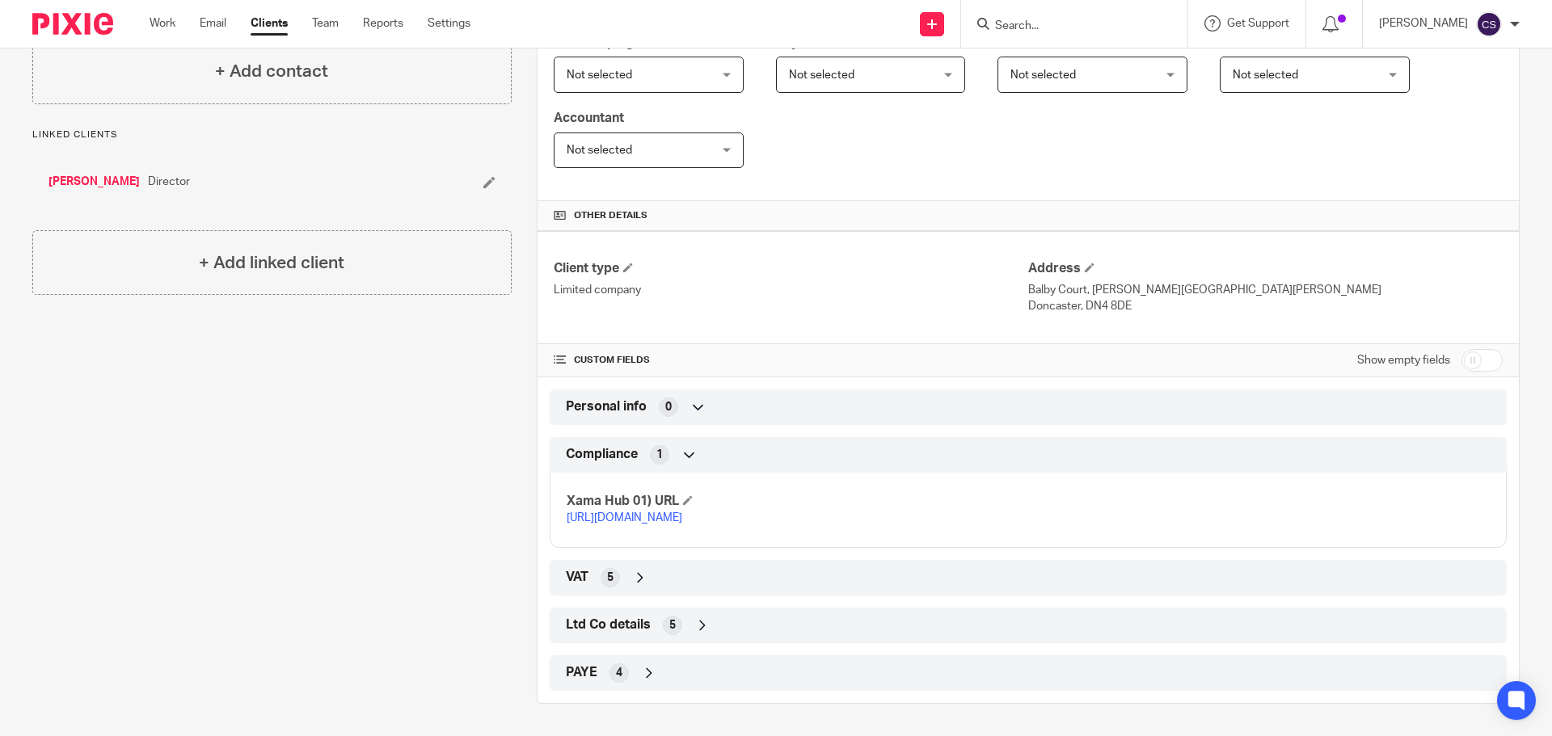
click at [633, 579] on icon at bounding box center [640, 578] width 16 height 16
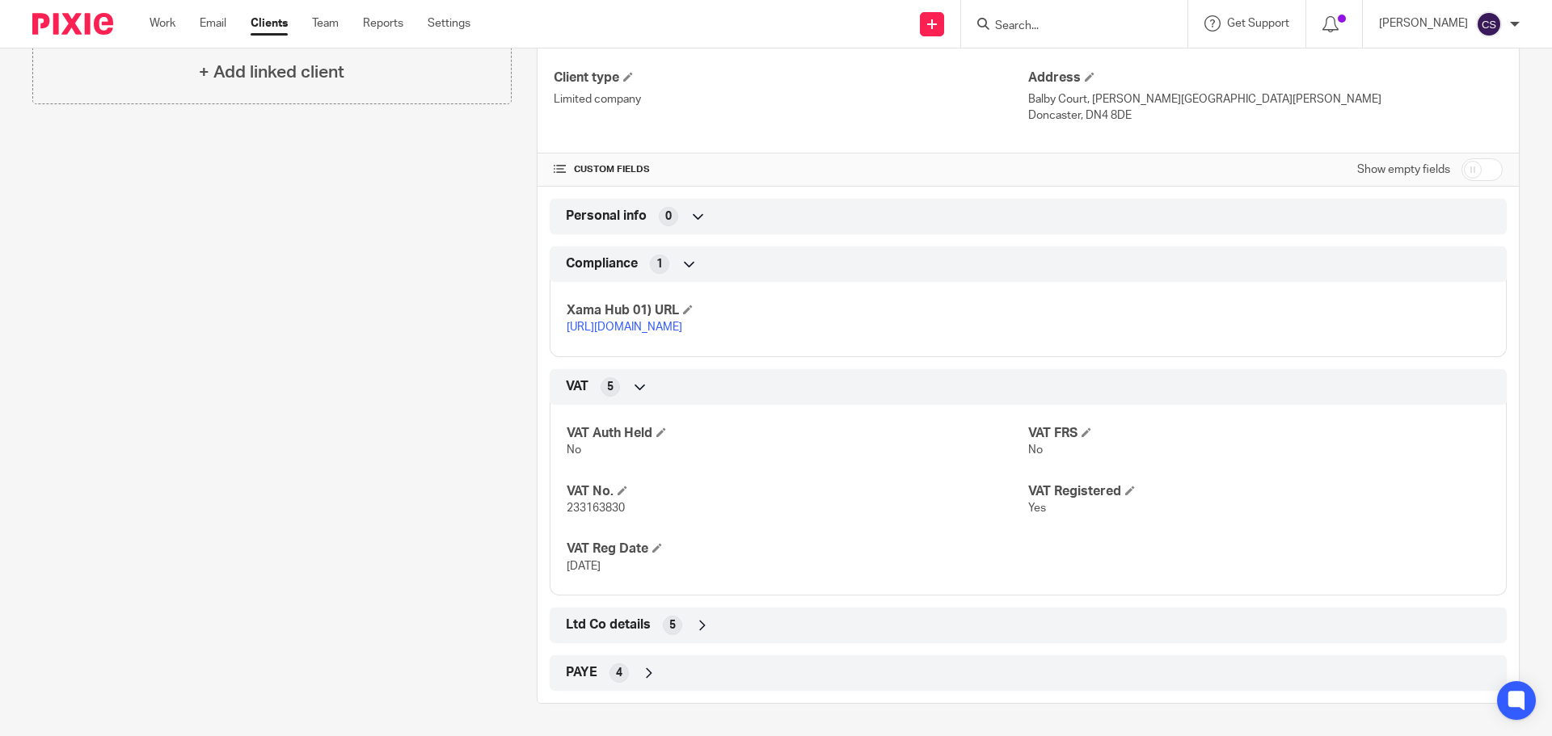
scroll to position [511, 0]
click at [655, 547] on span at bounding box center [657, 548] width 10 height 10
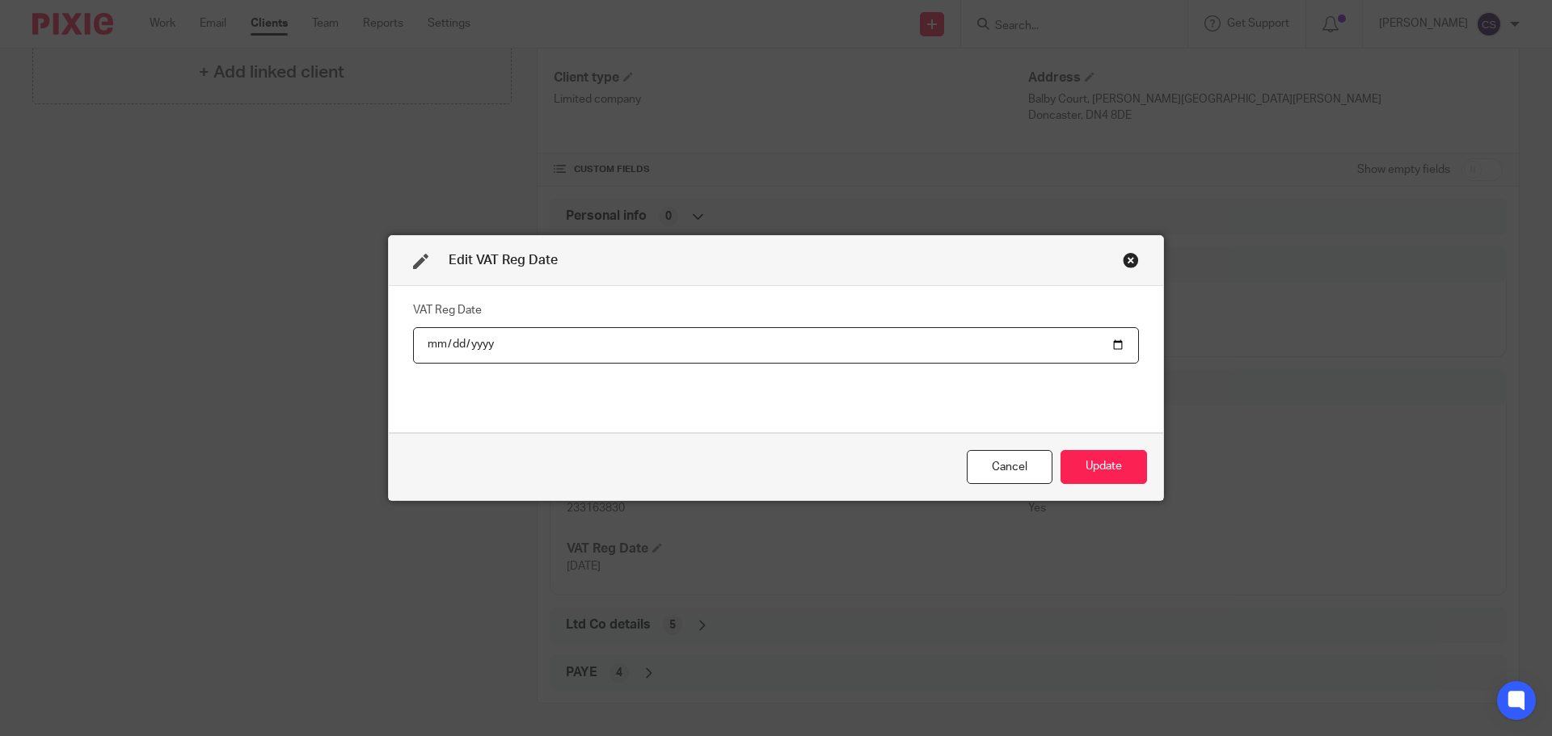
type input "2025-09-01"
type input "2016-02-01"
click at [1108, 470] on button "Update" at bounding box center [1103, 467] width 86 height 35
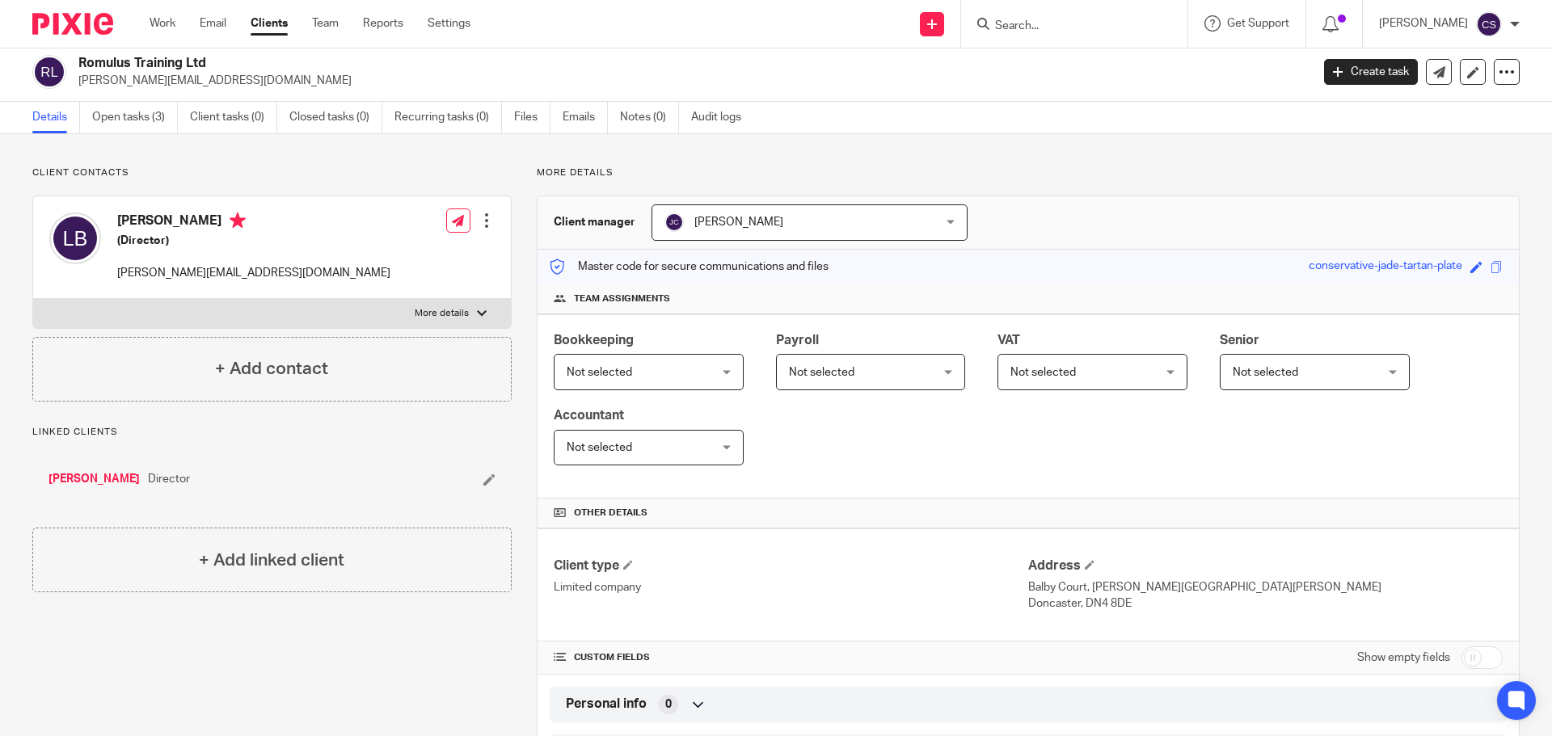
scroll to position [0, 0]
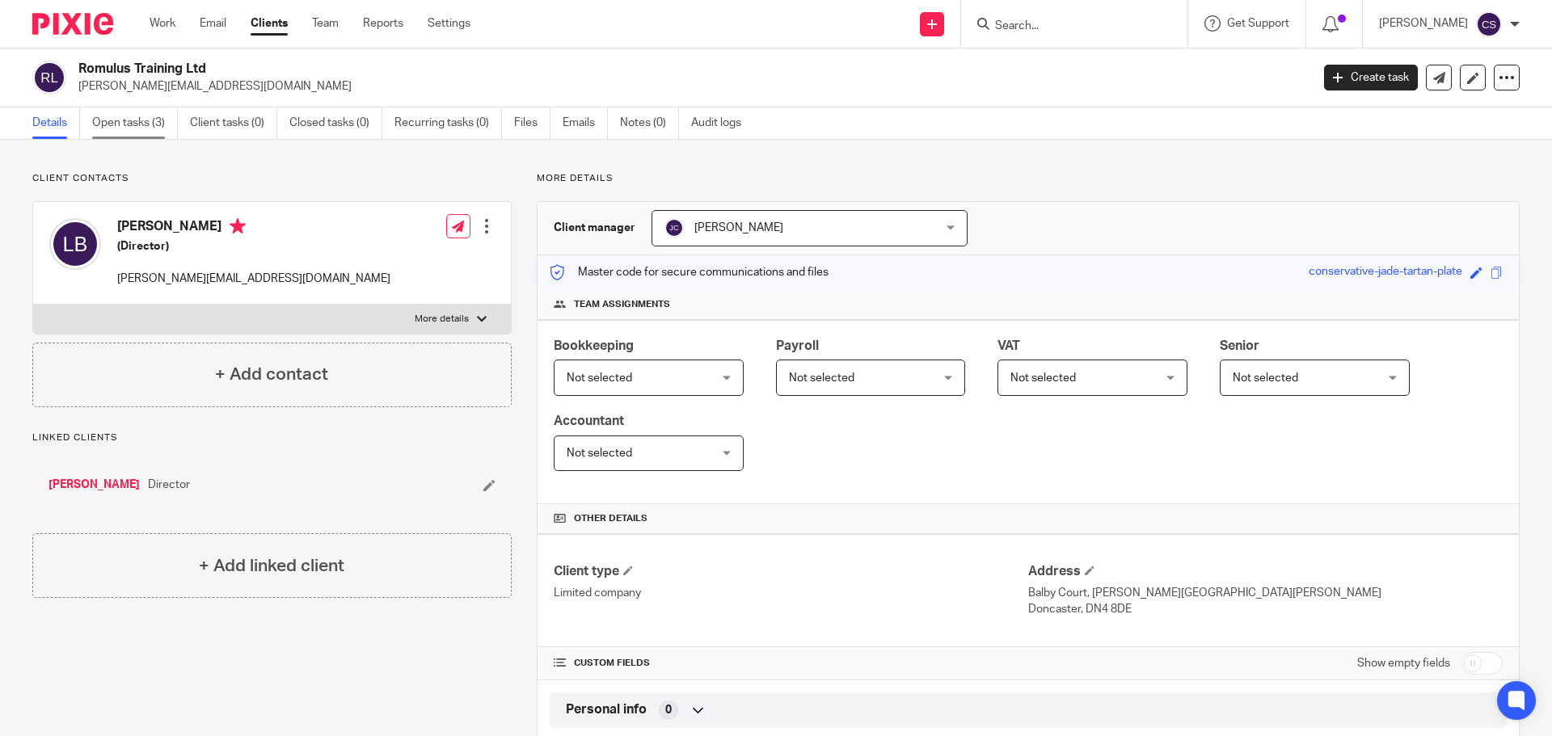
click at [135, 120] on link "Open tasks (3)" at bounding box center [135, 124] width 86 height 32
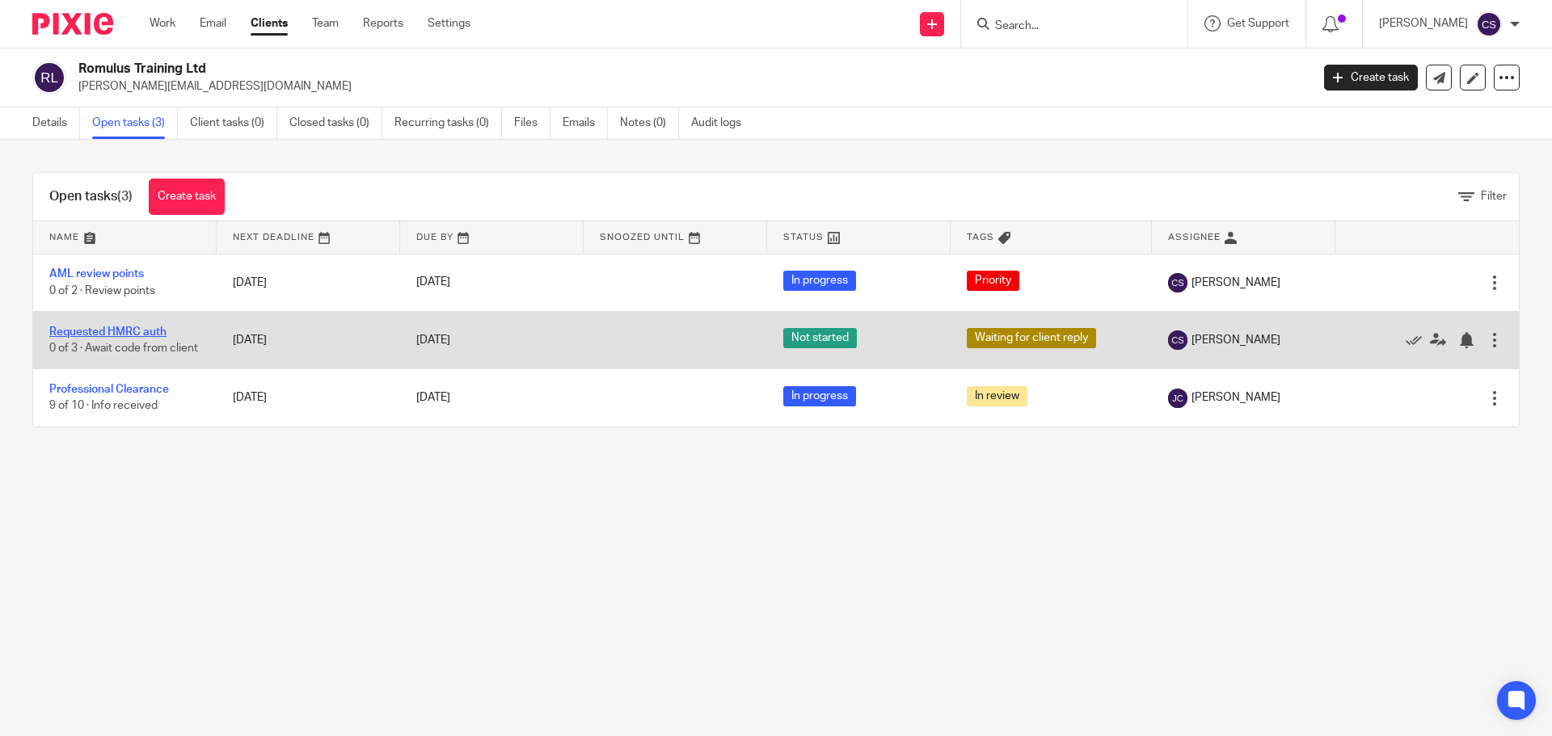
click at [145, 328] on link "Requested HMRC auth" at bounding box center [107, 332] width 117 height 11
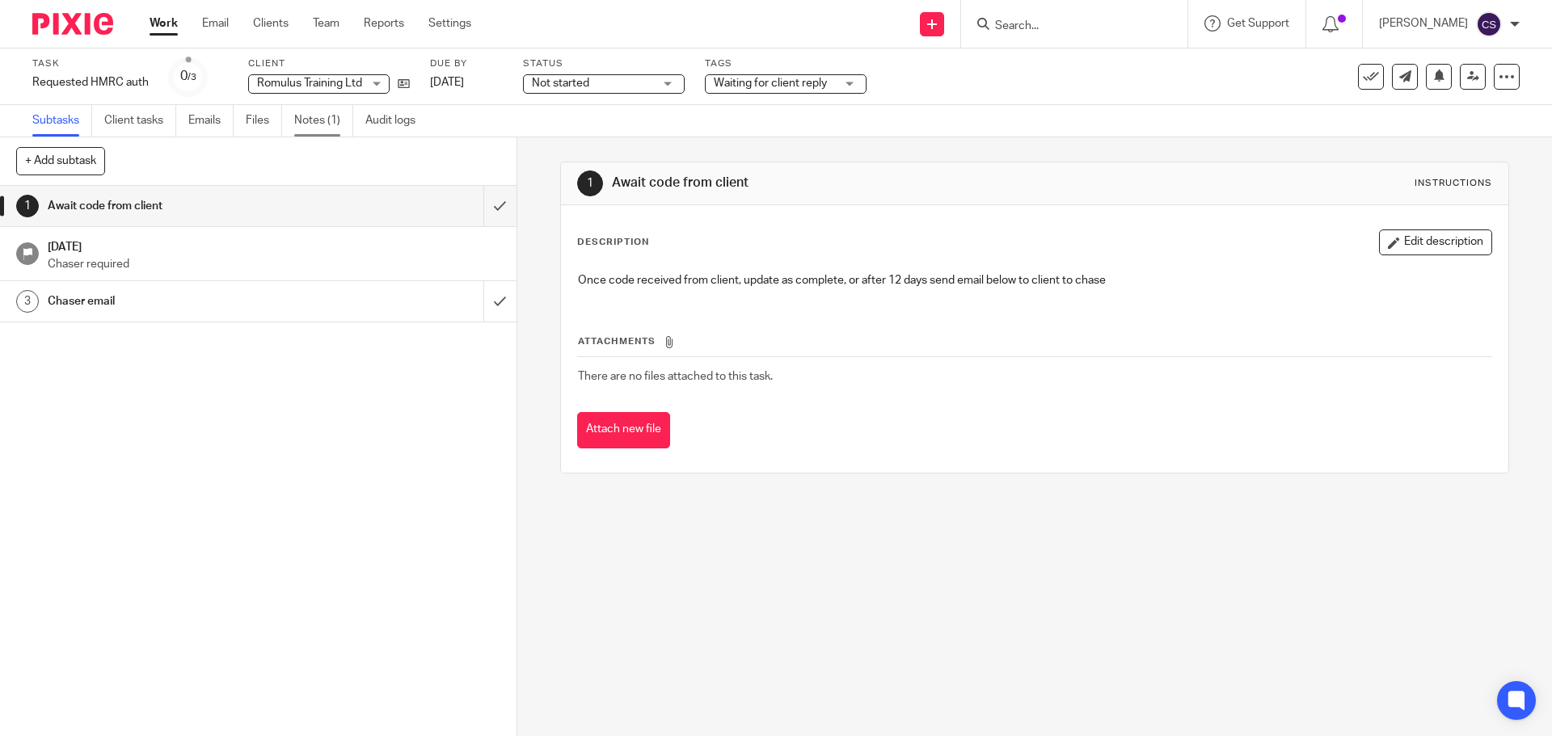
click at [313, 120] on link "Notes (1)" at bounding box center [323, 121] width 59 height 32
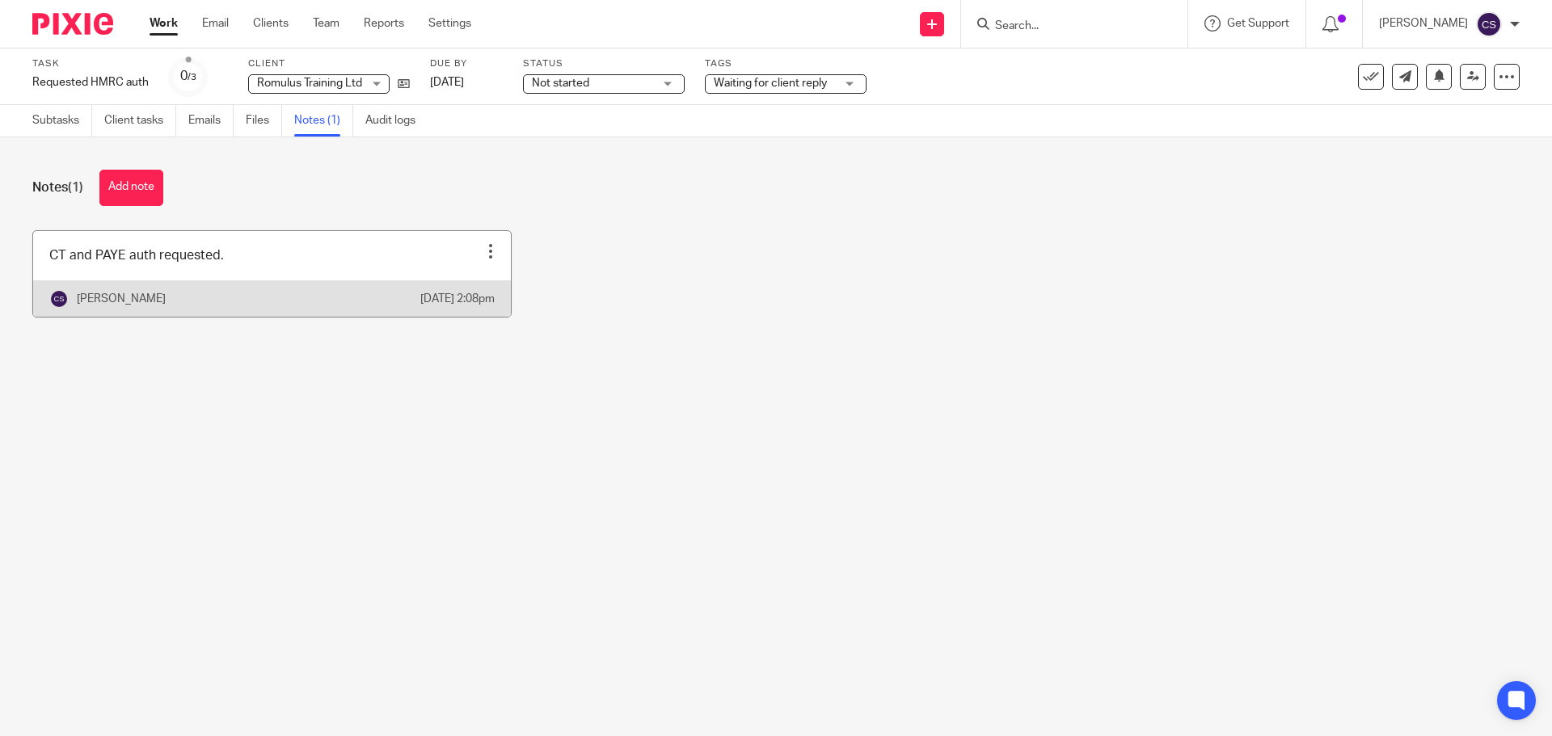
click at [483, 255] on div at bounding box center [491, 251] width 16 height 16
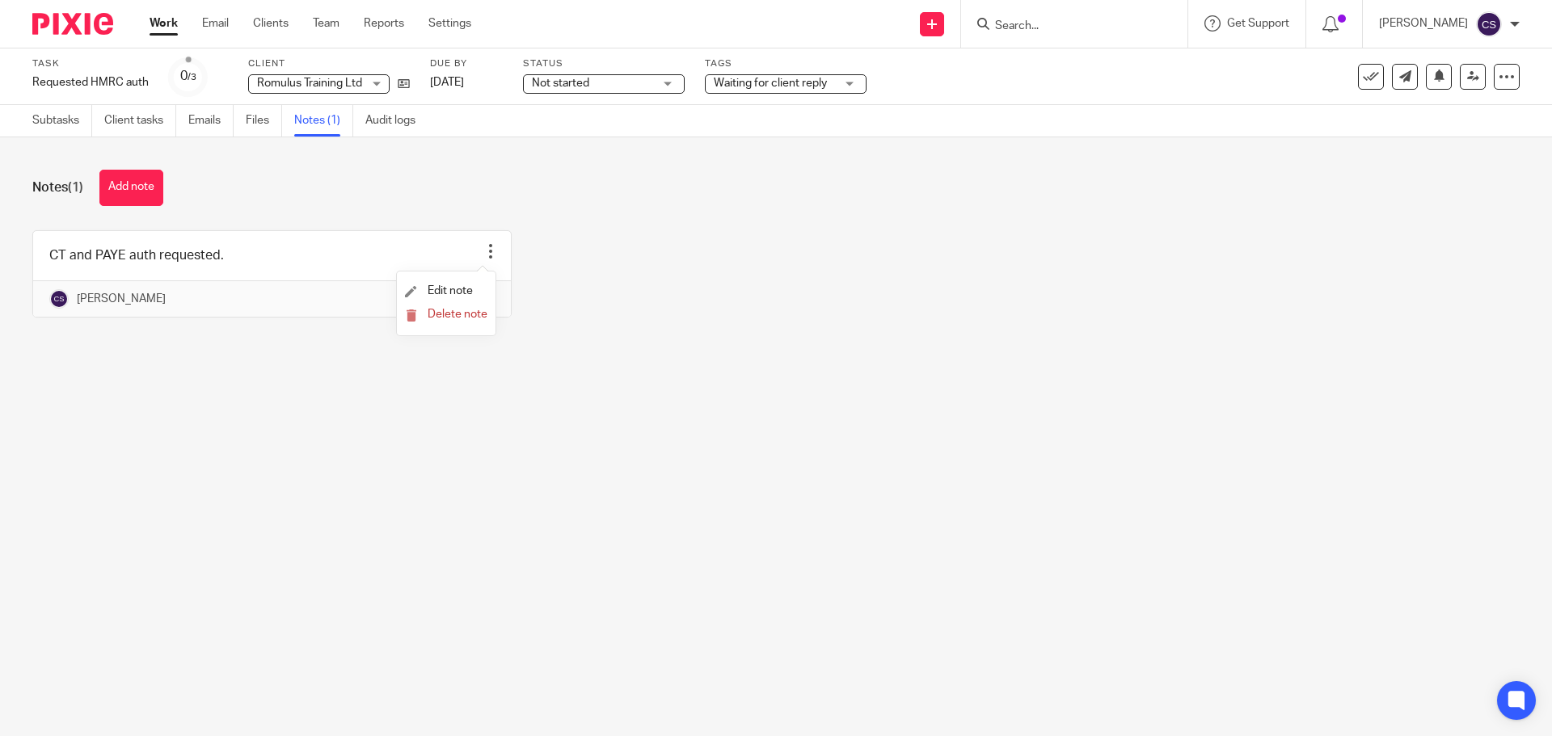
click at [477, 473] on main "Task Requested HMRC auth Save Requested HMRC auth 0 /3 Client Romulus Training …" at bounding box center [776, 368] width 1552 height 736
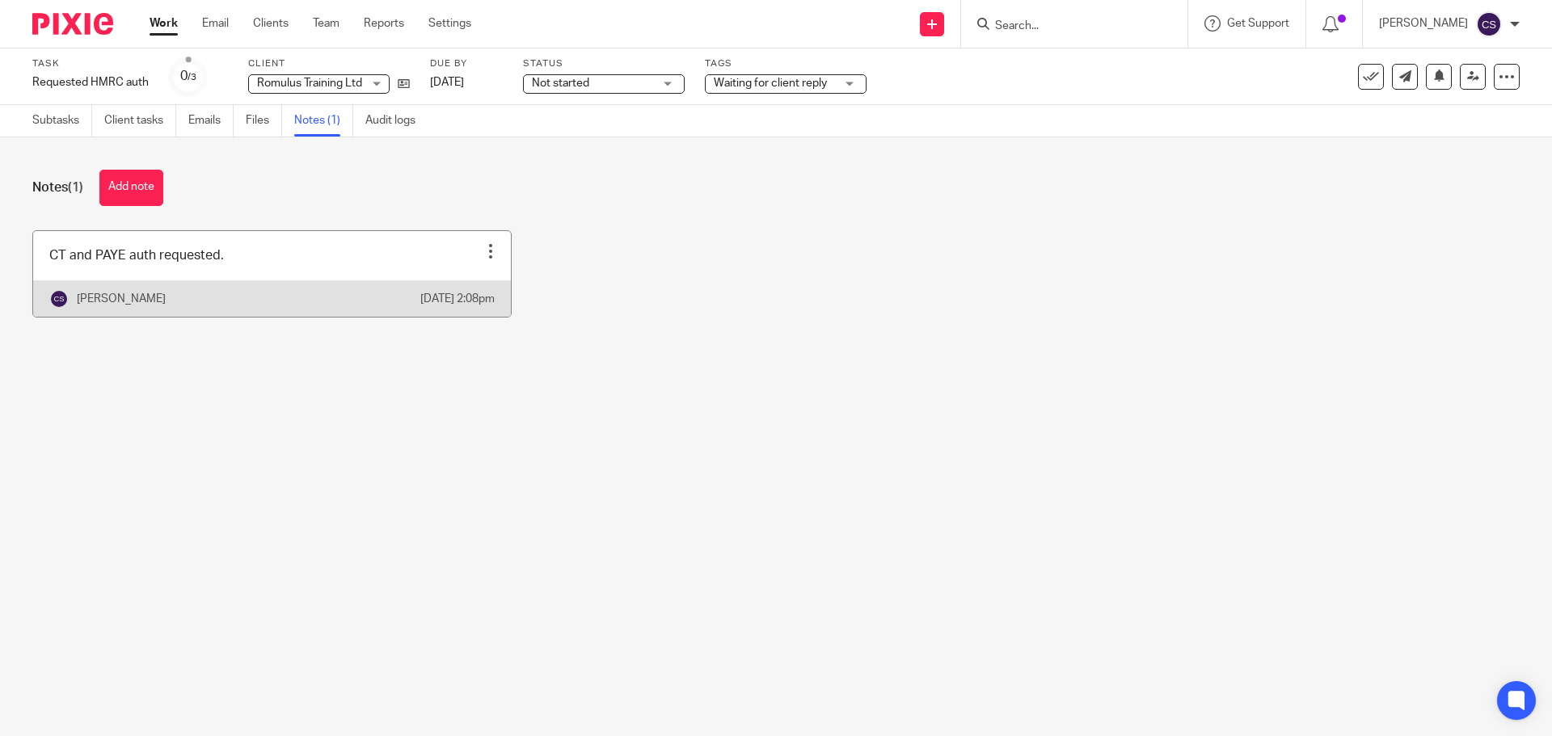
click at [483, 253] on div at bounding box center [491, 251] width 16 height 16
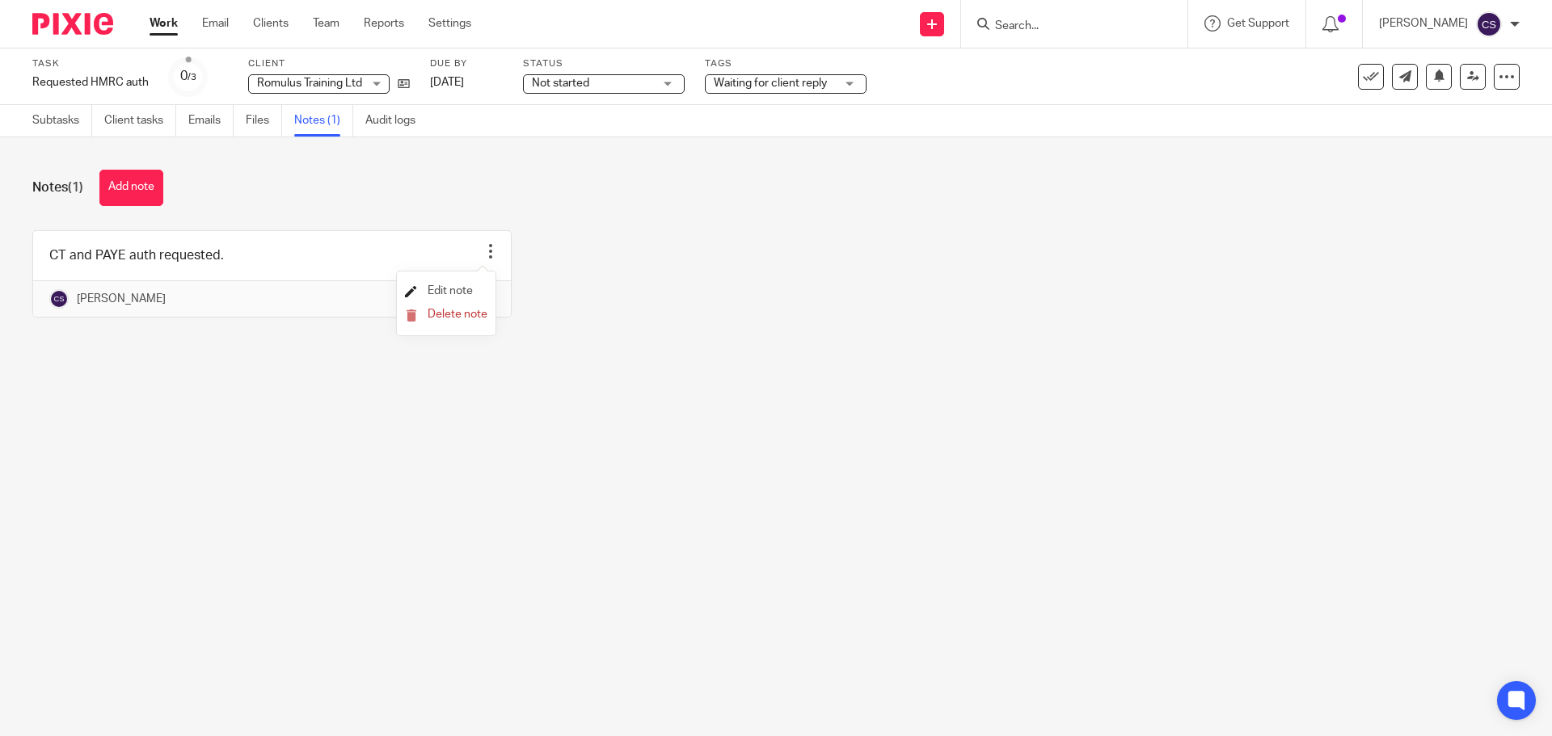
click at [451, 291] on span "Edit note" at bounding box center [450, 290] width 45 height 11
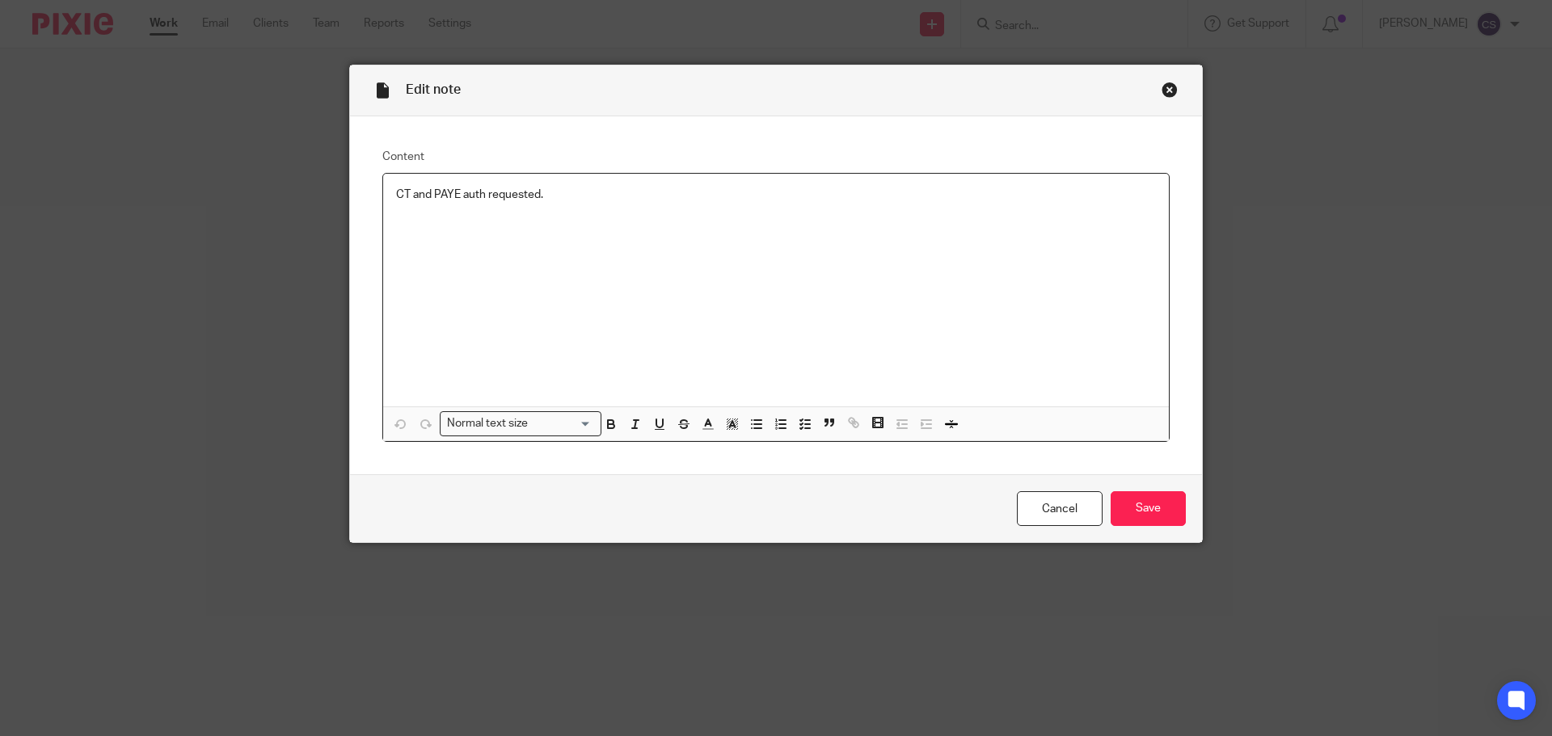
click at [480, 203] on p "CT and PAYE auth requested." at bounding box center [776, 195] width 760 height 16
click at [1140, 505] on input "Save" at bounding box center [1148, 508] width 75 height 35
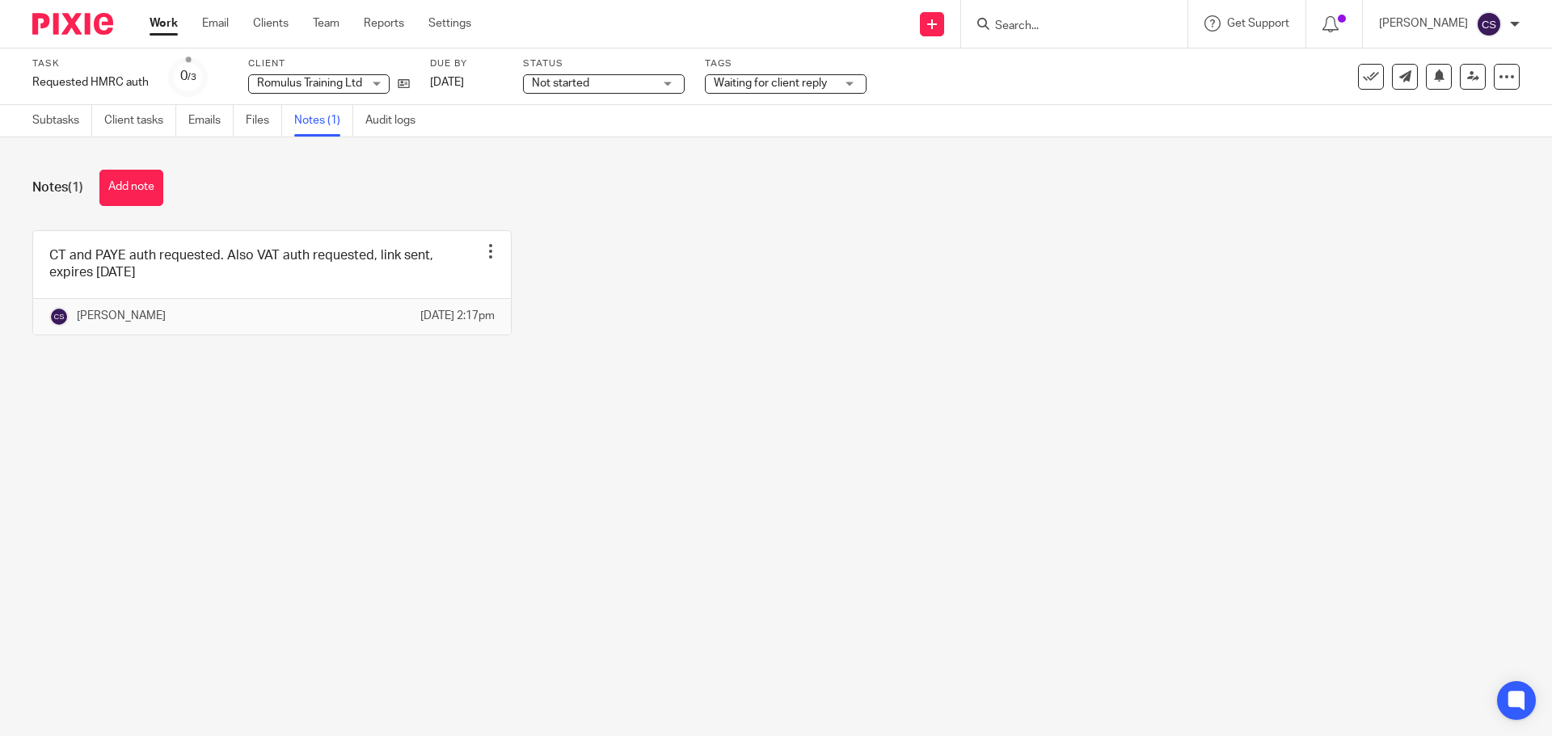
click at [575, 81] on span "Not started" at bounding box center [560, 83] width 57 height 11
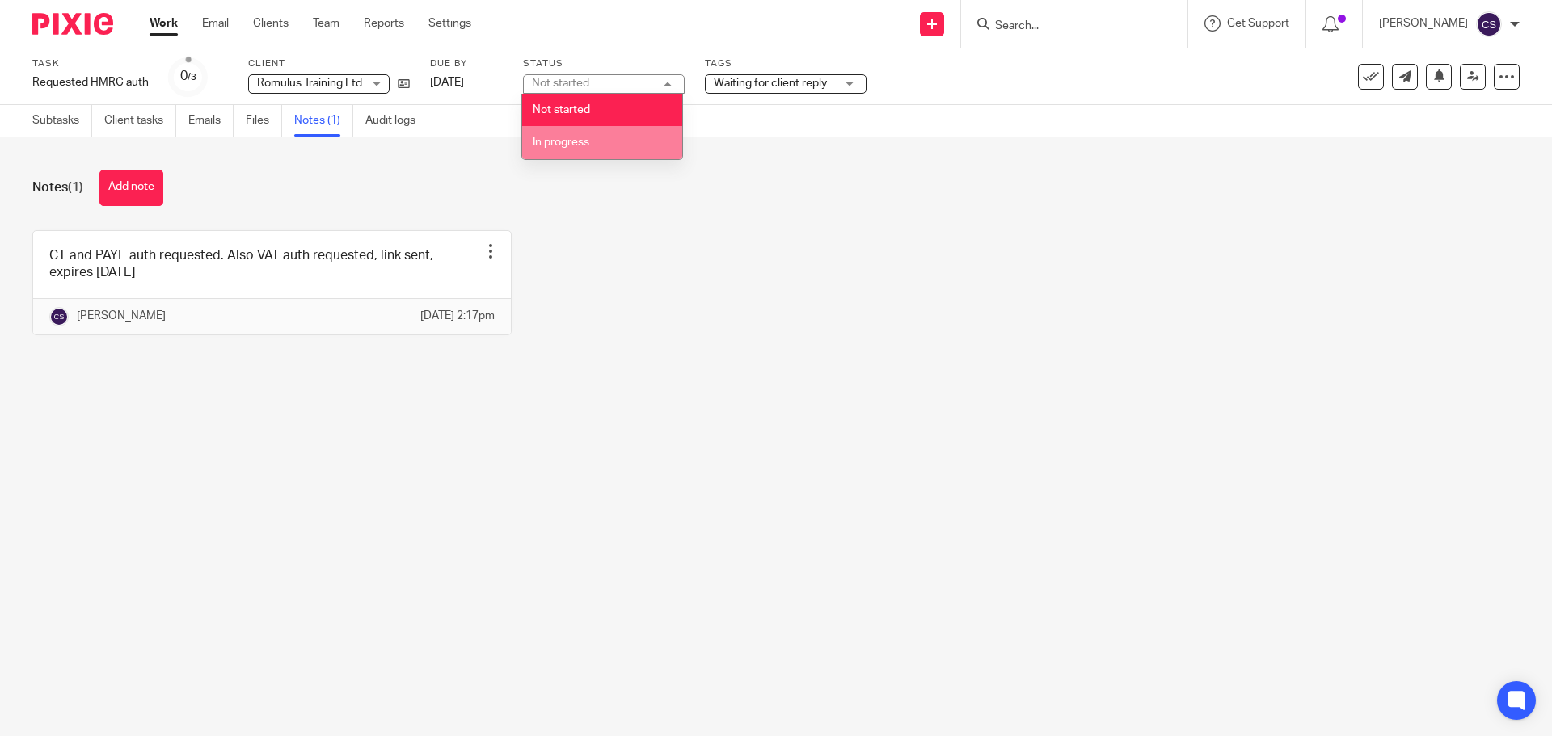
click at [574, 139] on span "In progress" at bounding box center [561, 142] width 57 height 11
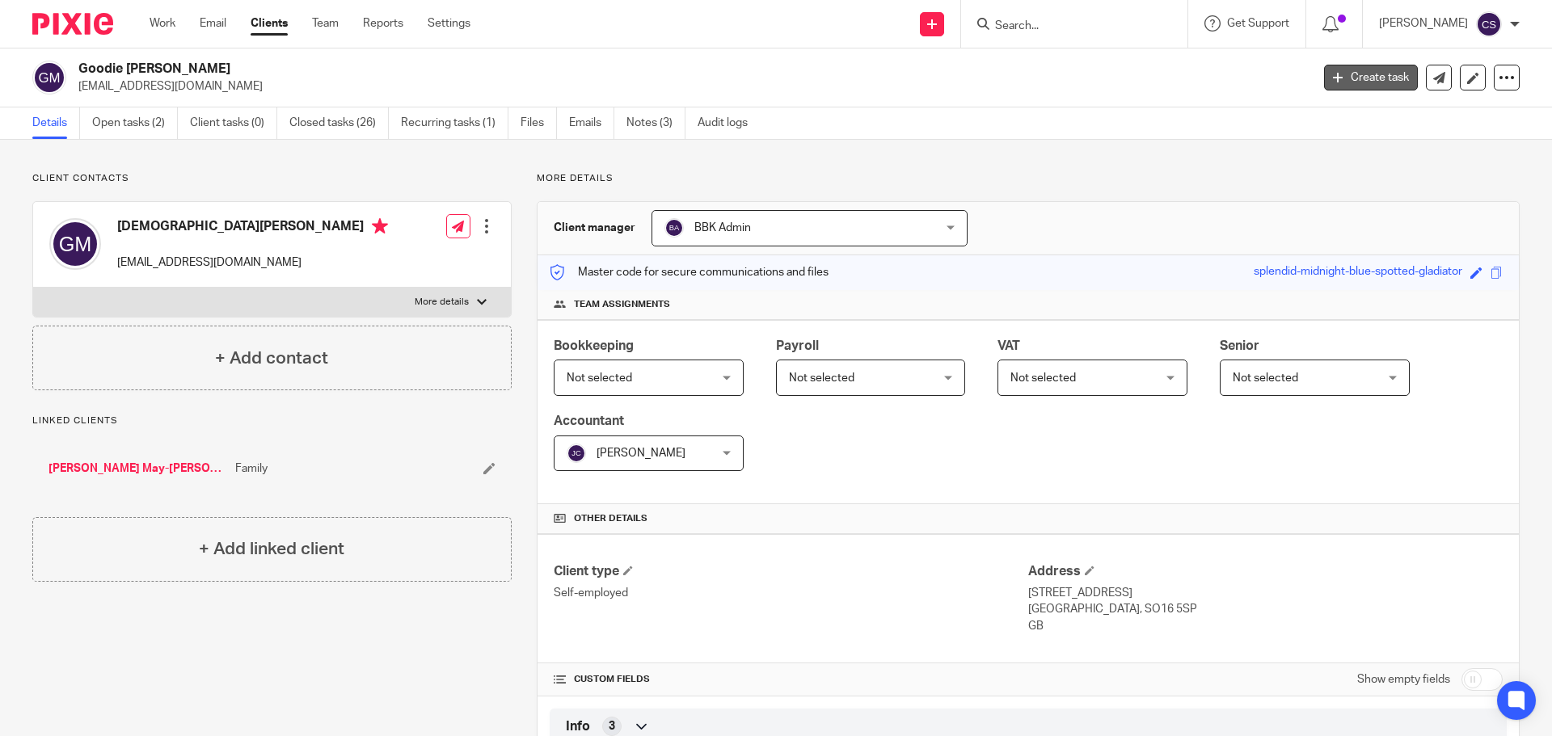
click at [1345, 79] on link "Create task" at bounding box center [1371, 78] width 94 height 26
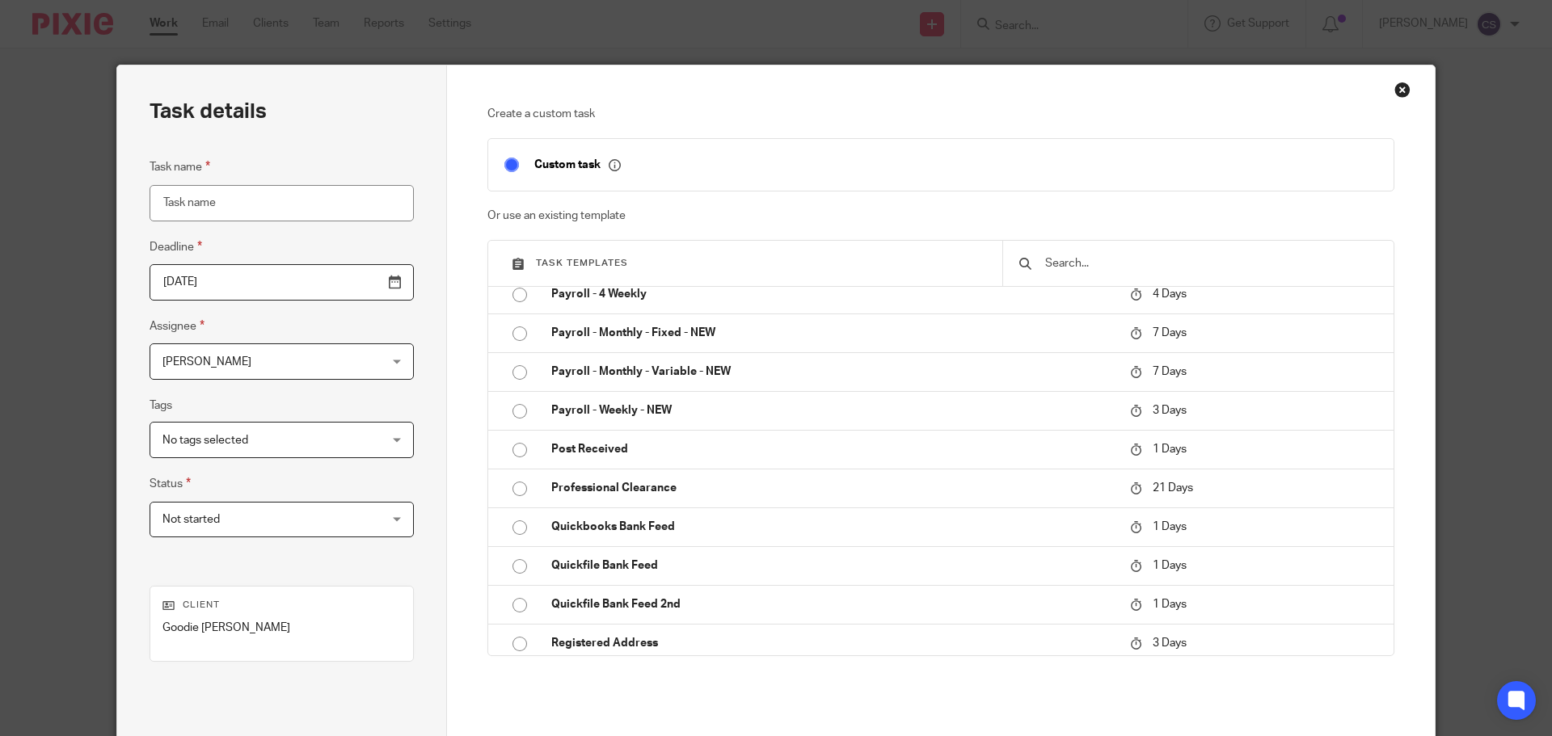
scroll to position [727, 0]
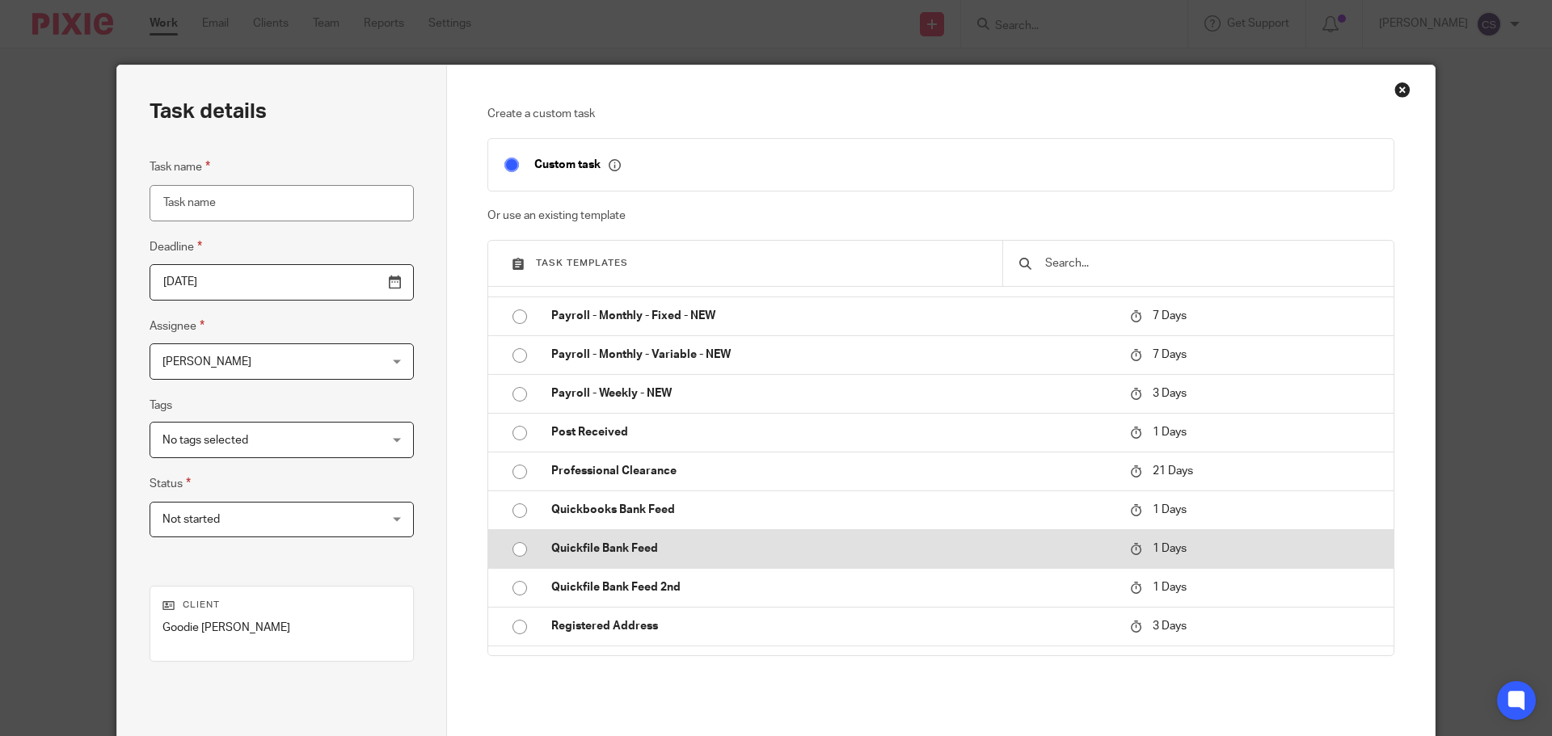
click at [631, 543] on p "Quickfile Bank Feed" at bounding box center [832, 549] width 563 height 16
type input "2025-09-26"
type input "Quickfile Bank Feed"
checkbox input "false"
radio input "true"
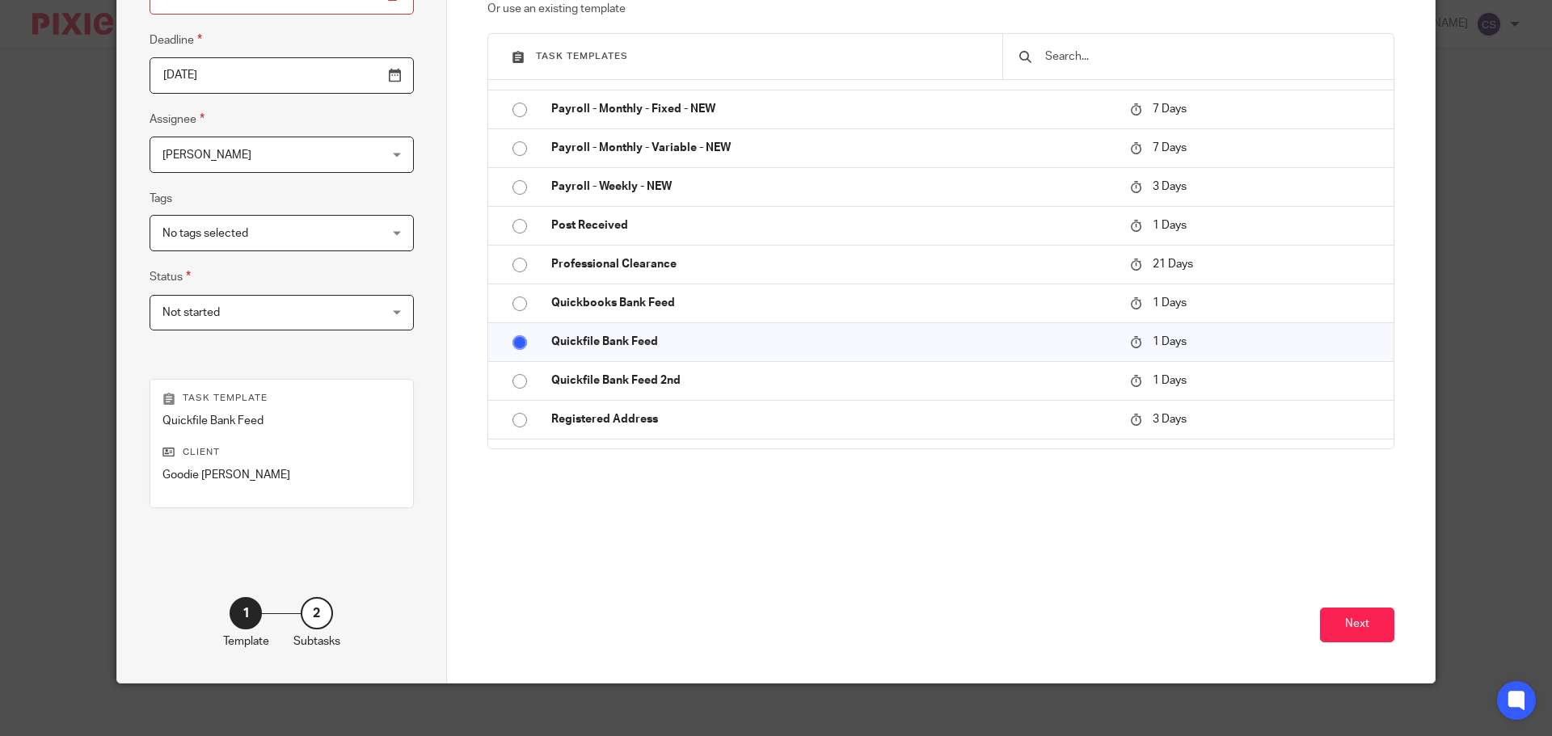
scroll to position [219, 0]
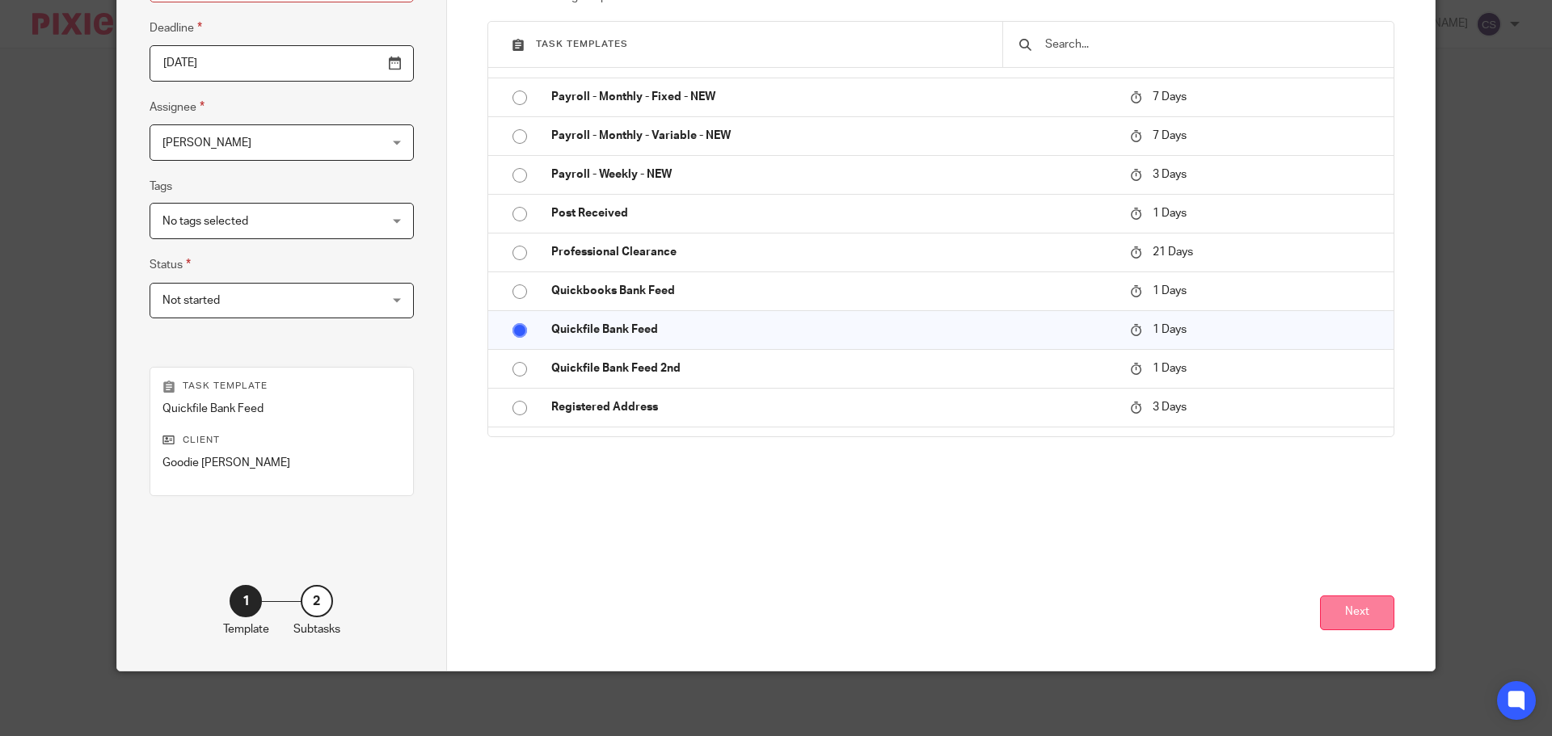
click at [1365, 613] on button "Next" at bounding box center [1357, 613] width 74 height 35
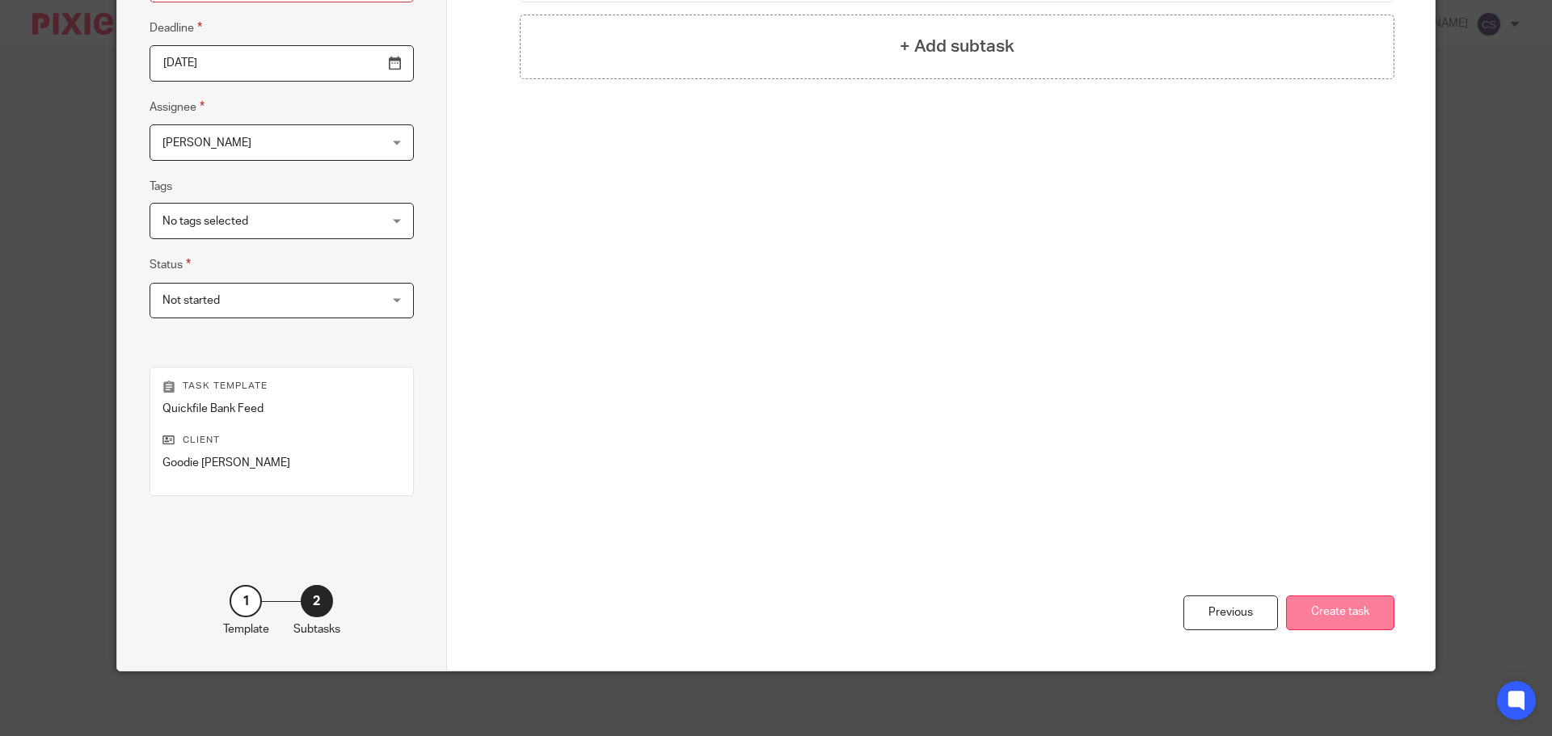
click at [1317, 609] on button "Create task" at bounding box center [1340, 613] width 108 height 35
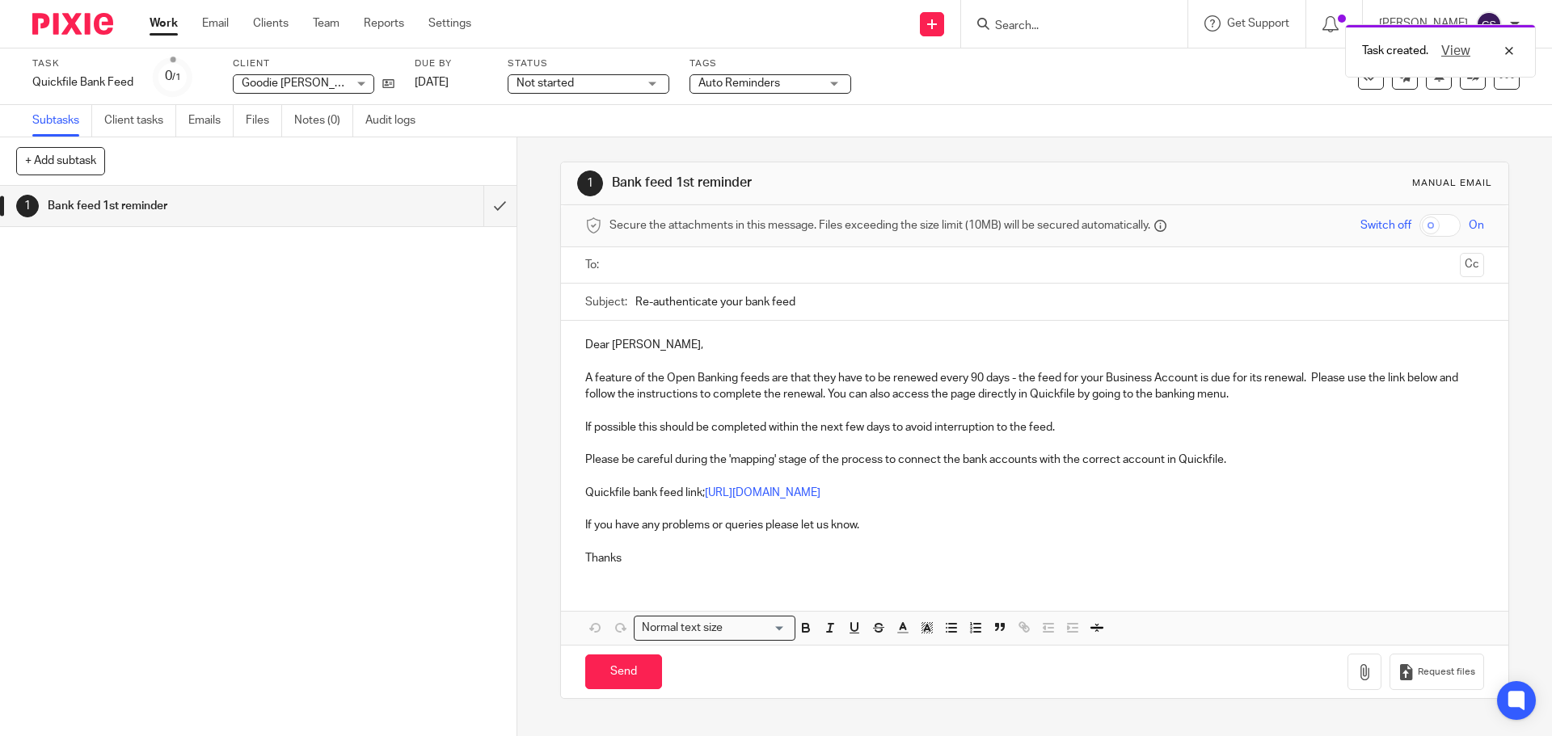
click at [671, 269] on input "text" at bounding box center [1033, 265] width 837 height 19
click at [644, 682] on input "Send" at bounding box center [623, 676] width 77 height 35
type input "Sent"
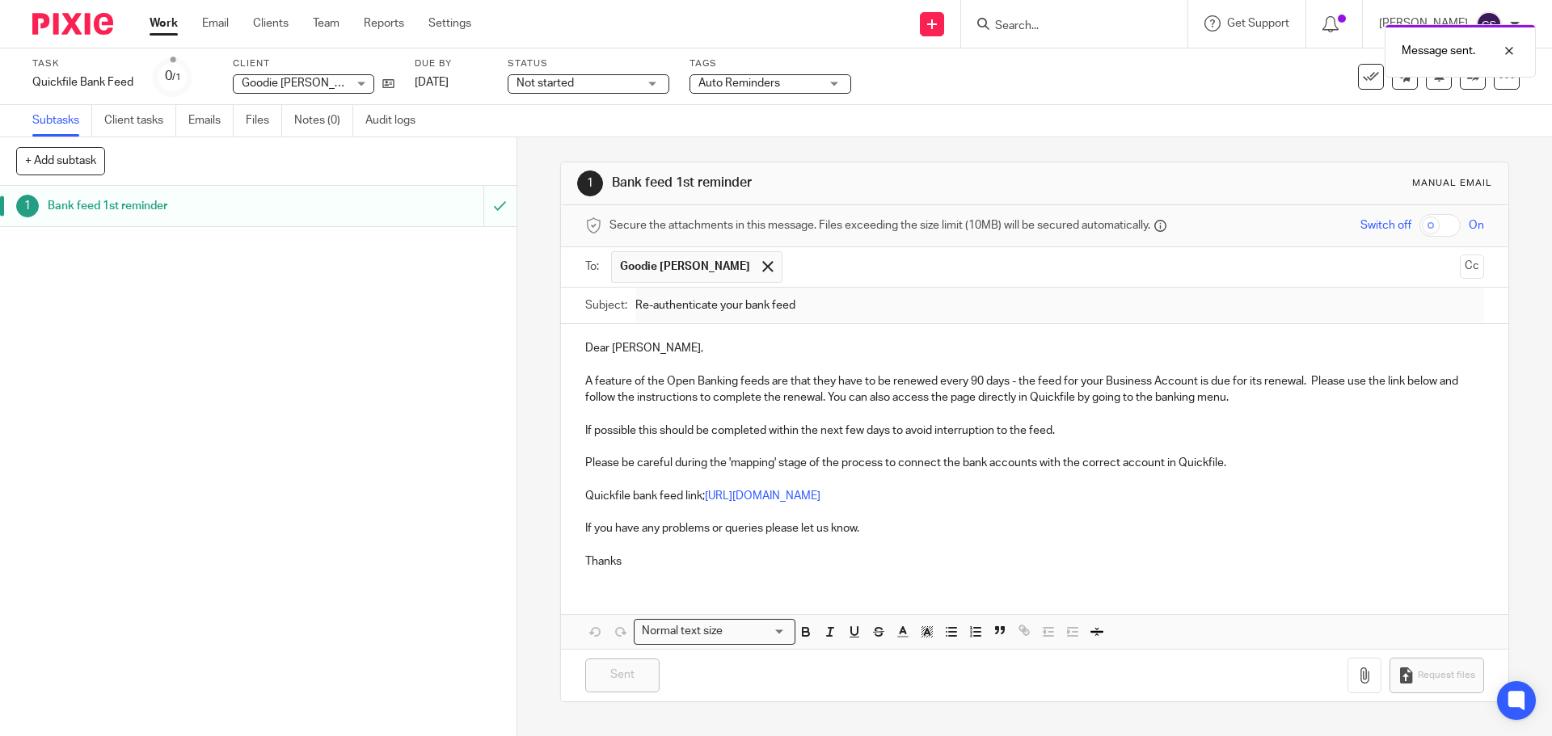
click at [1047, 23] on div "Message sent." at bounding box center [1156, 46] width 760 height 61
click at [1025, 21] on div "Message sent." at bounding box center [1156, 46] width 760 height 61
click at [1010, 27] on input "Search" at bounding box center [1065, 26] width 145 height 15
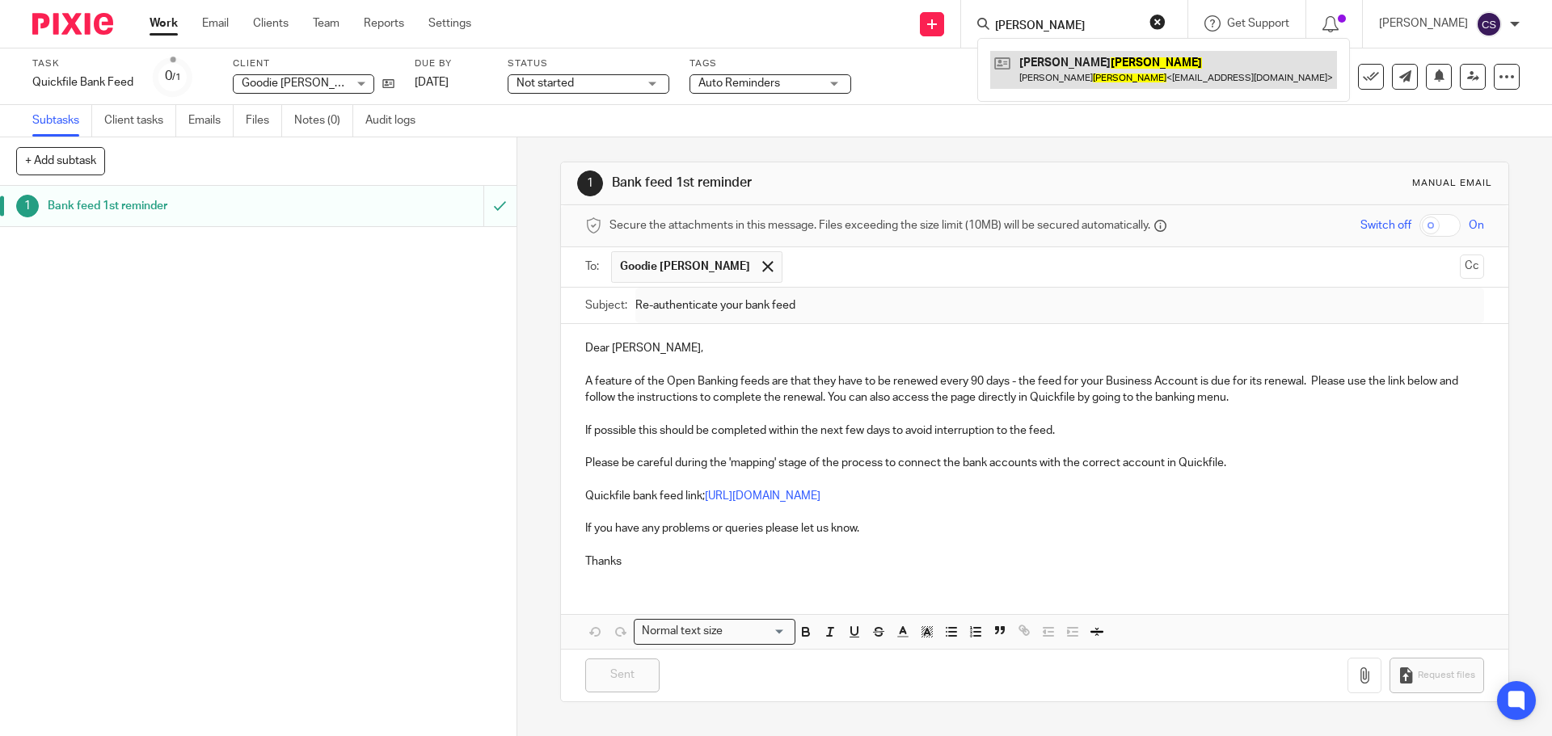
type input "murphy"
click at [1060, 61] on link at bounding box center [1163, 69] width 347 height 37
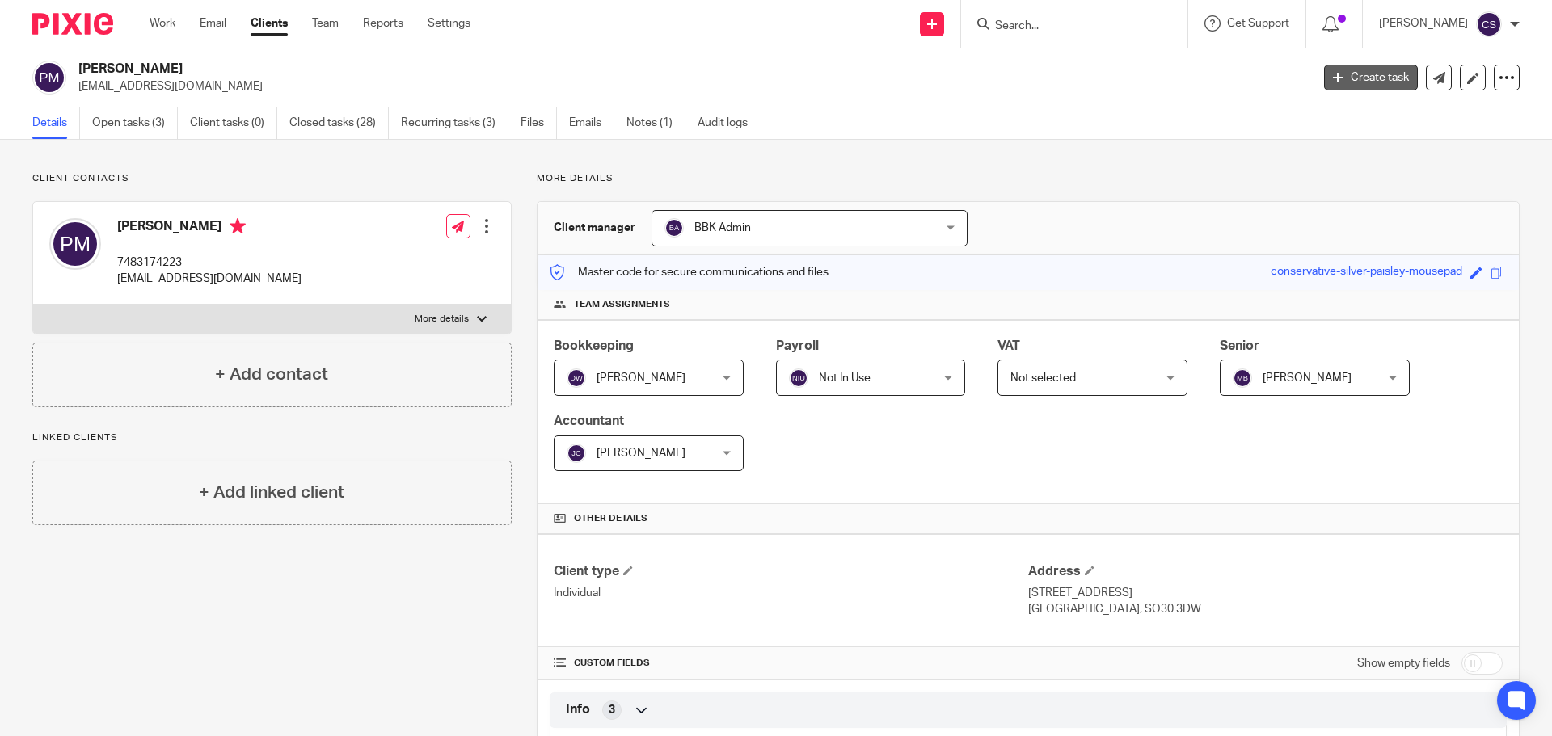
click at [1360, 77] on link "Create task" at bounding box center [1371, 78] width 94 height 26
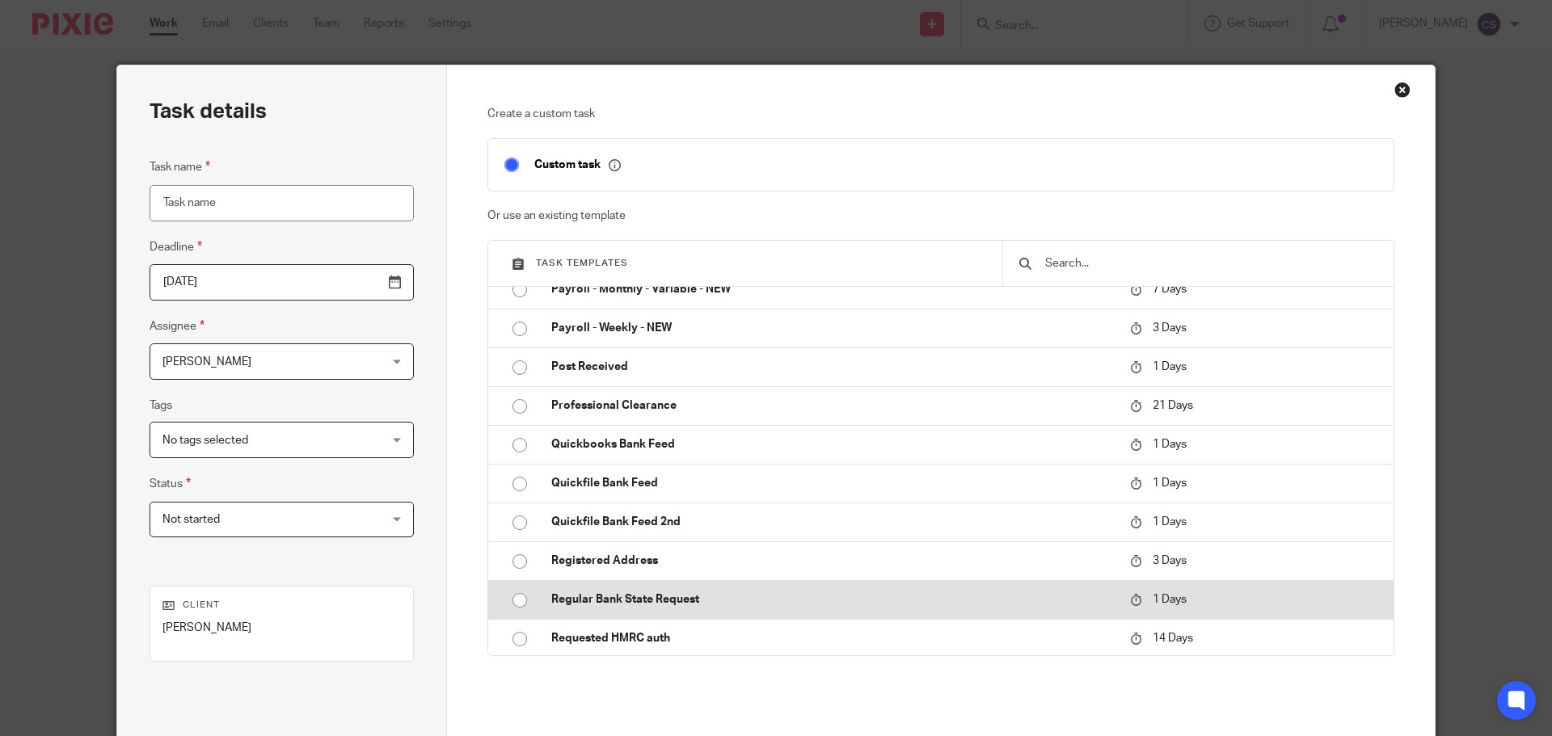
scroll to position [808, 0]
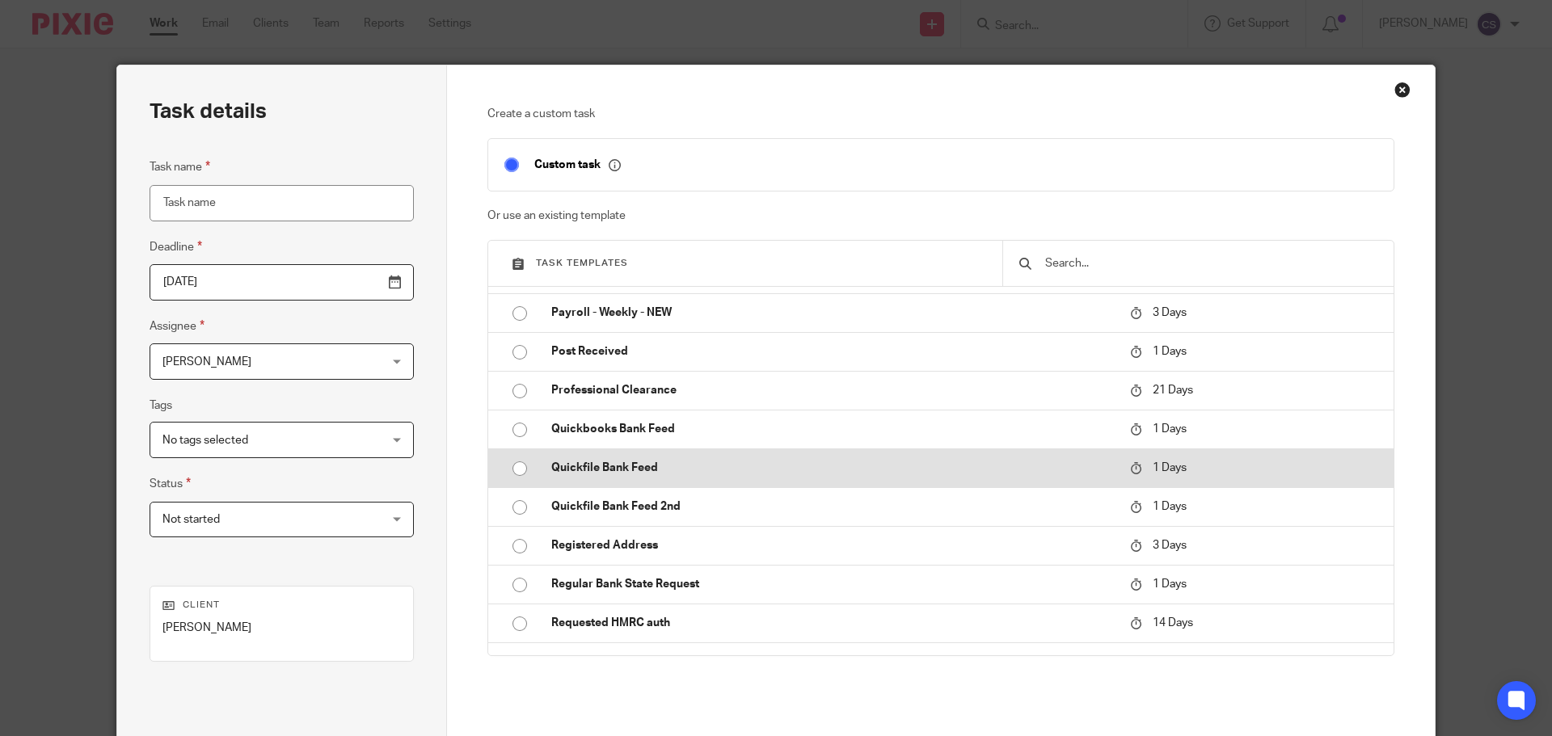
click at [615, 467] on p "Quickfile Bank Feed" at bounding box center [832, 468] width 563 height 16
type input "[DATE]"
type input "Quickfile Bank Feed"
checkbox input "false"
radio input "true"
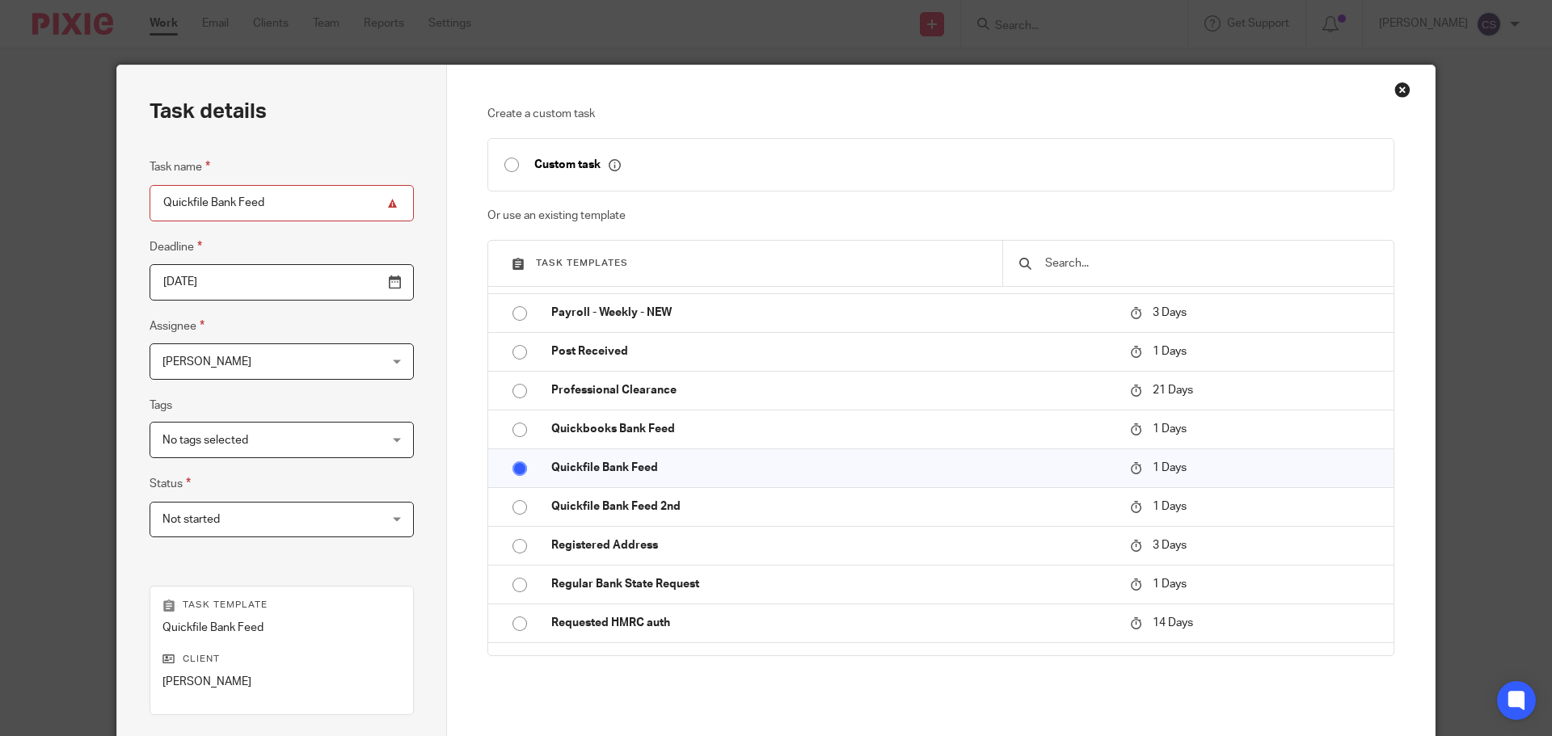
scroll to position [162, 0]
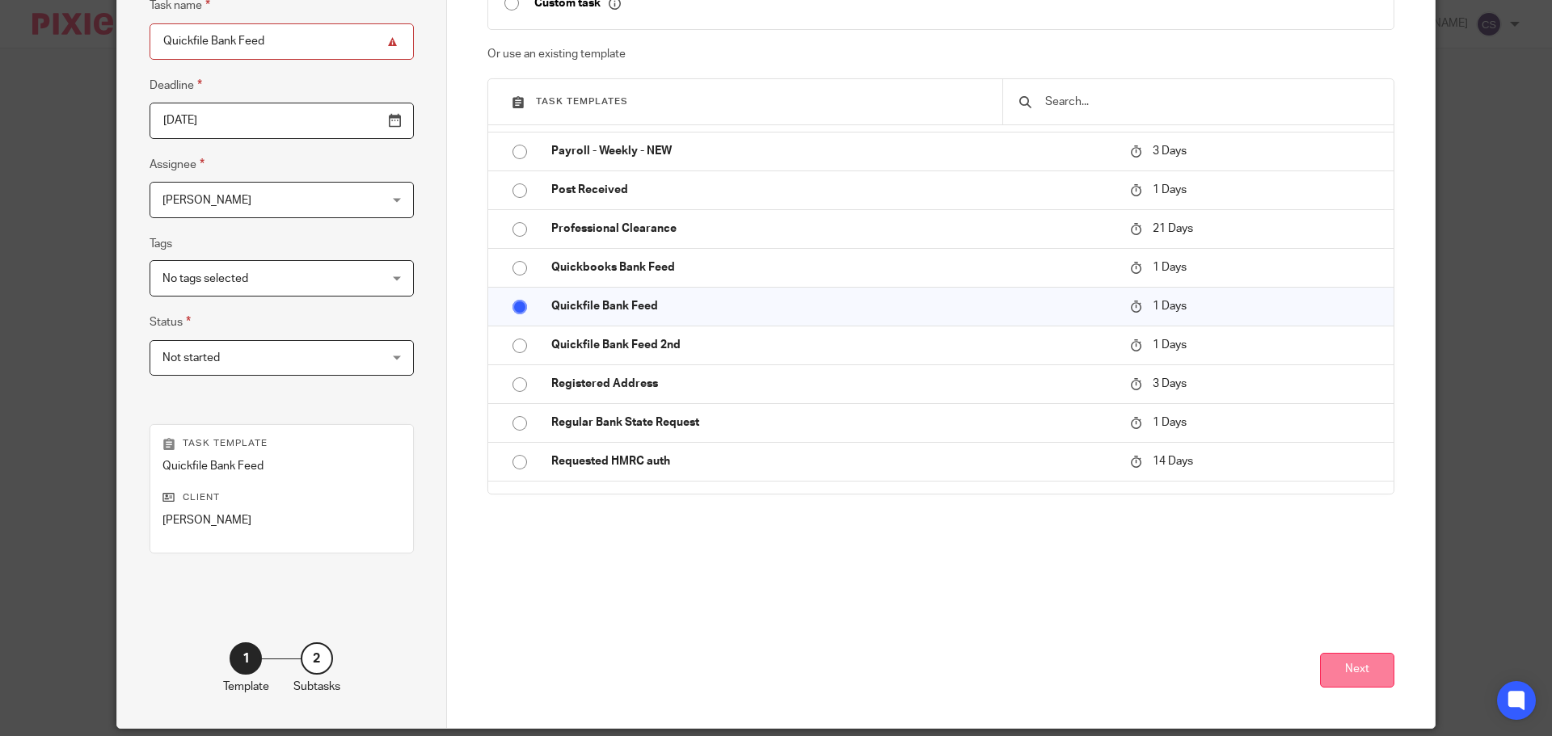
click at [1351, 670] on button "Next" at bounding box center [1357, 670] width 74 height 35
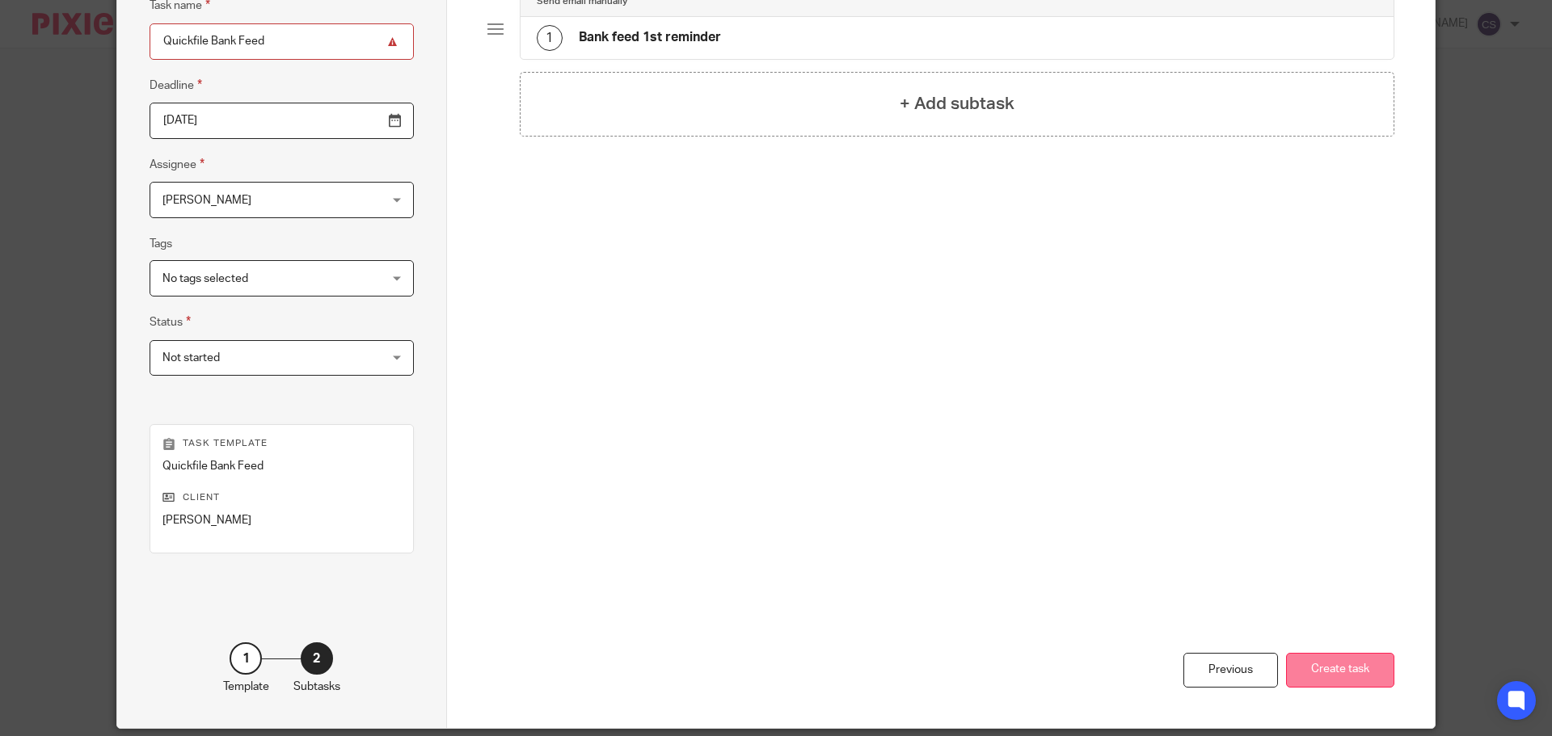
click at [1334, 674] on button "Create task" at bounding box center [1340, 670] width 108 height 35
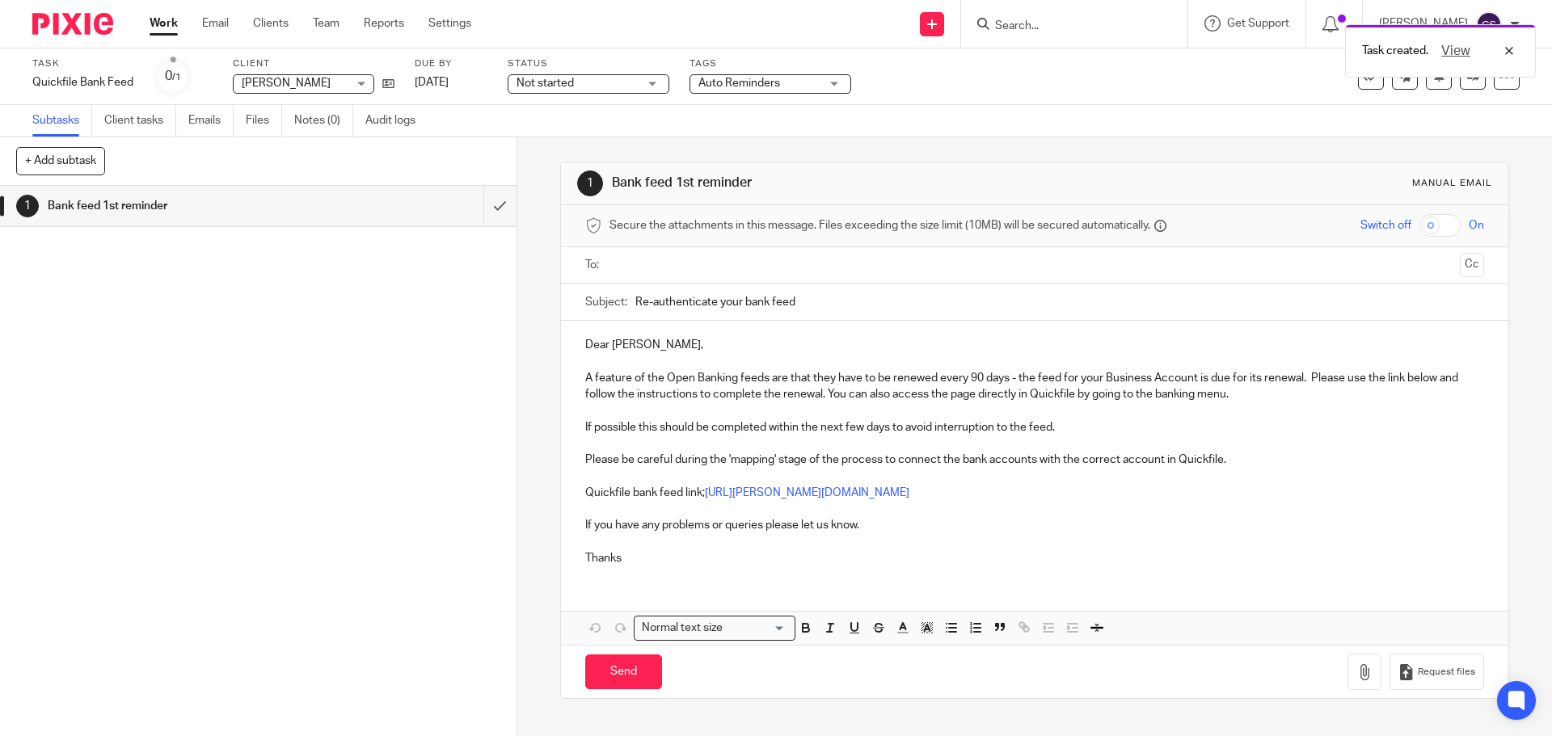
click at [659, 262] on input "text" at bounding box center [1033, 265] width 837 height 19
click at [634, 672] on input "Send" at bounding box center [623, 676] width 77 height 35
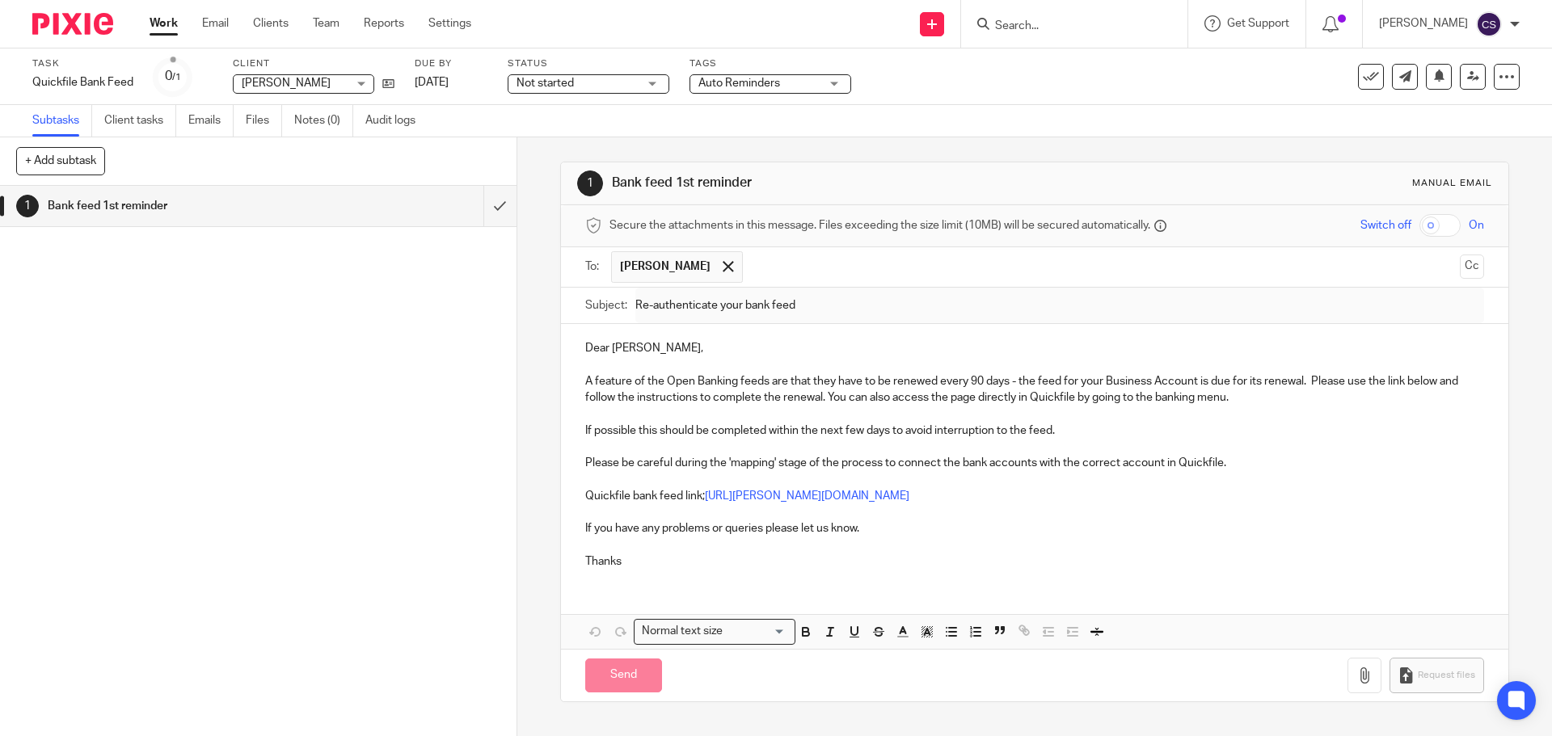
type input "Sent"
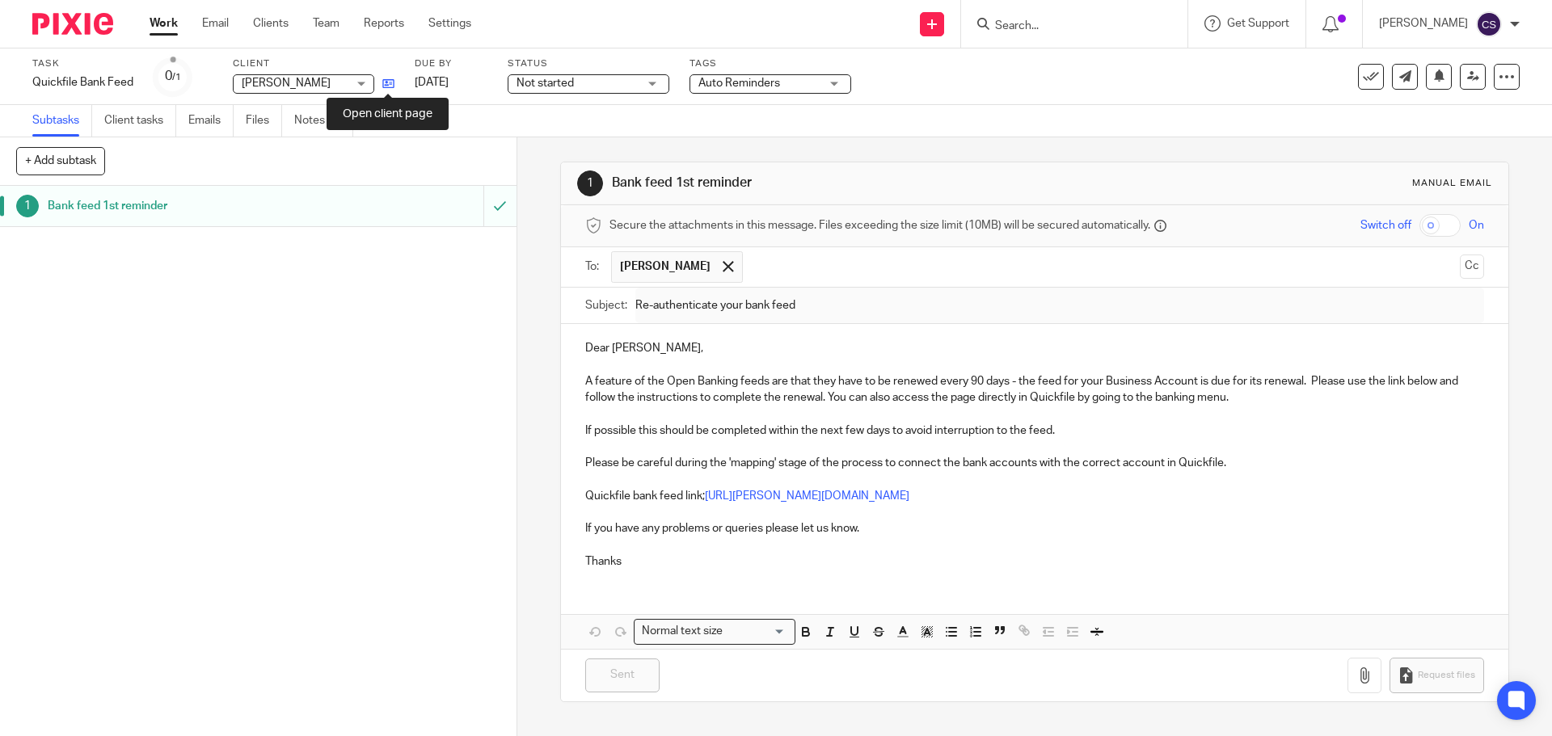
click at [390, 81] on icon at bounding box center [388, 84] width 12 height 12
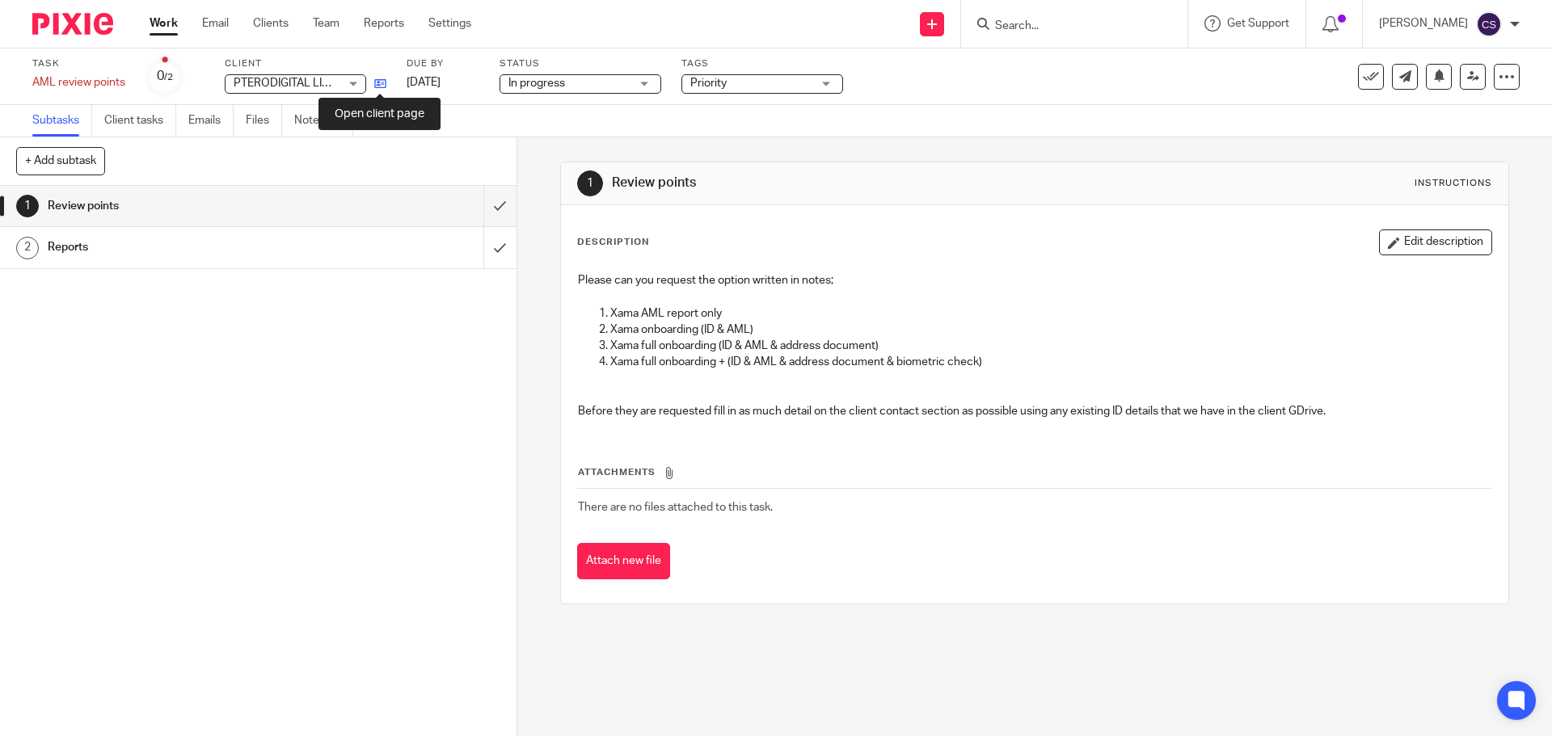
click at [376, 78] on icon at bounding box center [380, 84] width 12 height 12
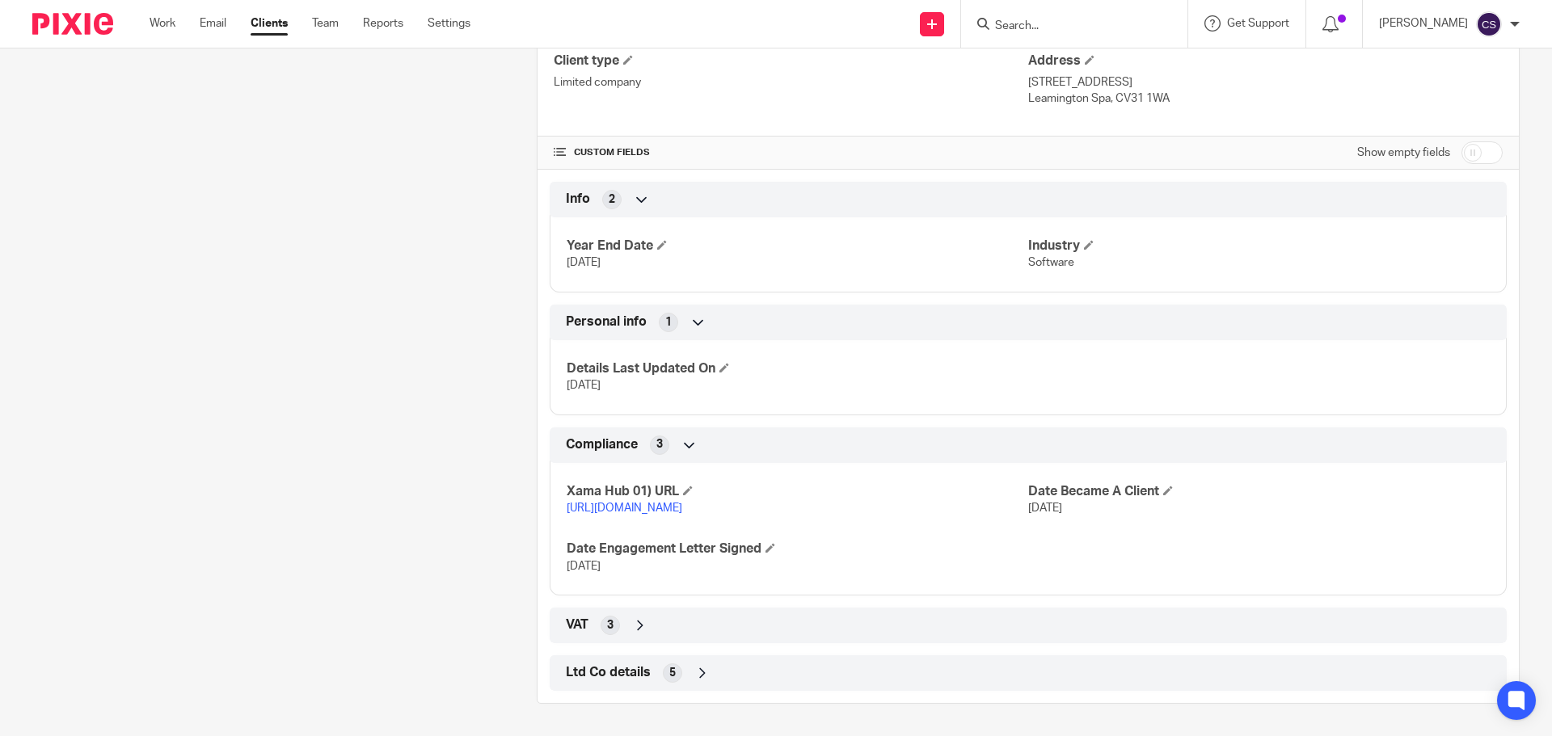
scroll to position [528, 0]
click at [682, 503] on link "[URL][DOMAIN_NAME]" at bounding box center [625, 508] width 116 height 11
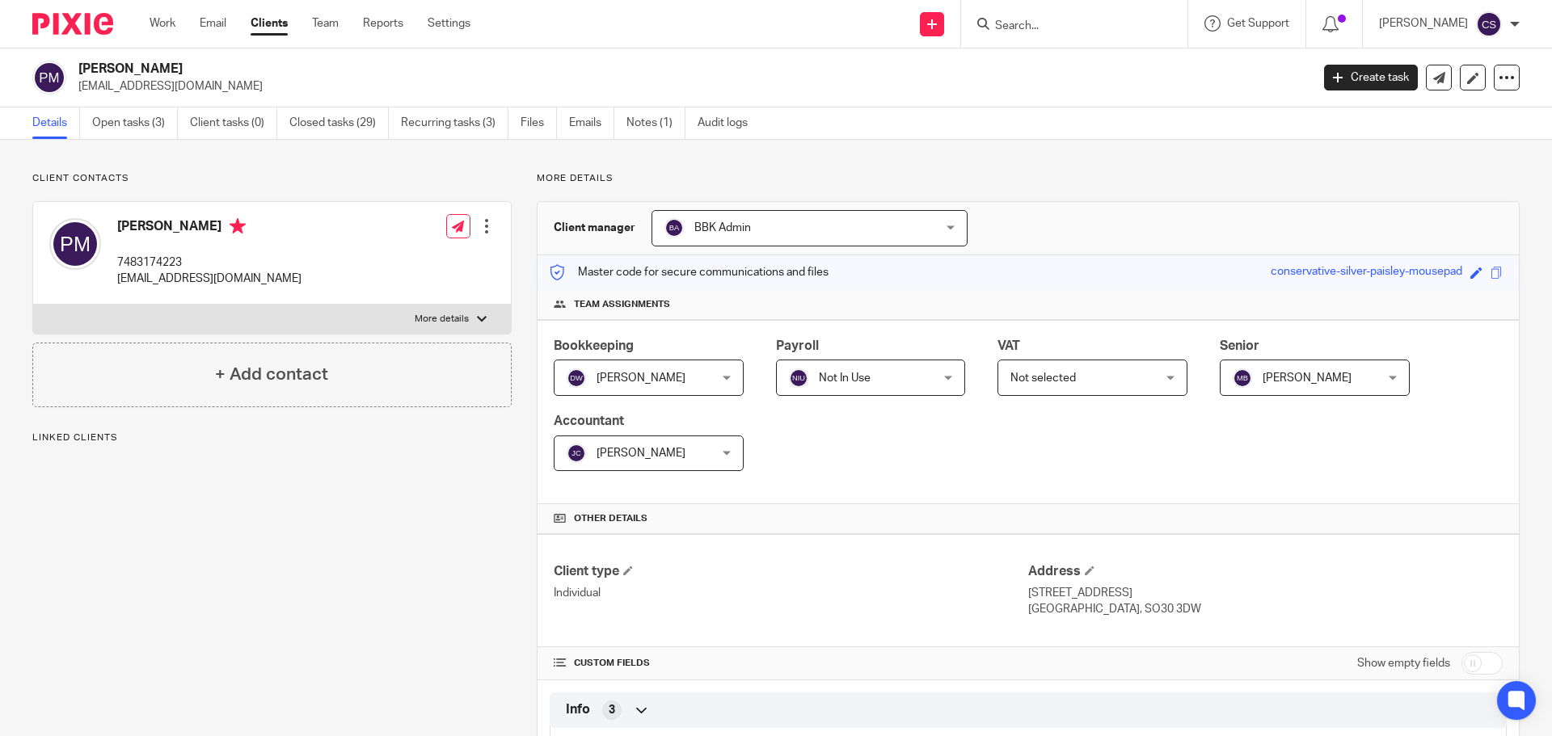
click at [1043, 20] on input "Search" at bounding box center [1065, 26] width 145 height 15
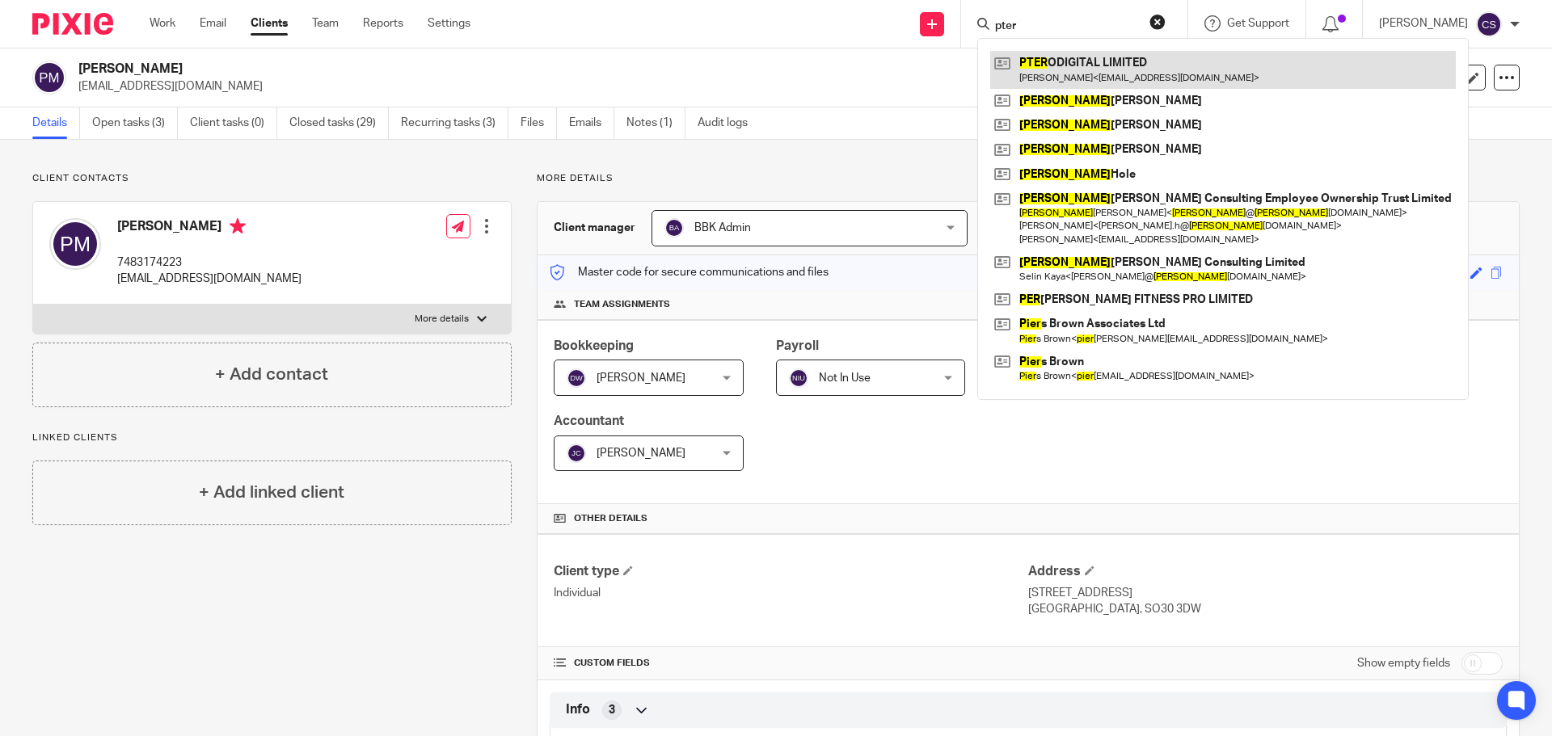
type input "pter"
click at [1111, 63] on link at bounding box center [1223, 69] width 466 height 37
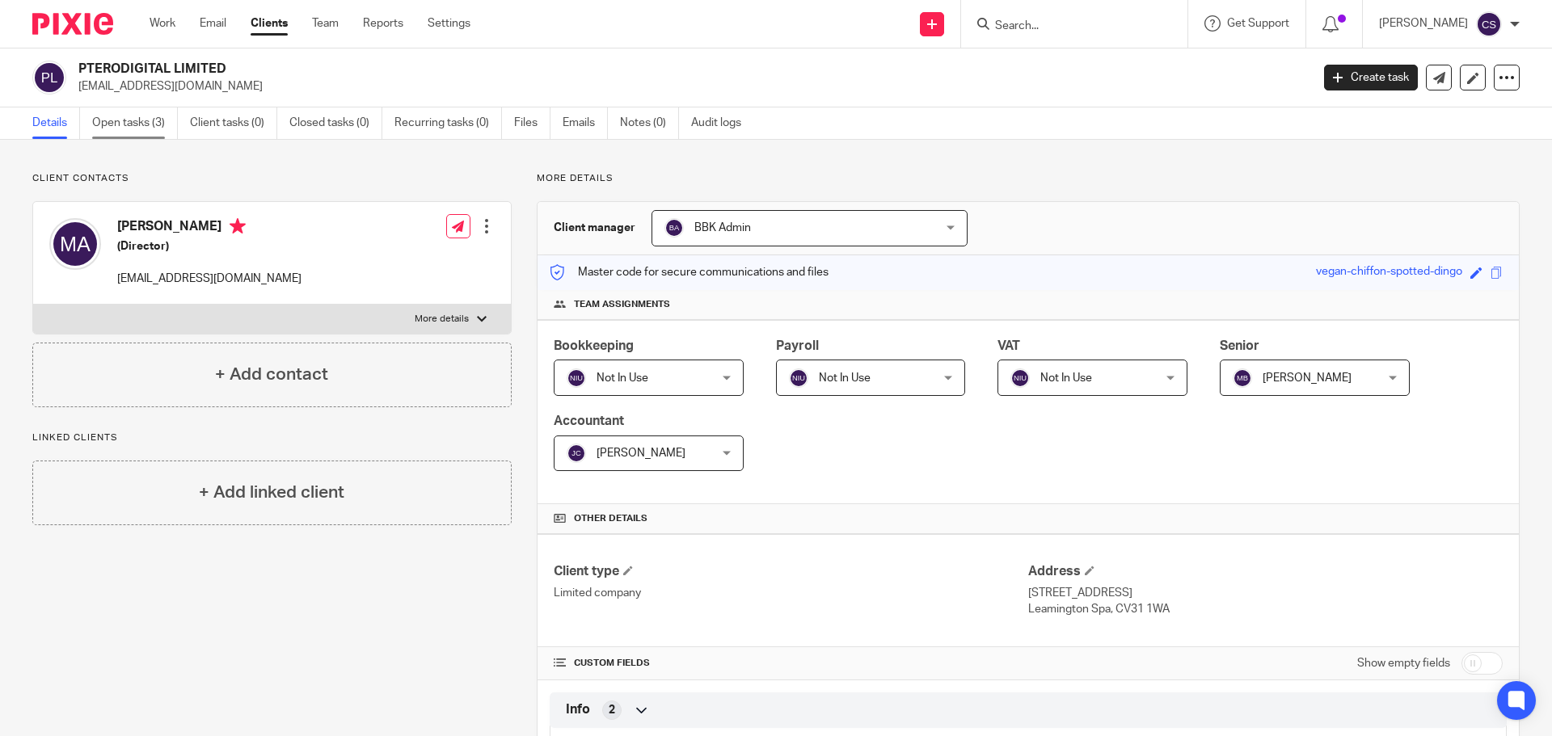
click at [136, 120] on link "Open tasks (3)" at bounding box center [135, 124] width 86 height 32
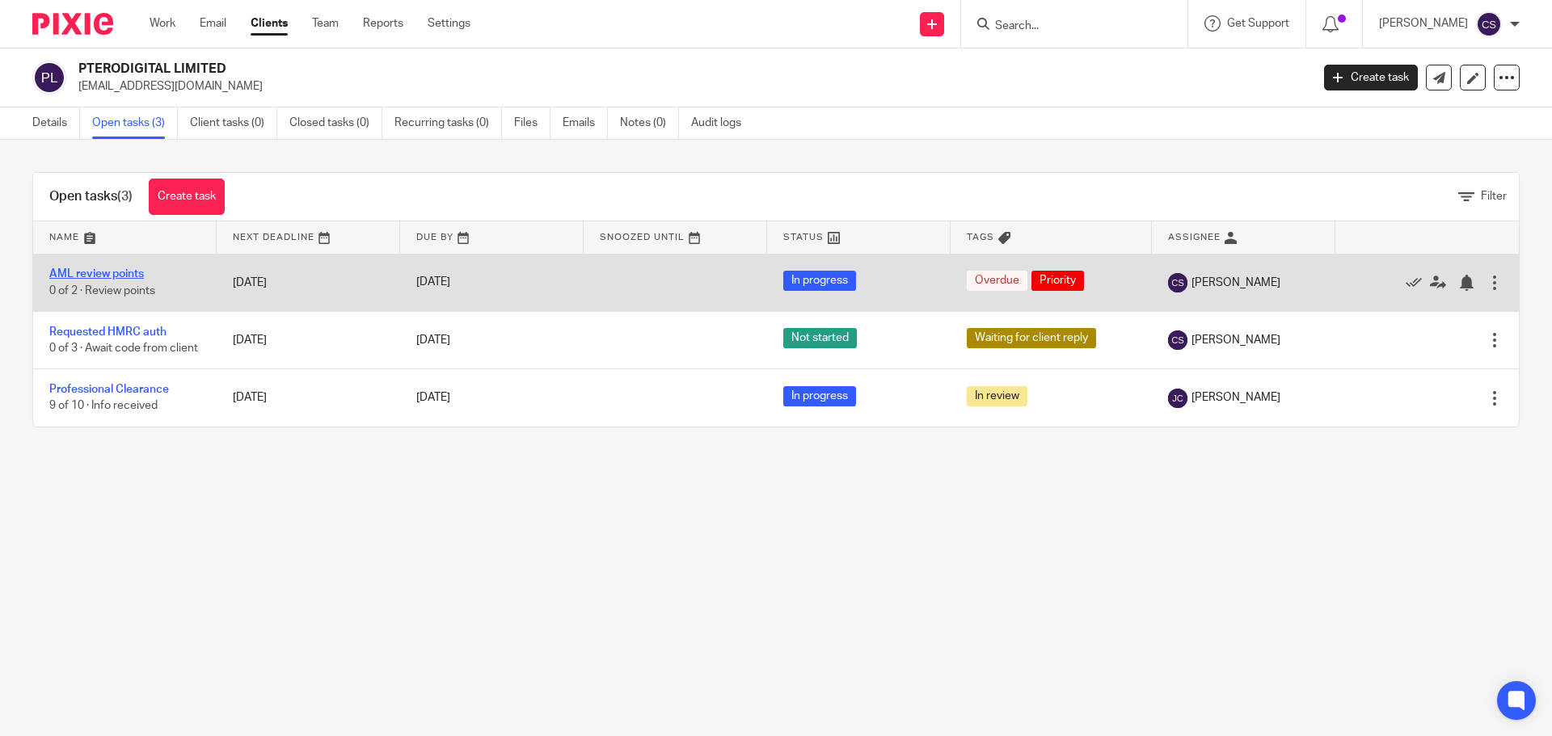
click at [94, 275] on link "AML review points" at bounding box center [96, 273] width 95 height 11
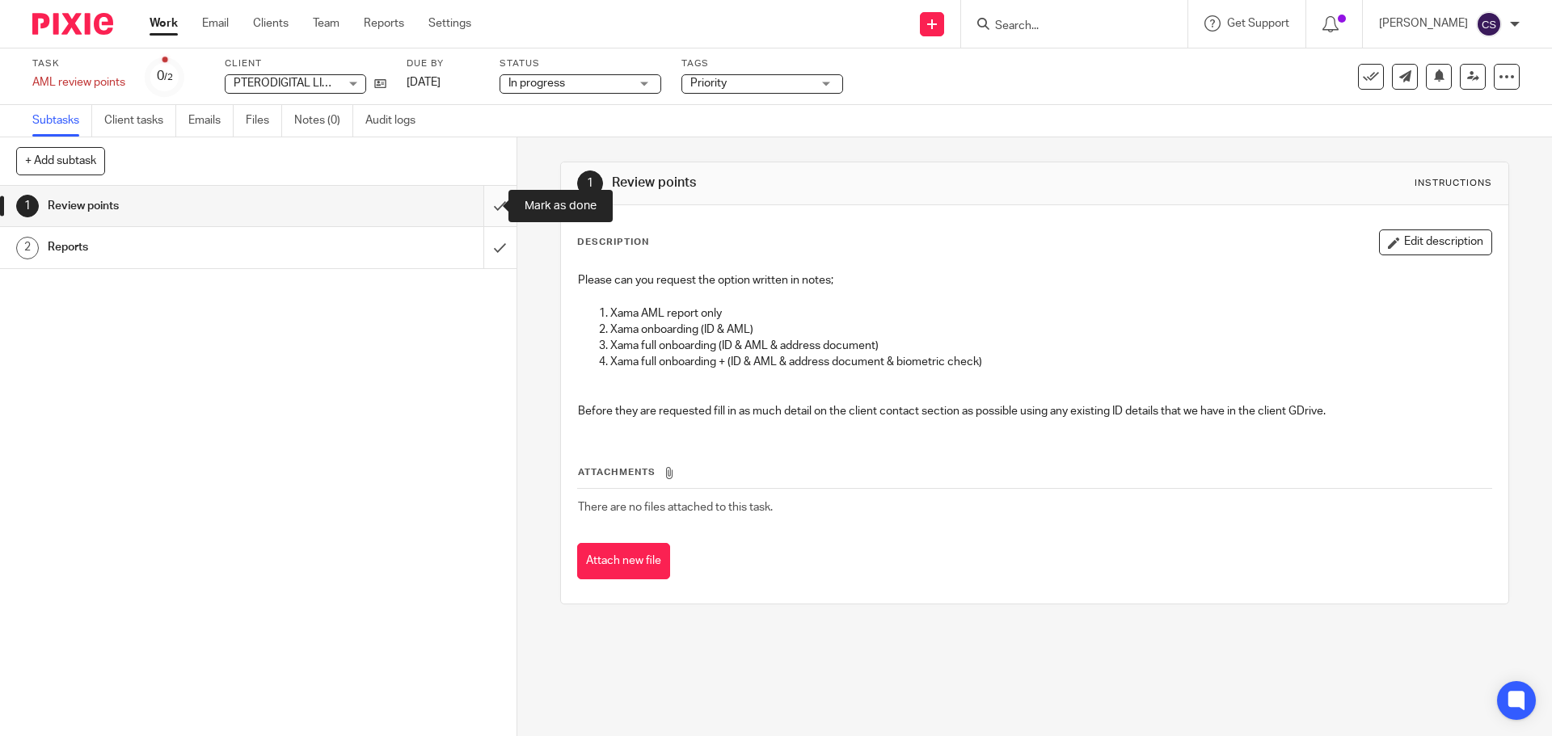
click at [480, 206] on input "submit" at bounding box center [258, 206] width 516 height 40
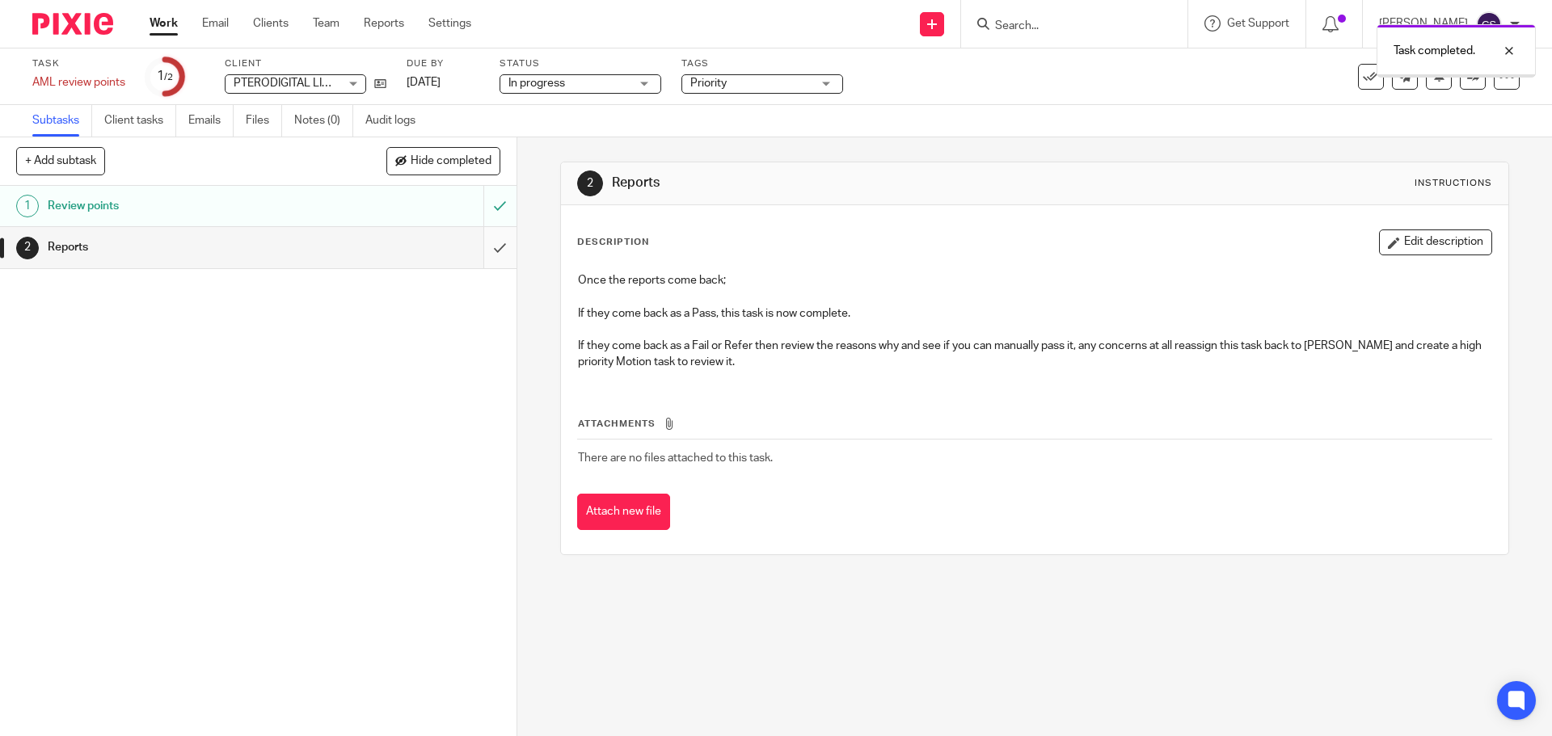
click at [481, 247] on input "submit" at bounding box center [258, 247] width 516 height 40
